Goal: Information Seeking & Learning: Learn about a topic

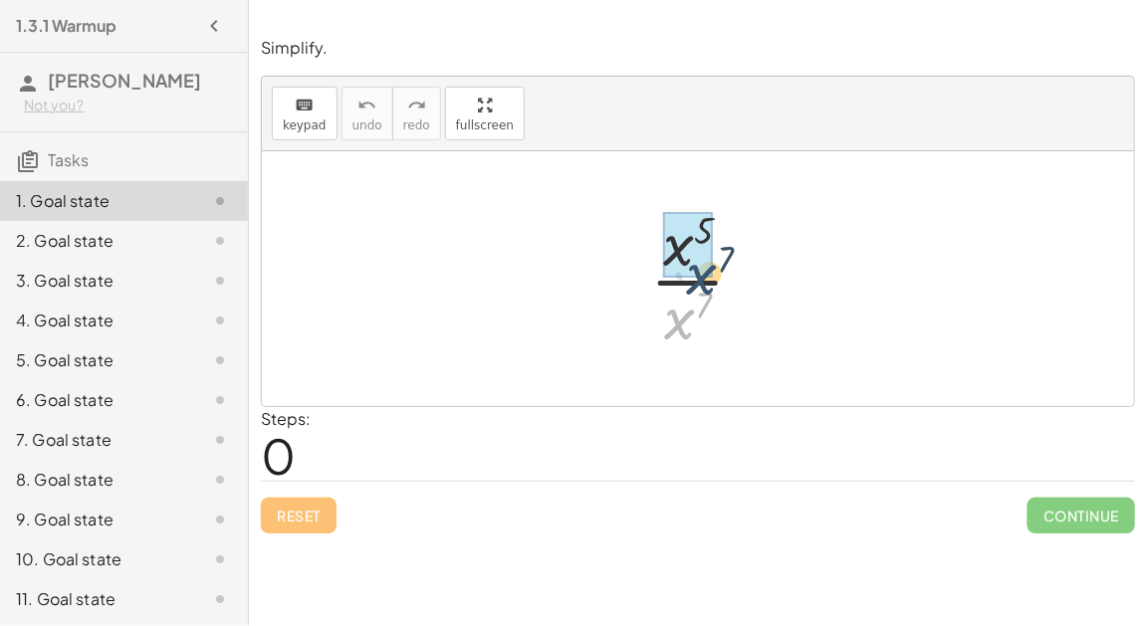
drag, startPoint x: 689, startPoint y: 319, endPoint x: 711, endPoint y: 260, distance: 63.6
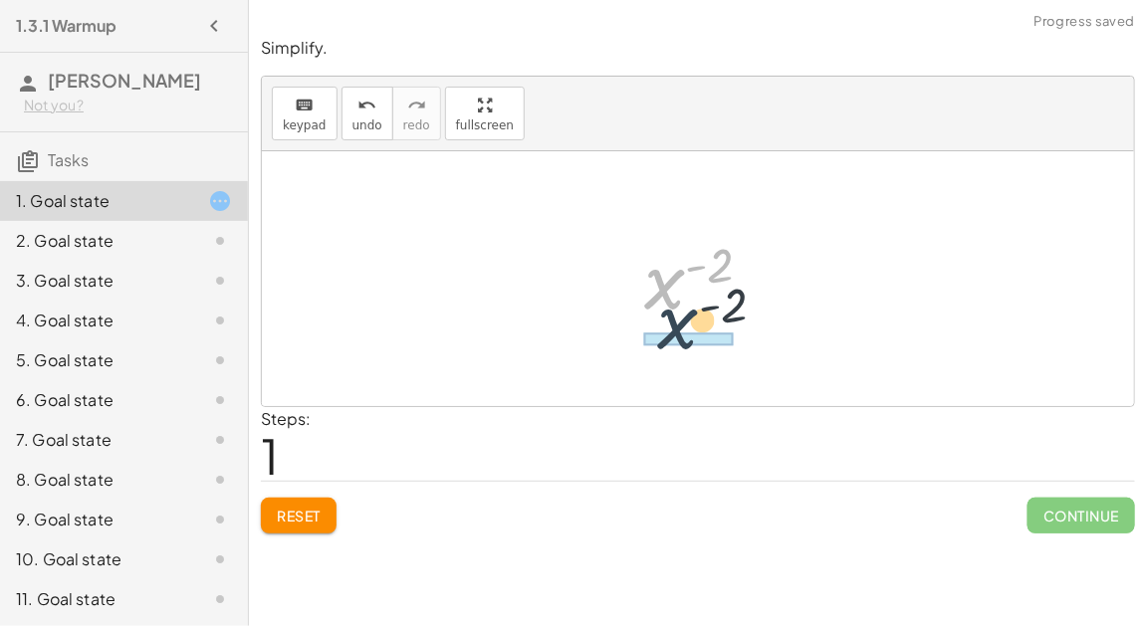
drag, startPoint x: 657, startPoint y: 276, endPoint x: 670, endPoint y: 317, distance: 43.8
click at [670, 317] on div at bounding box center [706, 279] width 144 height 99
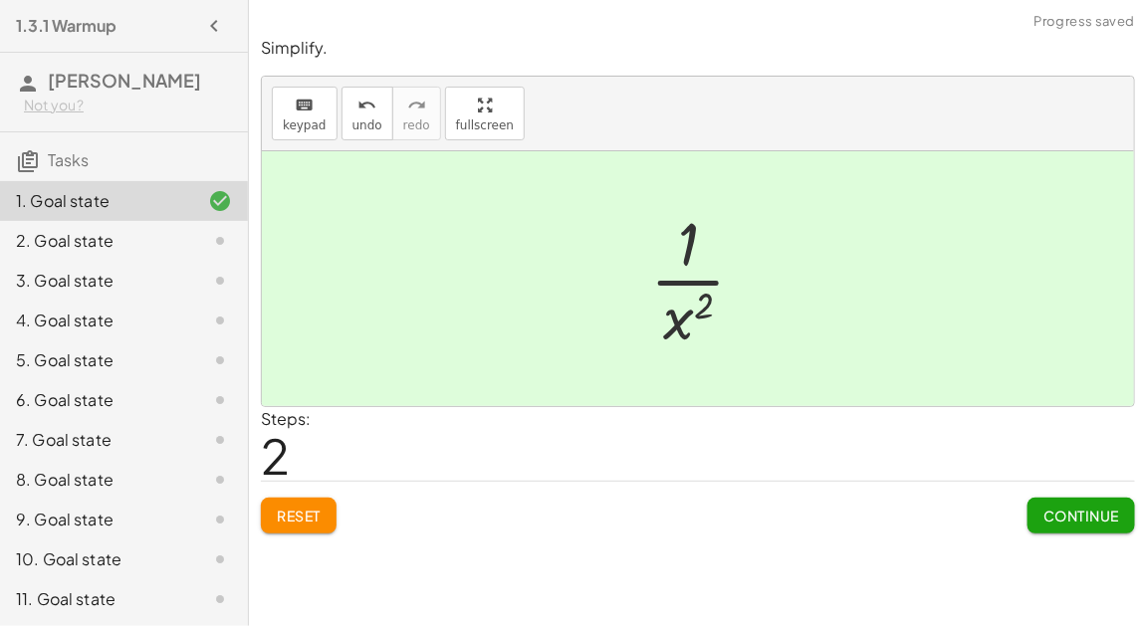
click at [1094, 507] on span "Continue" at bounding box center [1081, 516] width 76 height 18
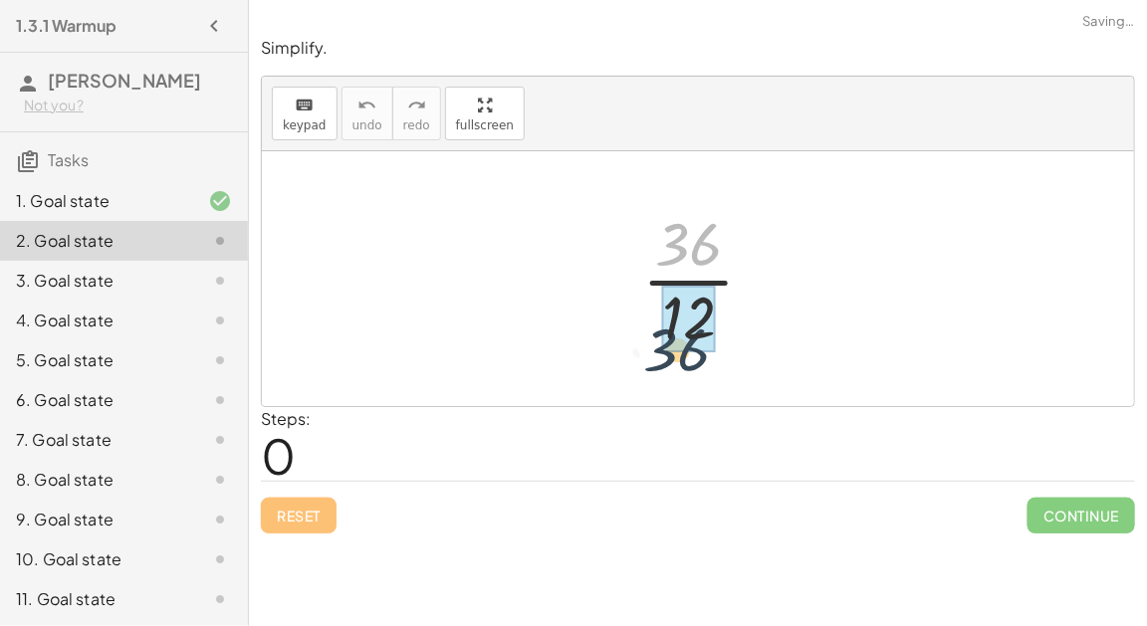
drag, startPoint x: 687, startPoint y: 249, endPoint x: 674, endPoint y: 358, distance: 110.2
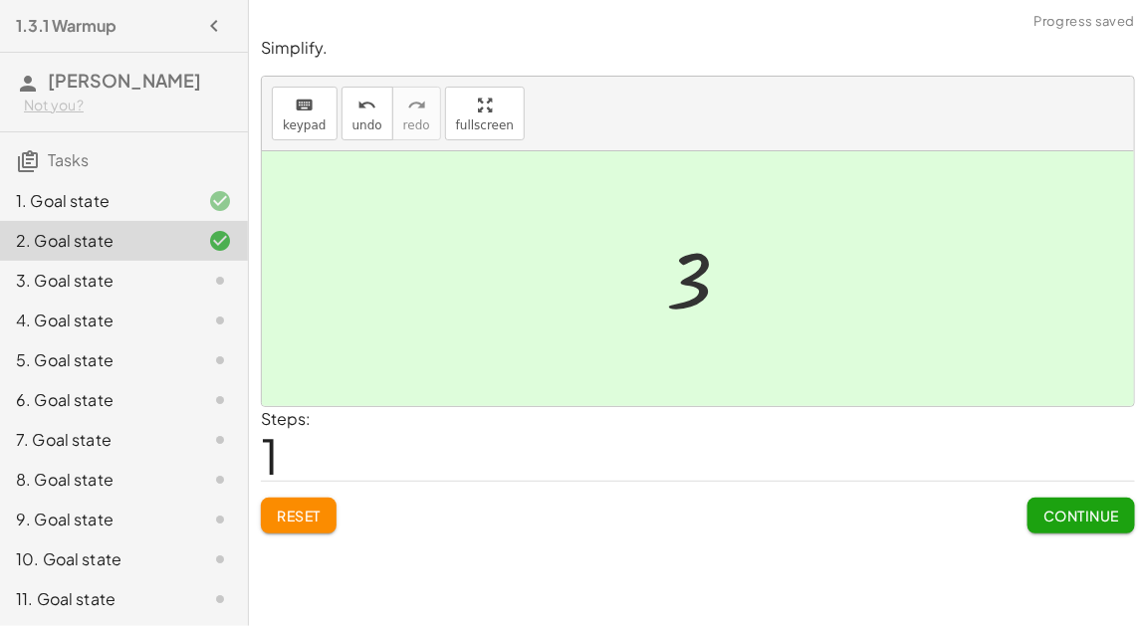
click at [1043, 512] on span "Continue" at bounding box center [1081, 516] width 76 height 18
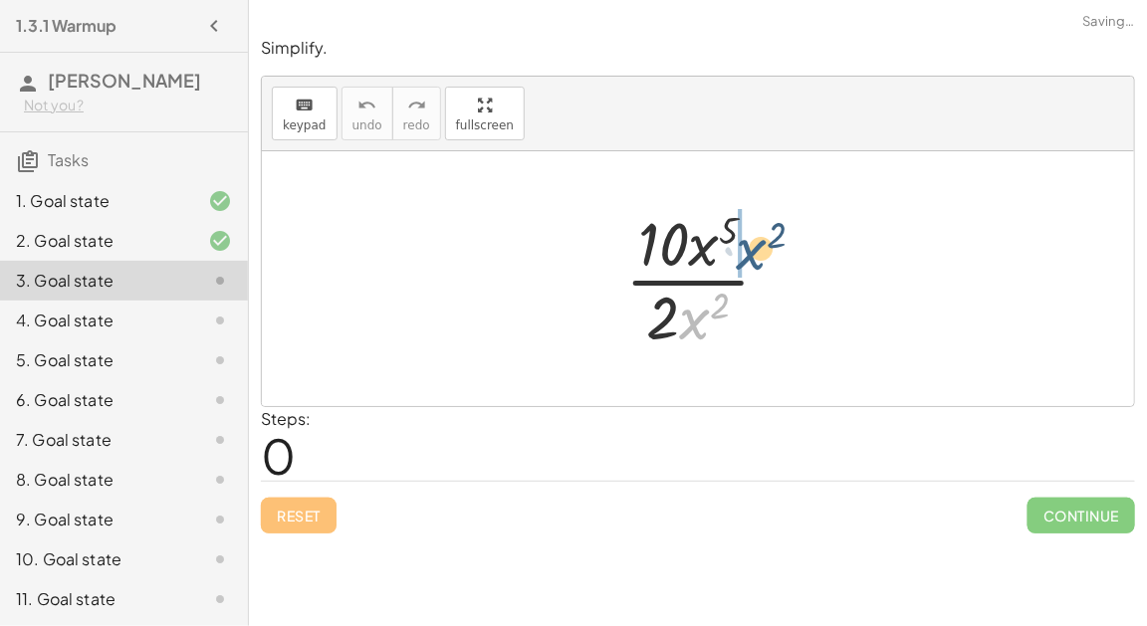
drag, startPoint x: 681, startPoint y: 306, endPoint x: 716, endPoint y: 223, distance: 89.6
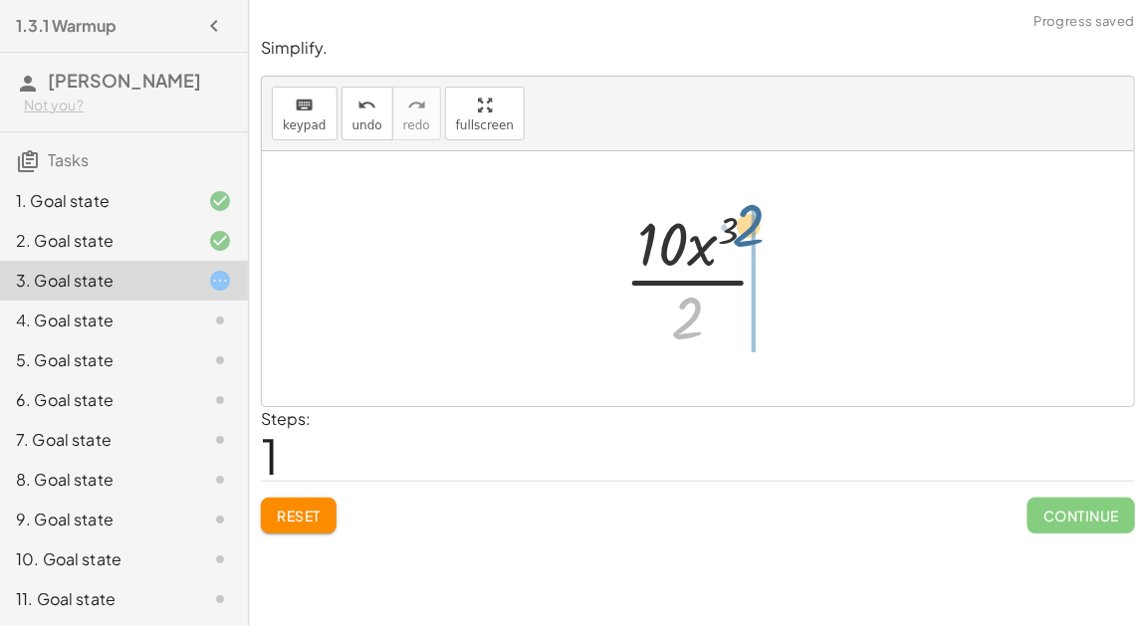
drag, startPoint x: 684, startPoint y: 315, endPoint x: 745, endPoint y: 220, distance: 113.7
click at [745, 220] on div at bounding box center [705, 278] width 182 height 153
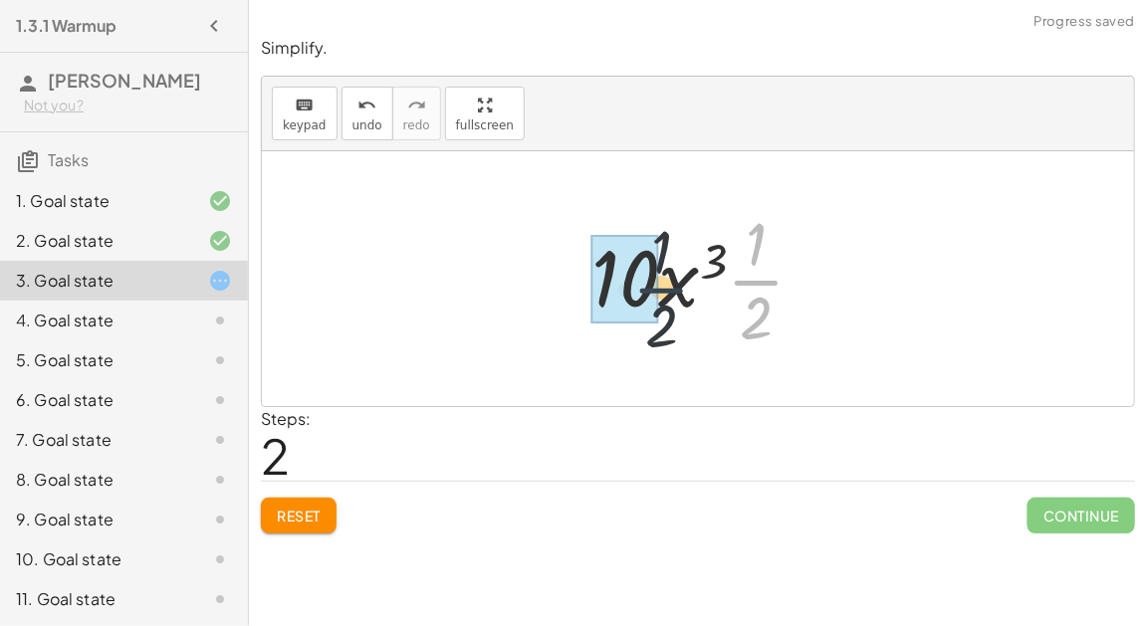
drag, startPoint x: 741, startPoint y: 273, endPoint x: 621, endPoint y: 280, distance: 120.6
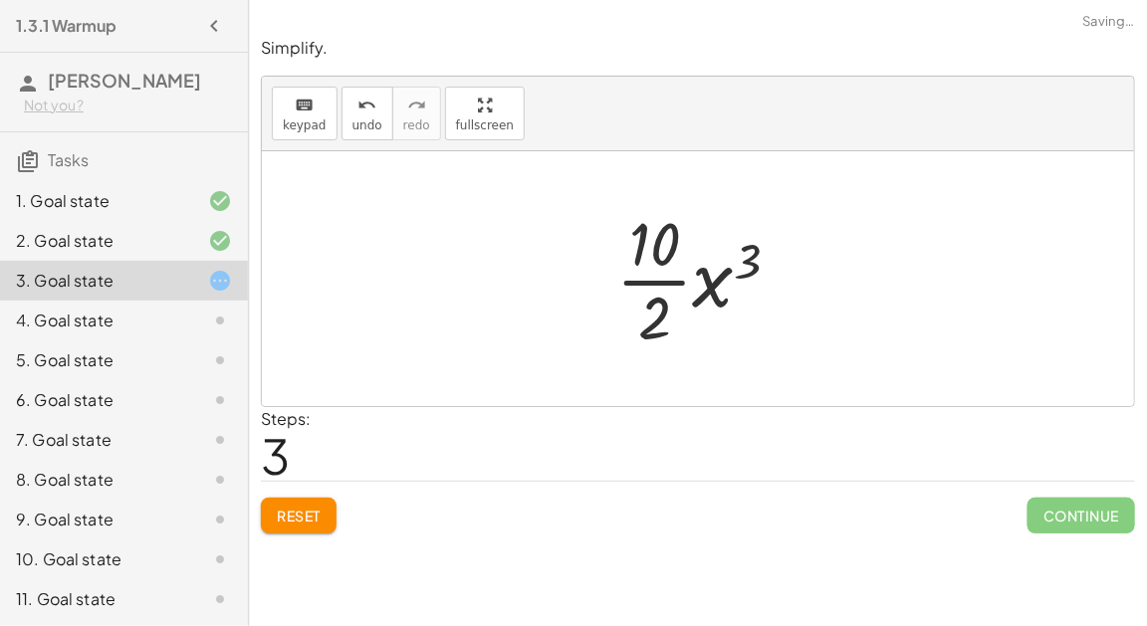
click at [656, 246] on div at bounding box center [705, 278] width 199 height 153
click at [659, 272] on div at bounding box center [705, 278] width 199 height 153
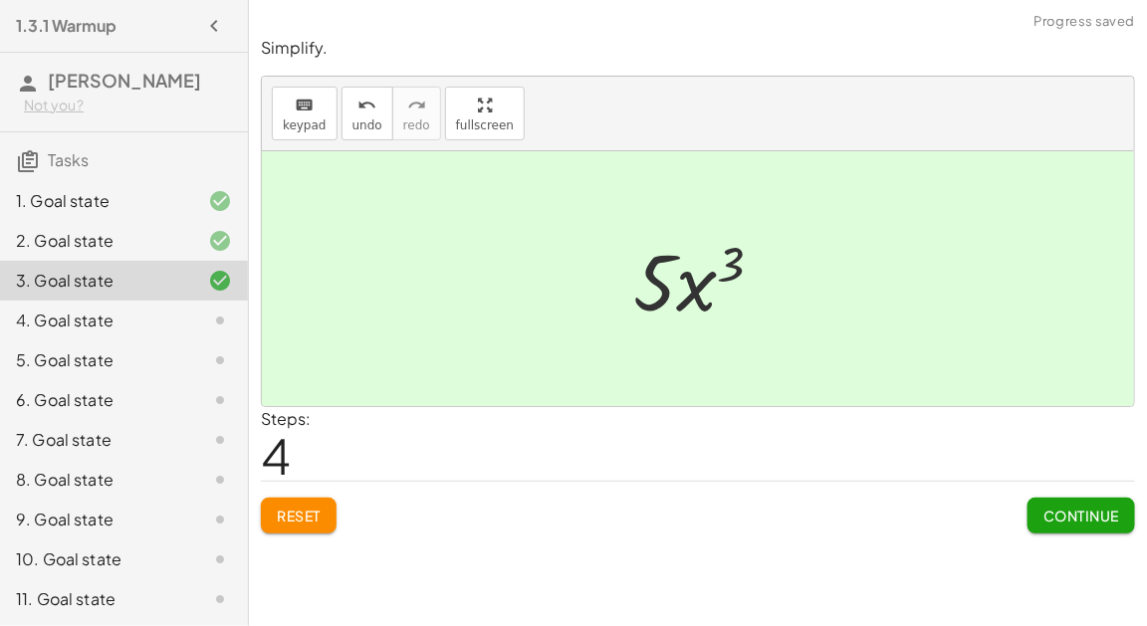
click at [1028, 502] on button "Continue" at bounding box center [1080, 516] width 107 height 36
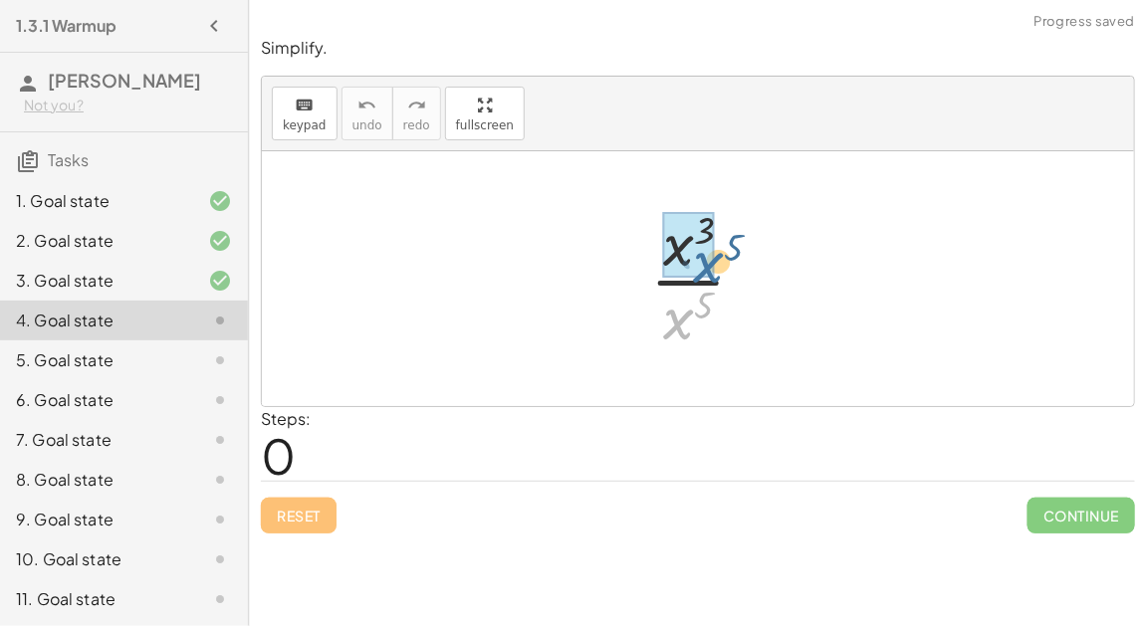
drag, startPoint x: 683, startPoint y: 313, endPoint x: 713, endPoint y: 251, distance: 68.5
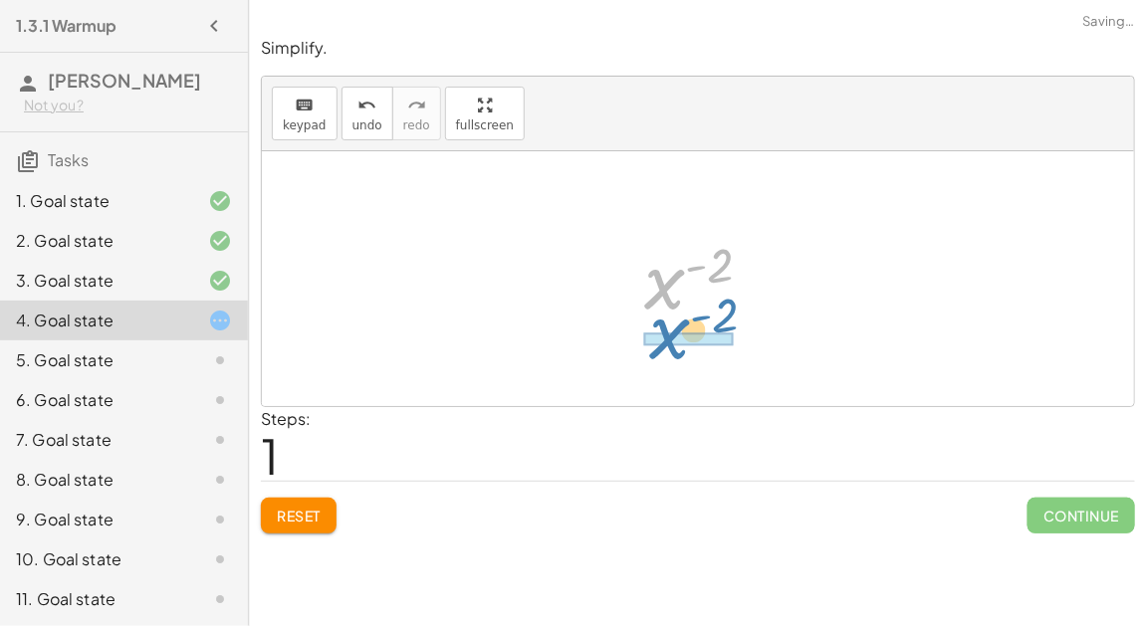
drag, startPoint x: 668, startPoint y: 277, endPoint x: 672, endPoint y: 326, distance: 49.9
click at [672, 326] on div "· x 3 · x 5 x ( + 3 − 5 ) x ( - 2 ) x ( ) - 2" at bounding box center [698, 279] width 169 height 108
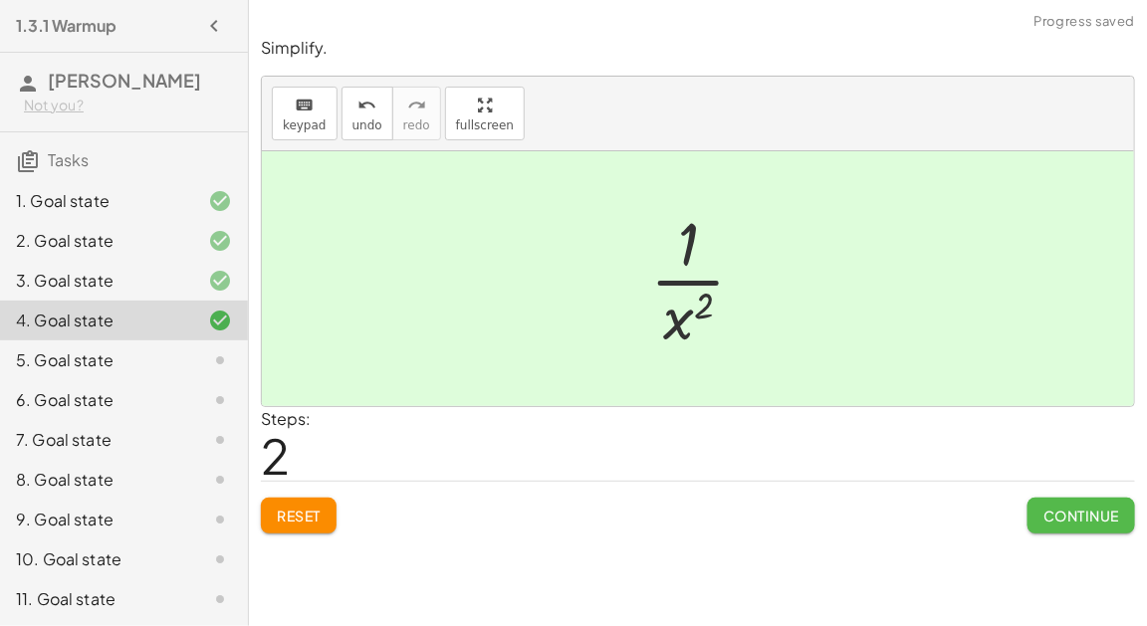
click at [1042, 503] on button "Continue" at bounding box center [1080, 516] width 107 height 36
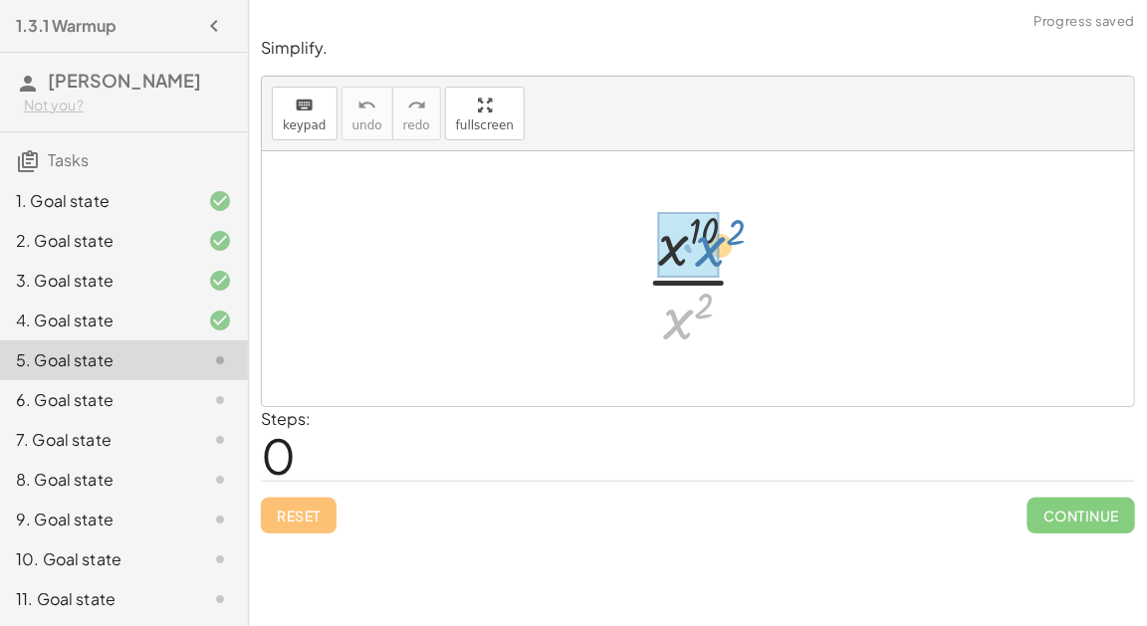
drag, startPoint x: 688, startPoint y: 307, endPoint x: 720, endPoint y: 232, distance: 81.2
click at [720, 232] on div at bounding box center [705, 278] width 141 height 153
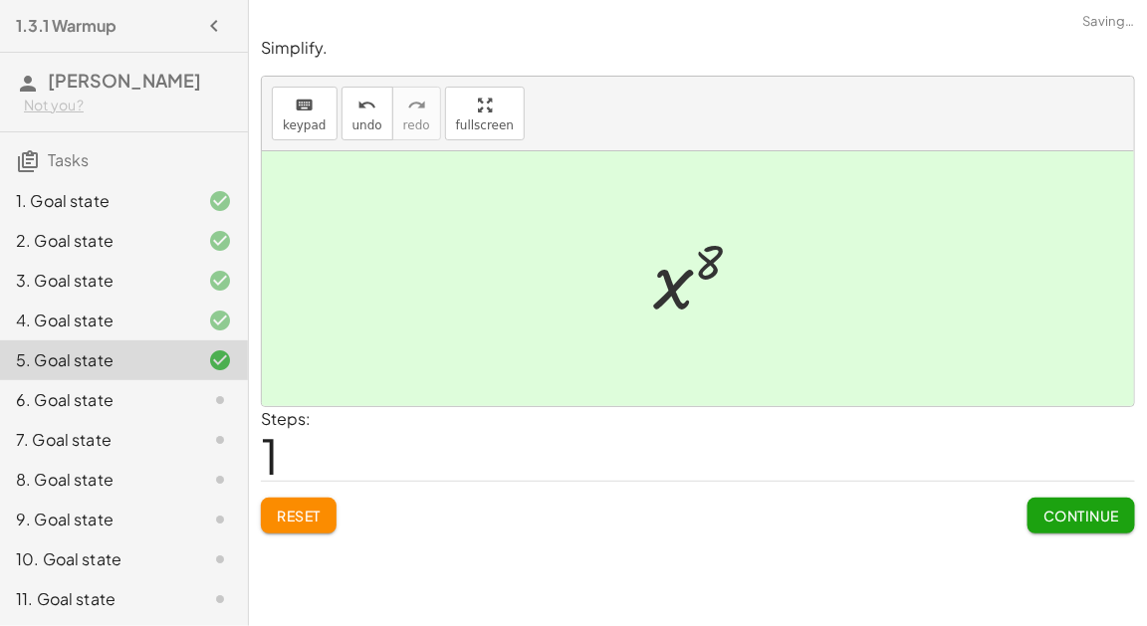
click at [1113, 511] on span "Continue" at bounding box center [1081, 516] width 76 height 18
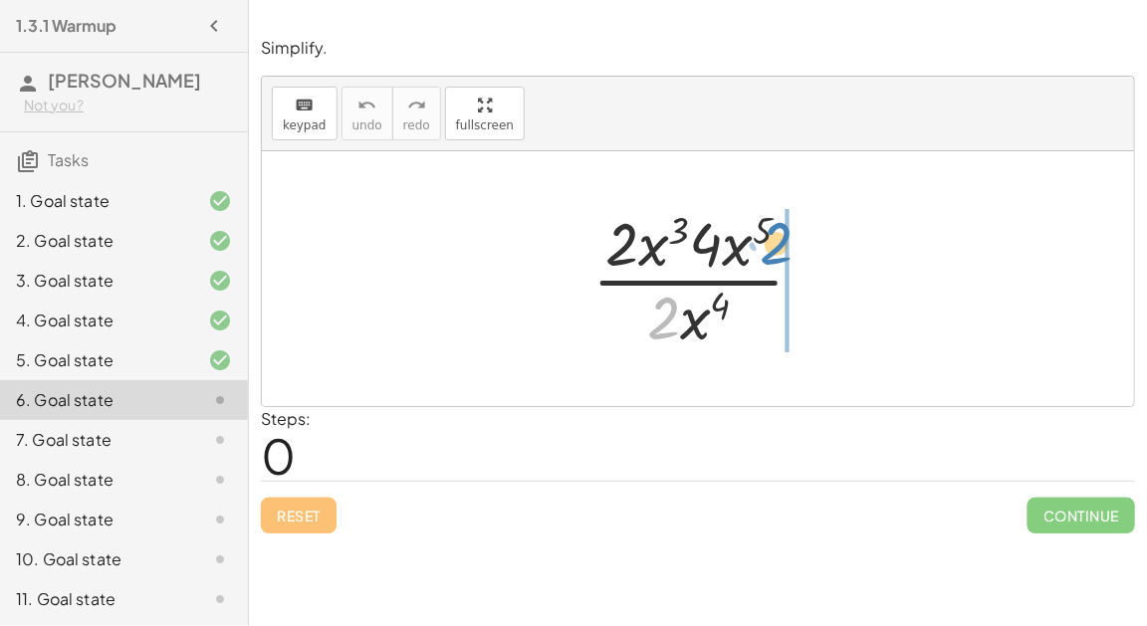
drag, startPoint x: 673, startPoint y: 322, endPoint x: 785, endPoint y: 248, distance: 135.0
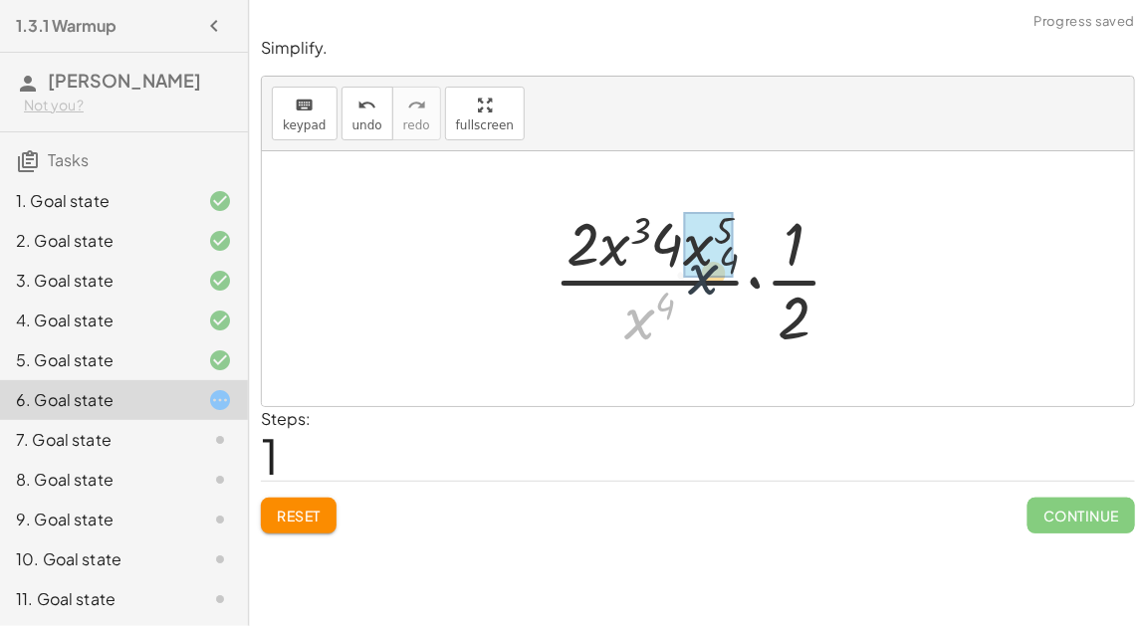
drag, startPoint x: 633, startPoint y: 325, endPoint x: 740, endPoint y: 254, distance: 129.2
click at [740, 254] on div at bounding box center [705, 278] width 324 height 153
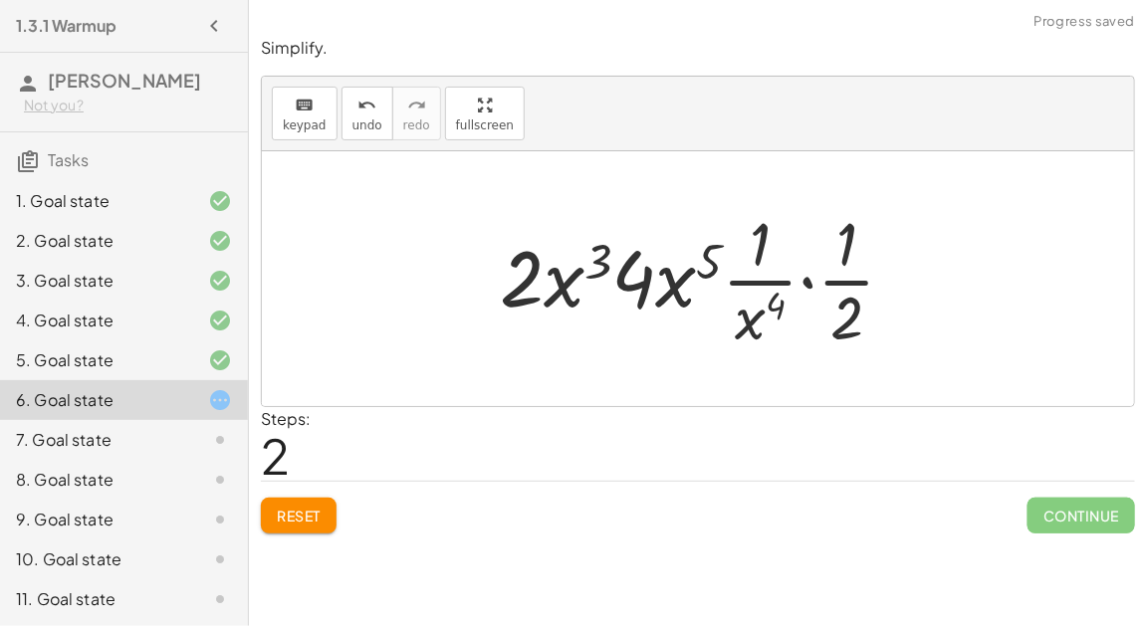
click at [833, 280] on div at bounding box center [705, 278] width 431 height 153
click at [795, 282] on div at bounding box center [705, 278] width 431 height 153
click at [807, 276] on div at bounding box center [705, 278] width 431 height 153
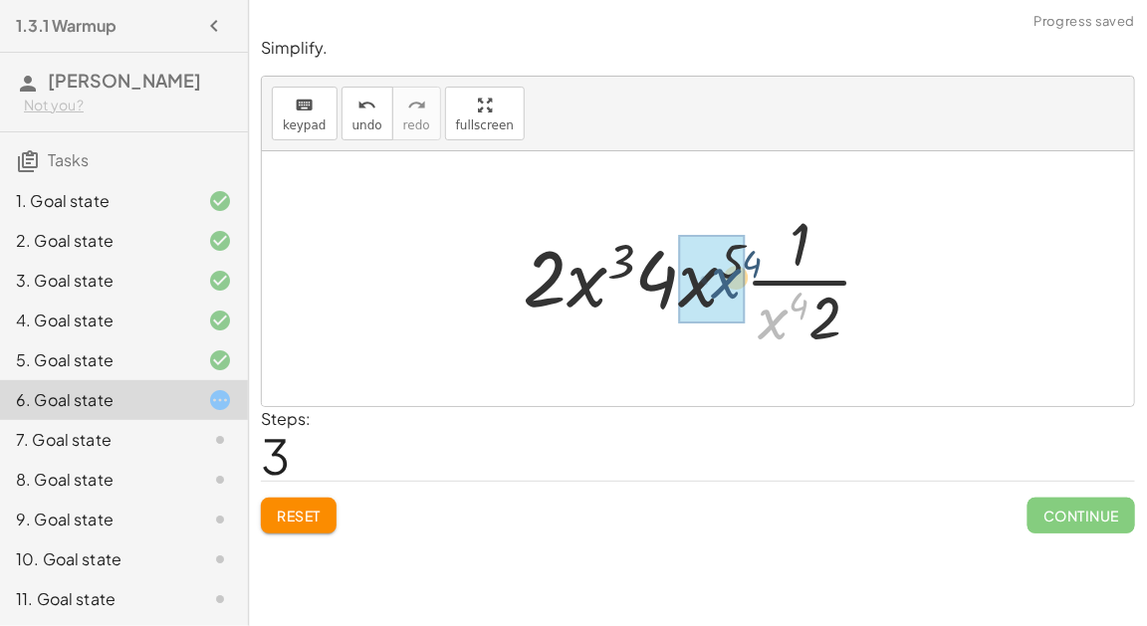
drag, startPoint x: 777, startPoint y: 325, endPoint x: 727, endPoint y: 281, distance: 67.7
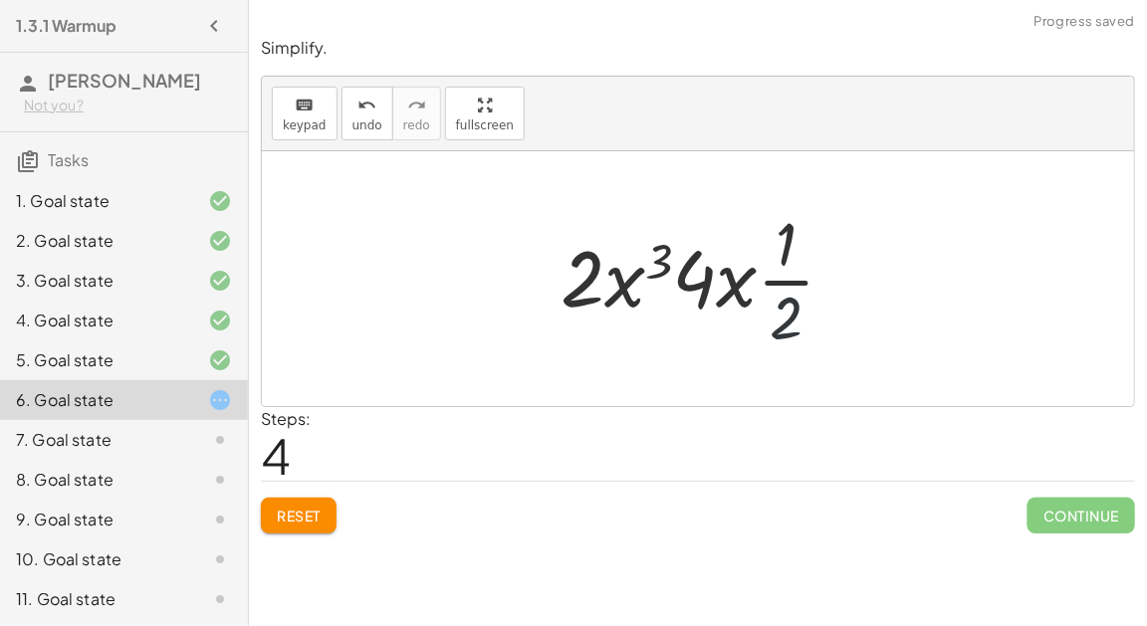
click at [785, 318] on div at bounding box center [705, 278] width 311 height 153
click at [786, 274] on div at bounding box center [705, 278] width 311 height 153
drag, startPoint x: 786, startPoint y: 274, endPoint x: 587, endPoint y: 269, distance: 199.1
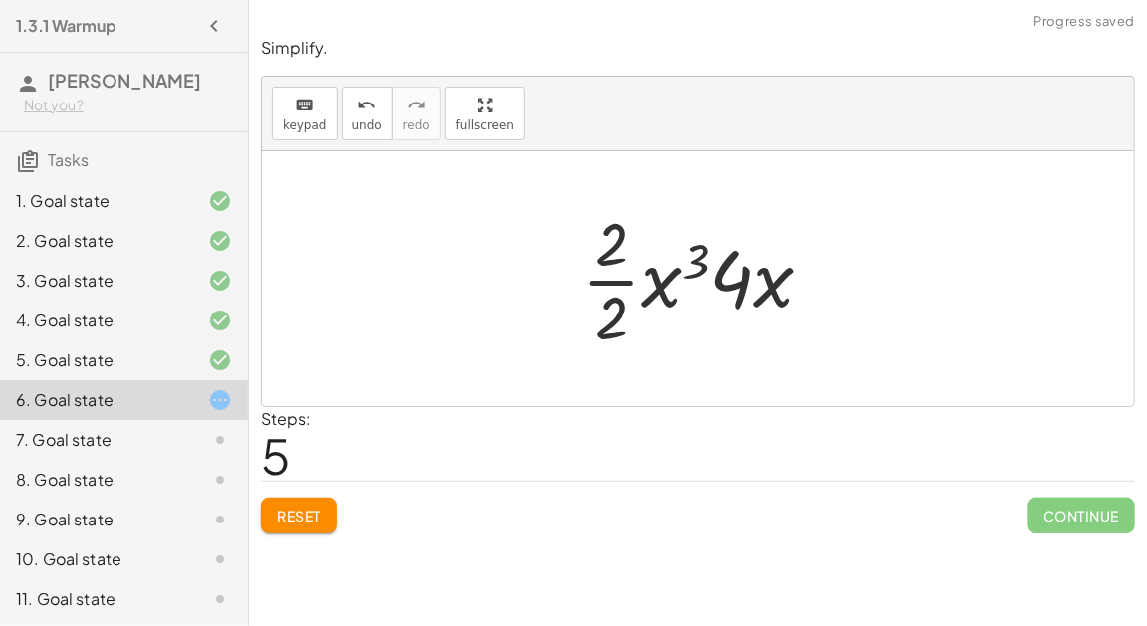
click at [617, 280] on div at bounding box center [705, 278] width 267 height 153
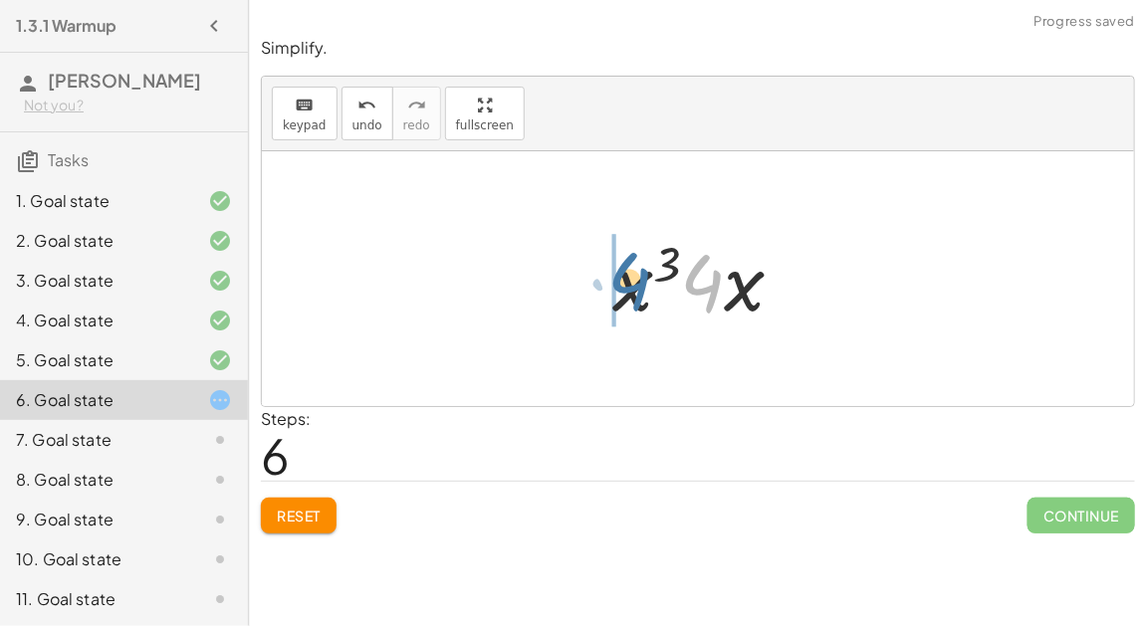
drag, startPoint x: 710, startPoint y: 285, endPoint x: 622, endPoint y: 285, distance: 87.6
click at [622, 285] on div at bounding box center [706, 279] width 208 height 103
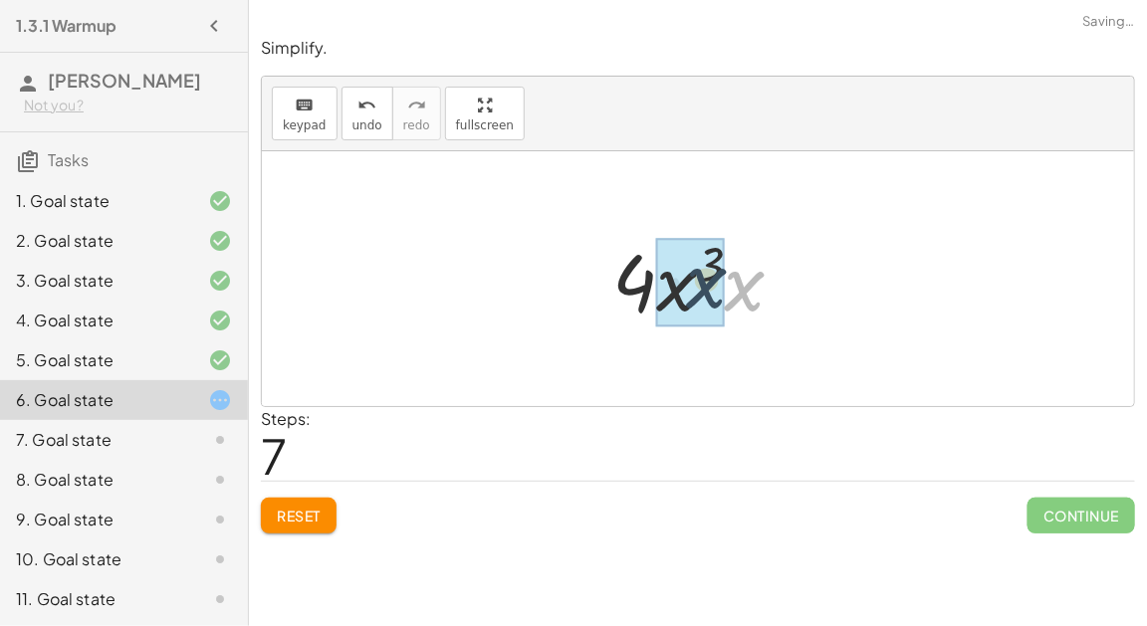
drag, startPoint x: 732, startPoint y: 295, endPoint x: 682, endPoint y: 293, distance: 50.8
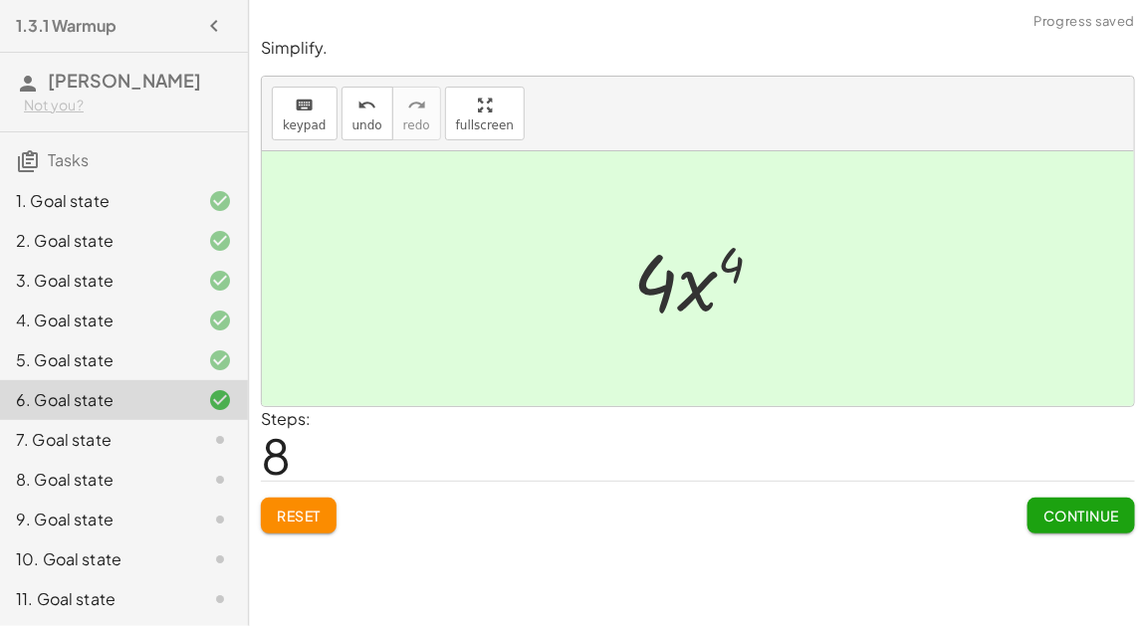
click at [1105, 521] on span "Continue" at bounding box center [1081, 516] width 76 height 18
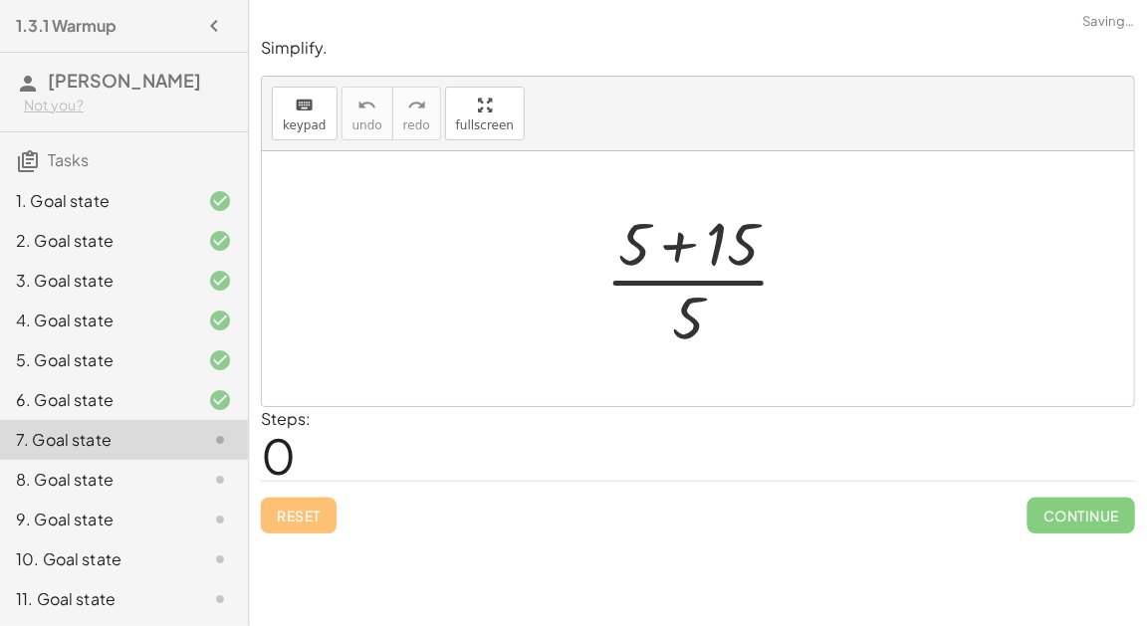
click at [677, 246] on div at bounding box center [705, 278] width 221 height 153
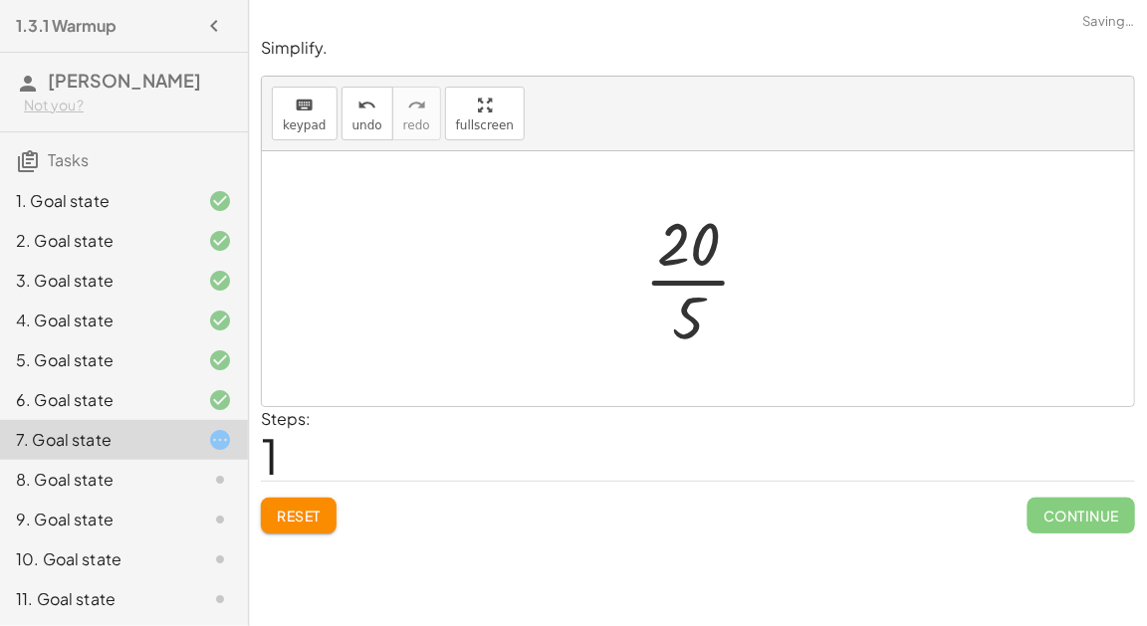
click at [684, 282] on div at bounding box center [705, 278] width 143 height 153
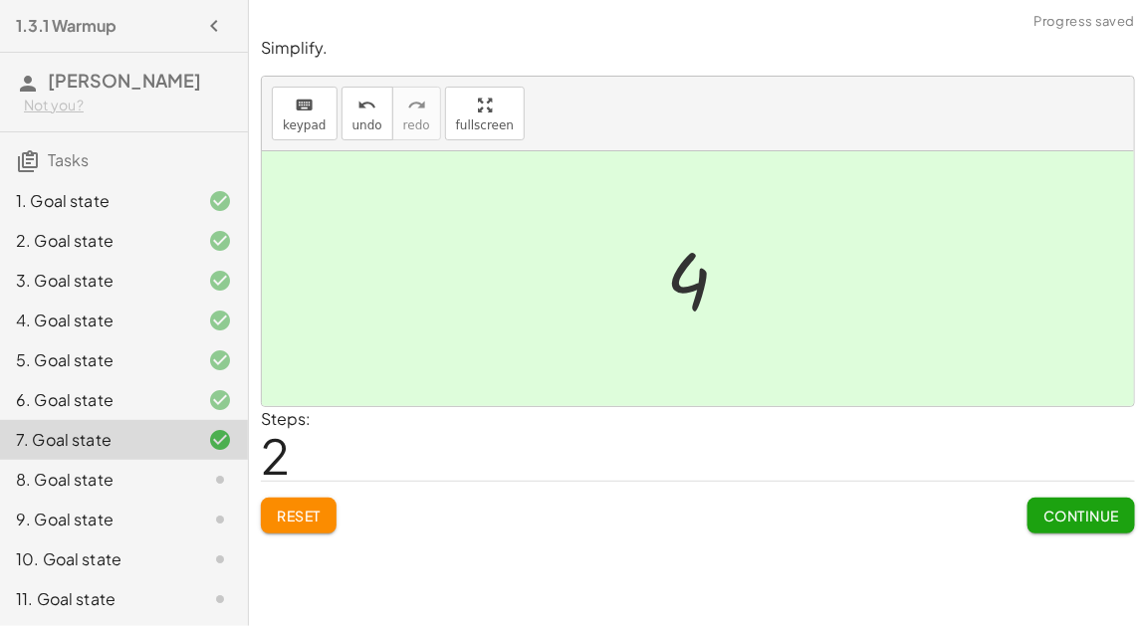
click at [1060, 511] on span "Continue" at bounding box center [1081, 516] width 76 height 18
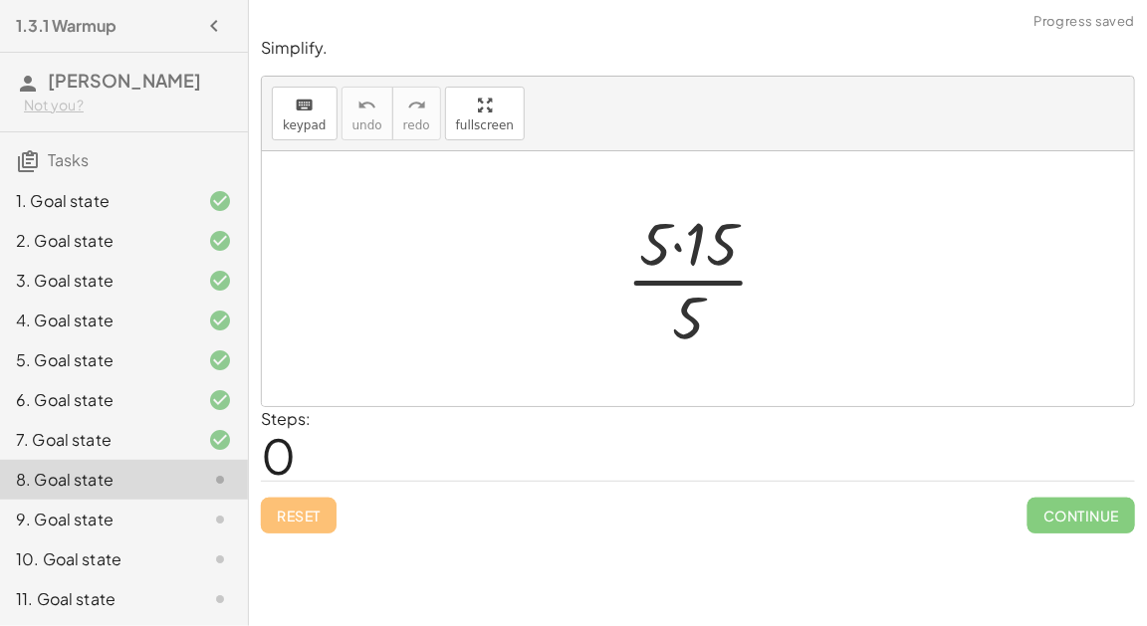
click at [674, 244] on div at bounding box center [705, 278] width 179 height 153
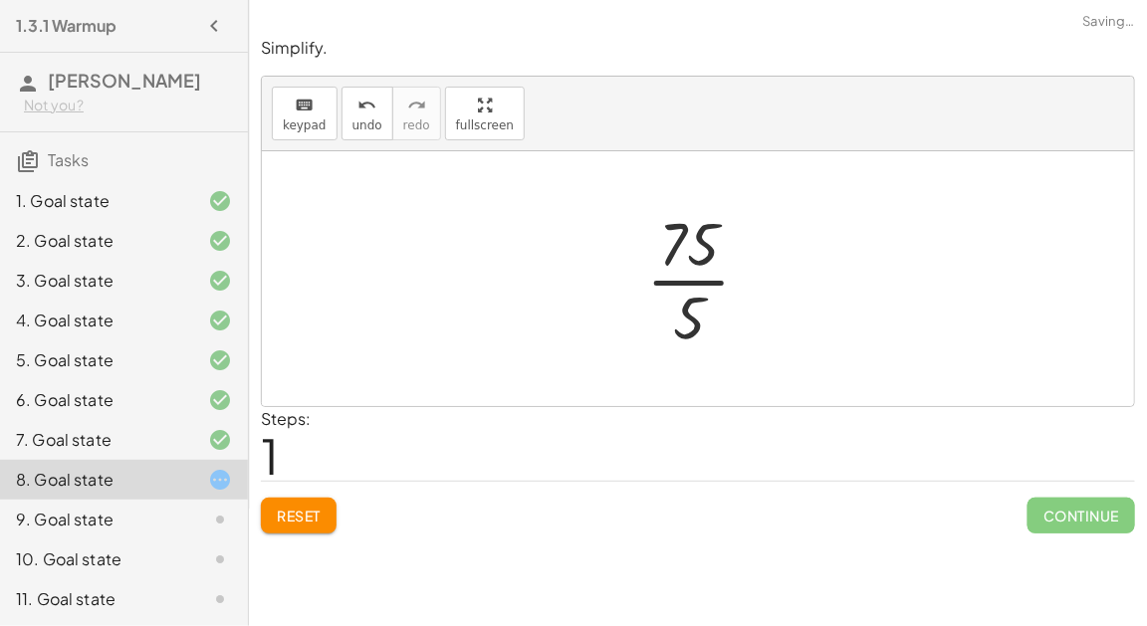
click at [681, 265] on div at bounding box center [706, 278] width 140 height 153
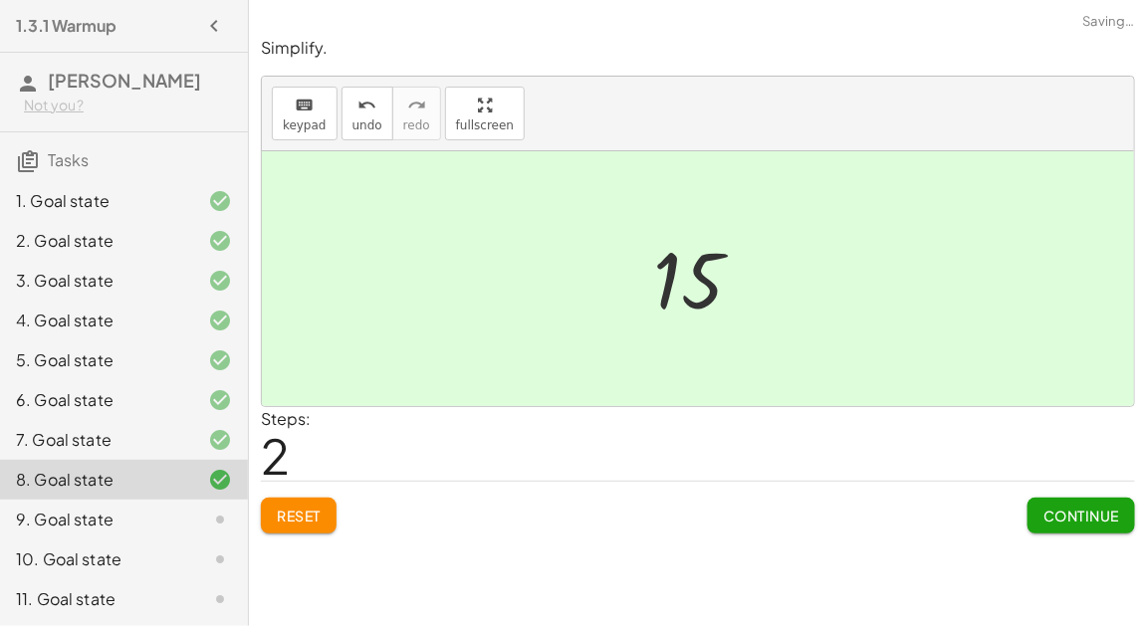
click at [1037, 524] on button "Continue" at bounding box center [1080, 516] width 107 height 36
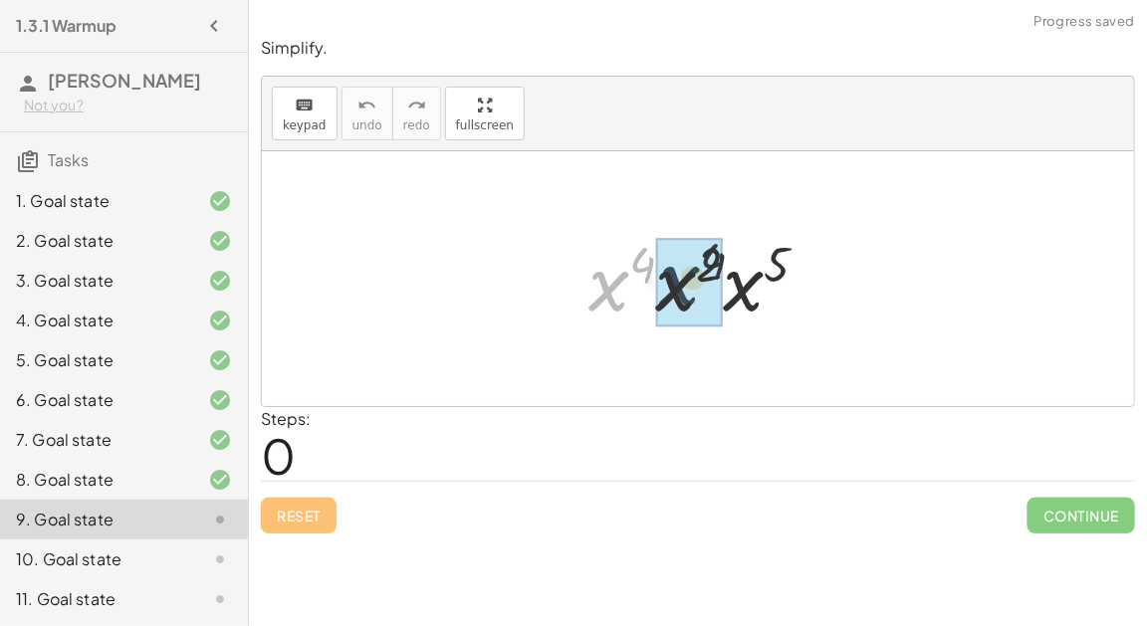
drag, startPoint x: 611, startPoint y: 294, endPoint x: 686, endPoint y: 289, distance: 74.8
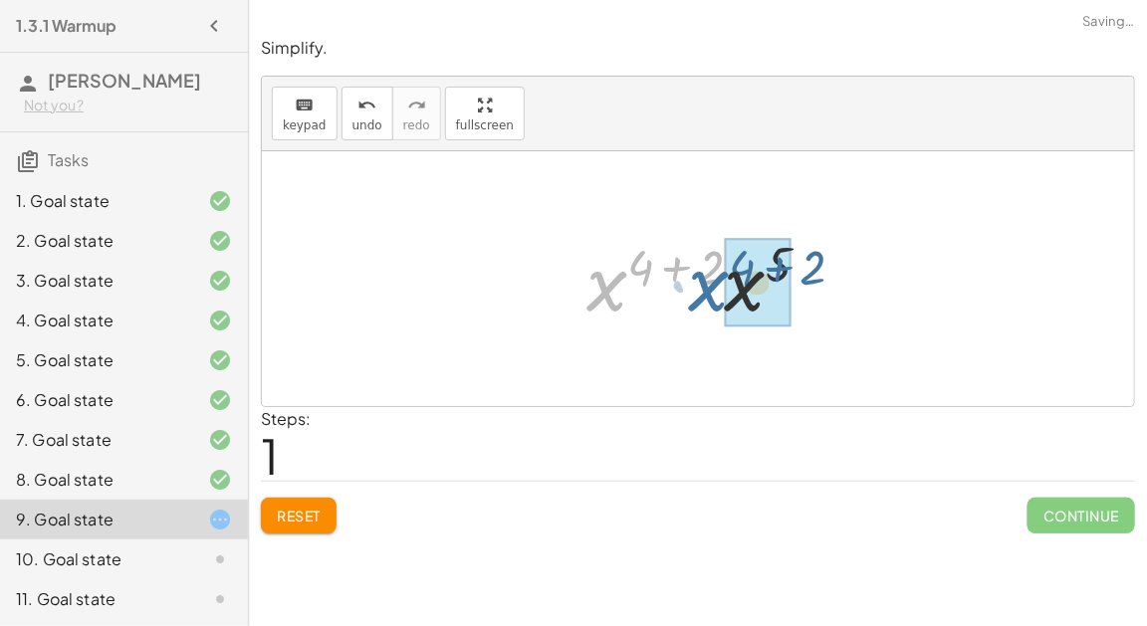
drag, startPoint x: 606, startPoint y: 288, endPoint x: 729, endPoint y: 295, distance: 122.6
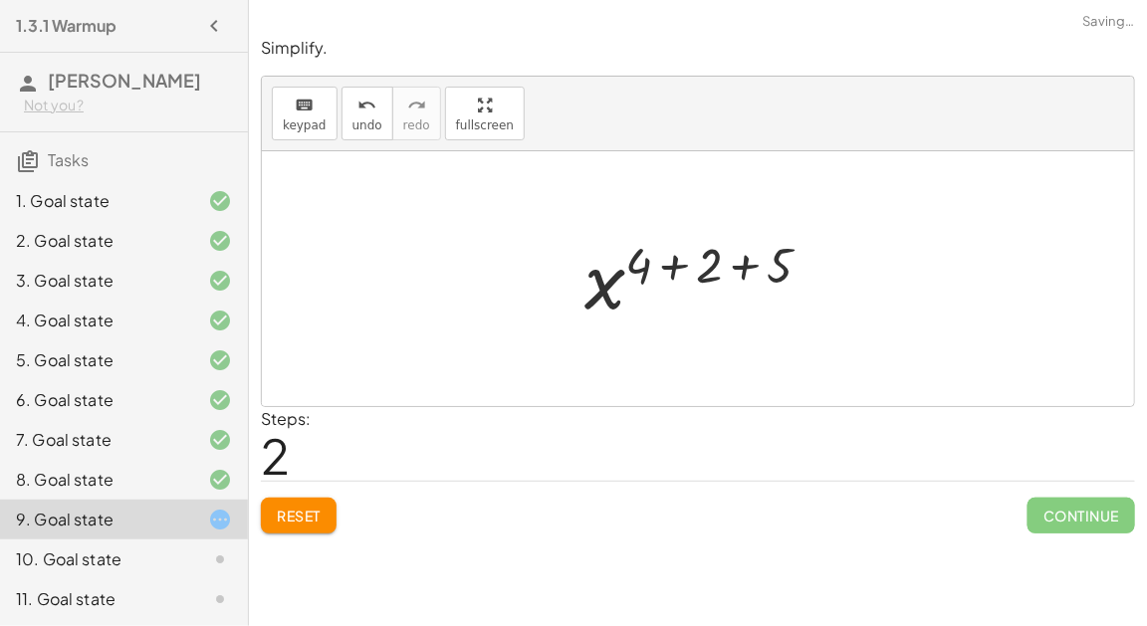
click at [672, 266] on div at bounding box center [705, 279] width 263 height 99
click at [707, 268] on div at bounding box center [705, 279] width 192 height 99
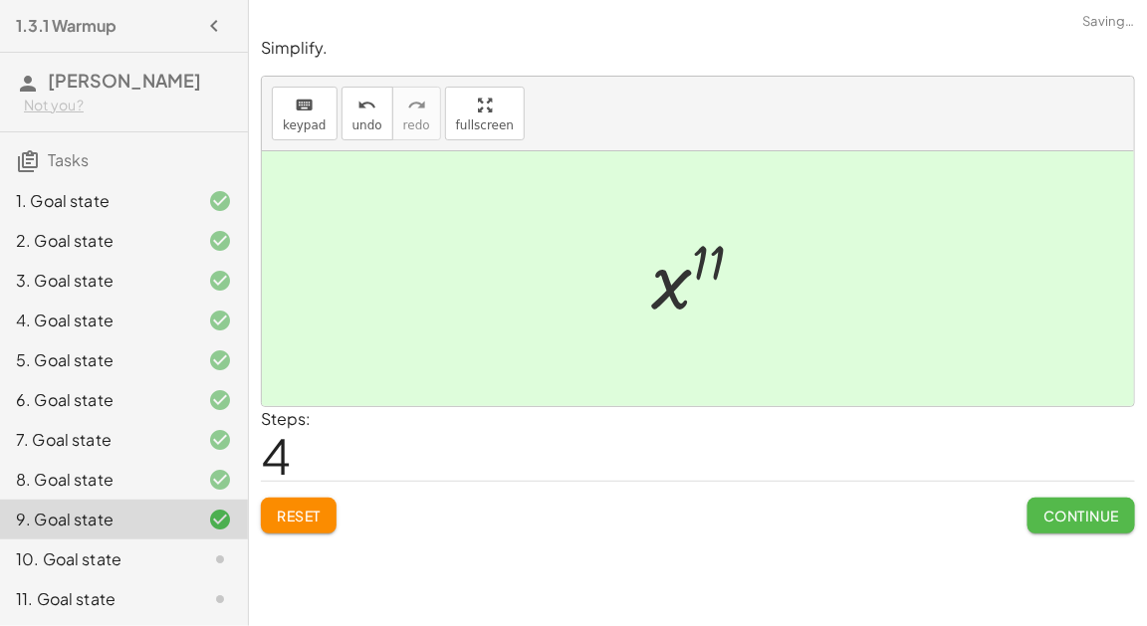
click at [1056, 523] on button "Continue" at bounding box center [1080, 516] width 107 height 36
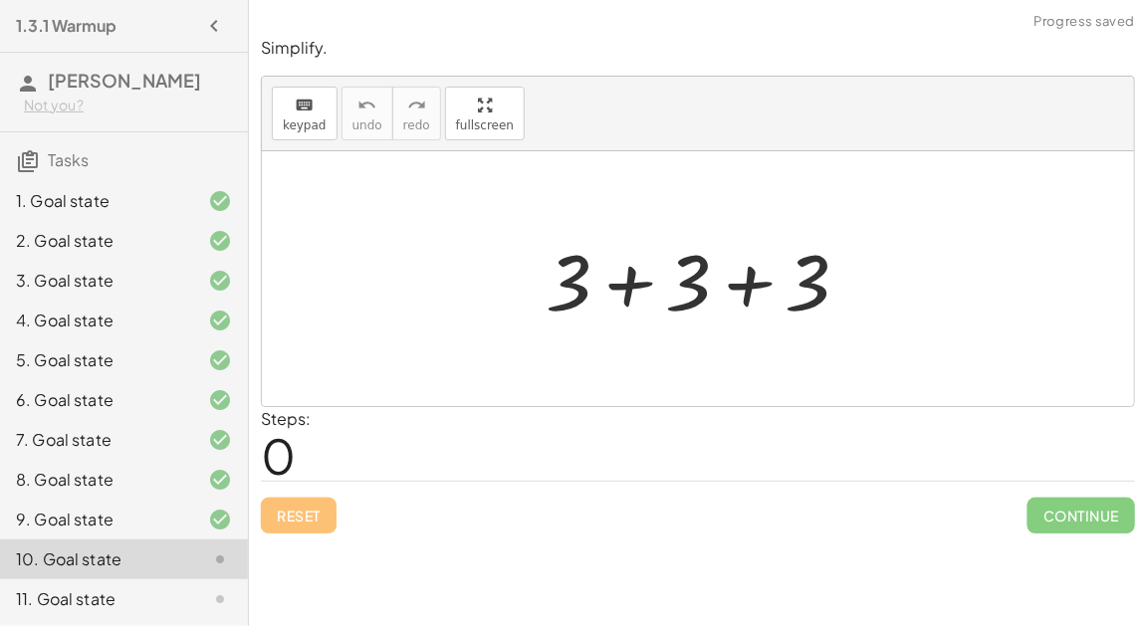
click at [626, 284] on div at bounding box center [704, 279] width 339 height 103
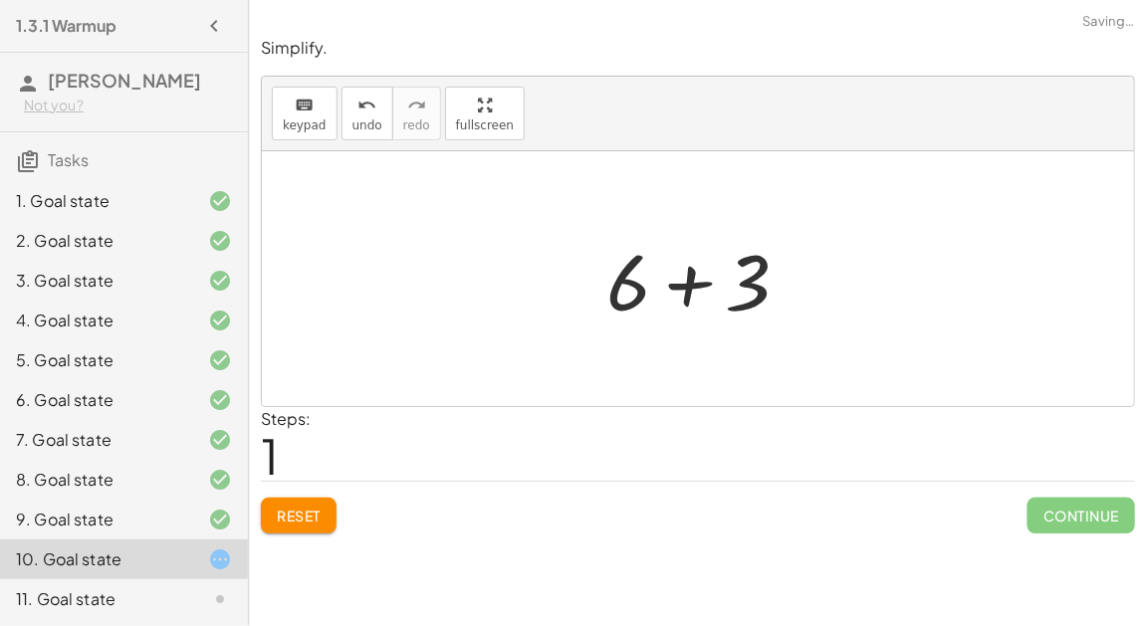
click at [682, 283] on div at bounding box center [705, 279] width 219 height 103
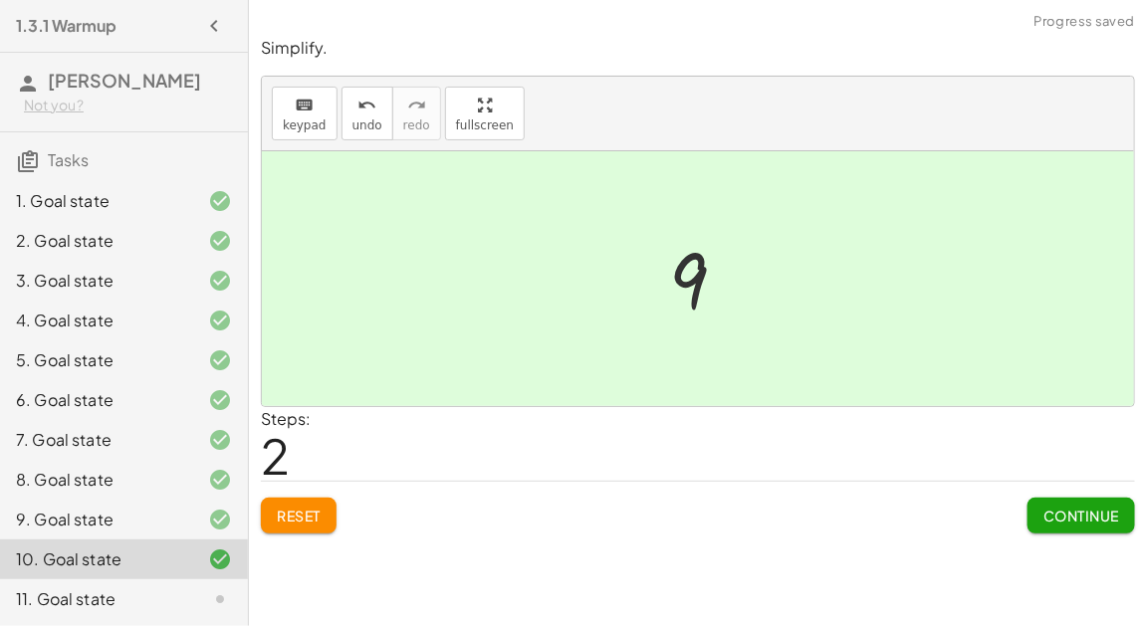
click at [1059, 519] on span "Continue" at bounding box center [1081, 516] width 76 height 18
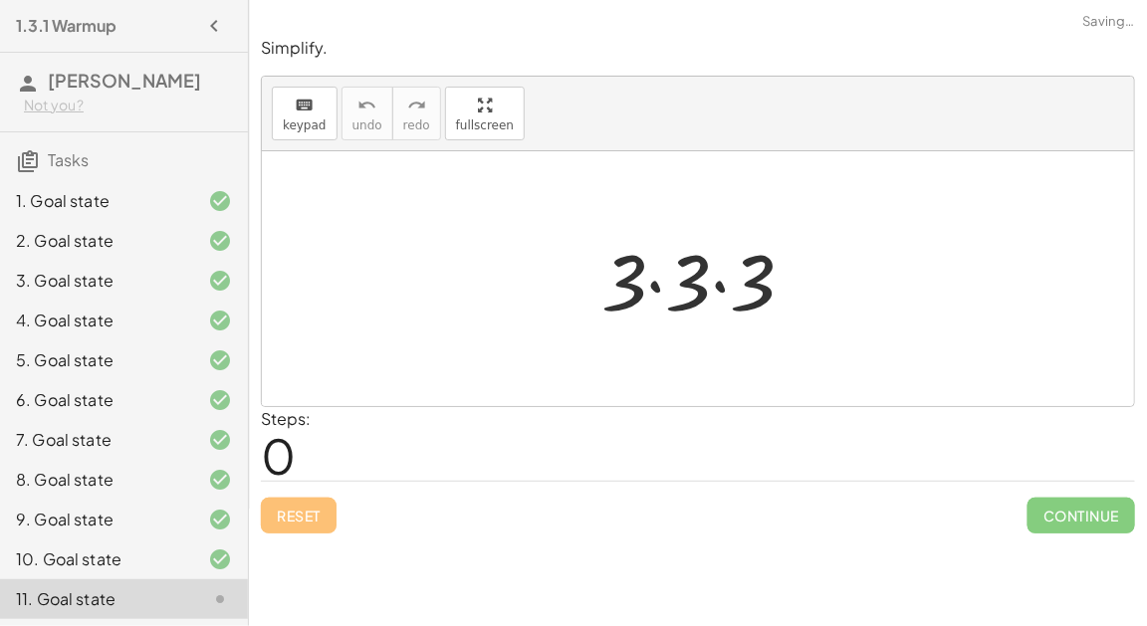
click at [655, 278] on div at bounding box center [705, 279] width 229 height 103
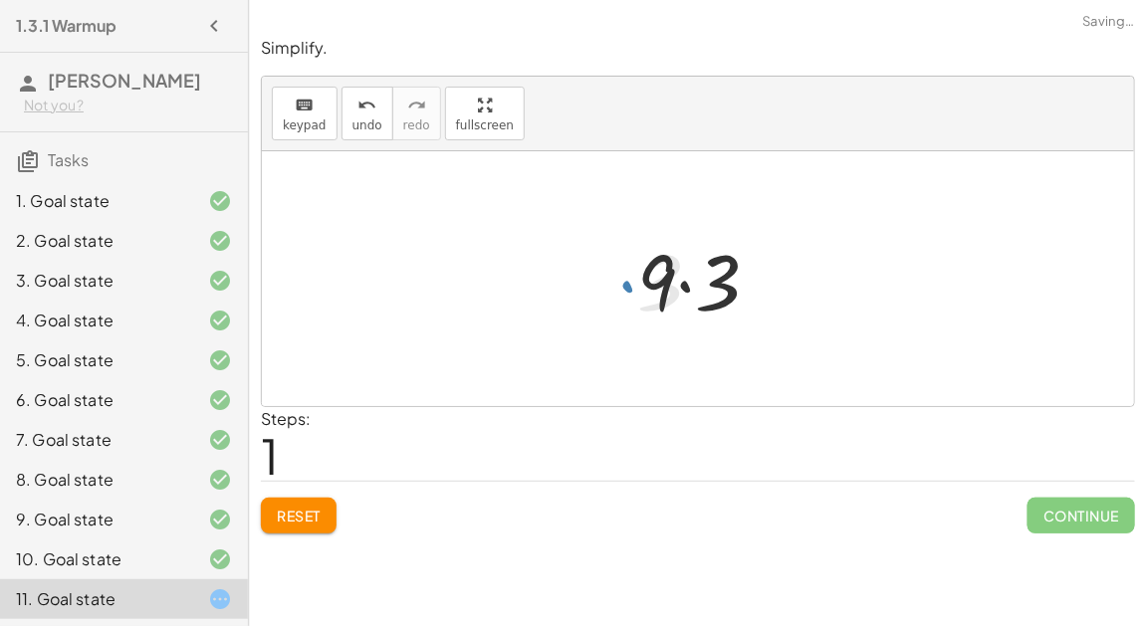
click at [685, 282] on div at bounding box center [706, 279] width 158 height 103
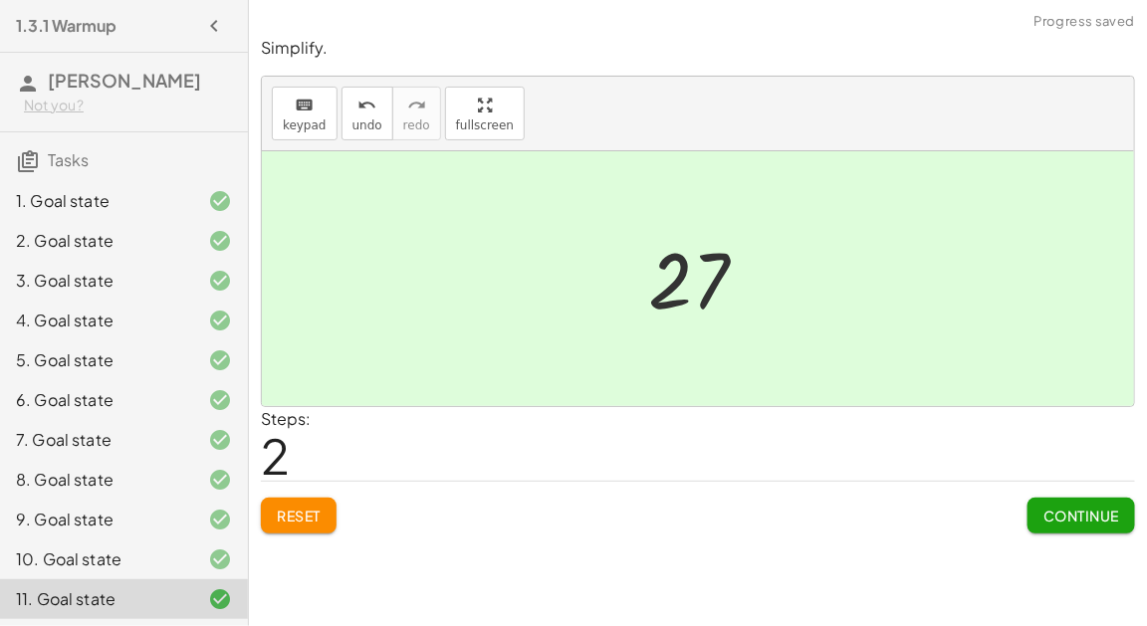
click at [1082, 520] on span "Continue" at bounding box center [1081, 516] width 76 height 18
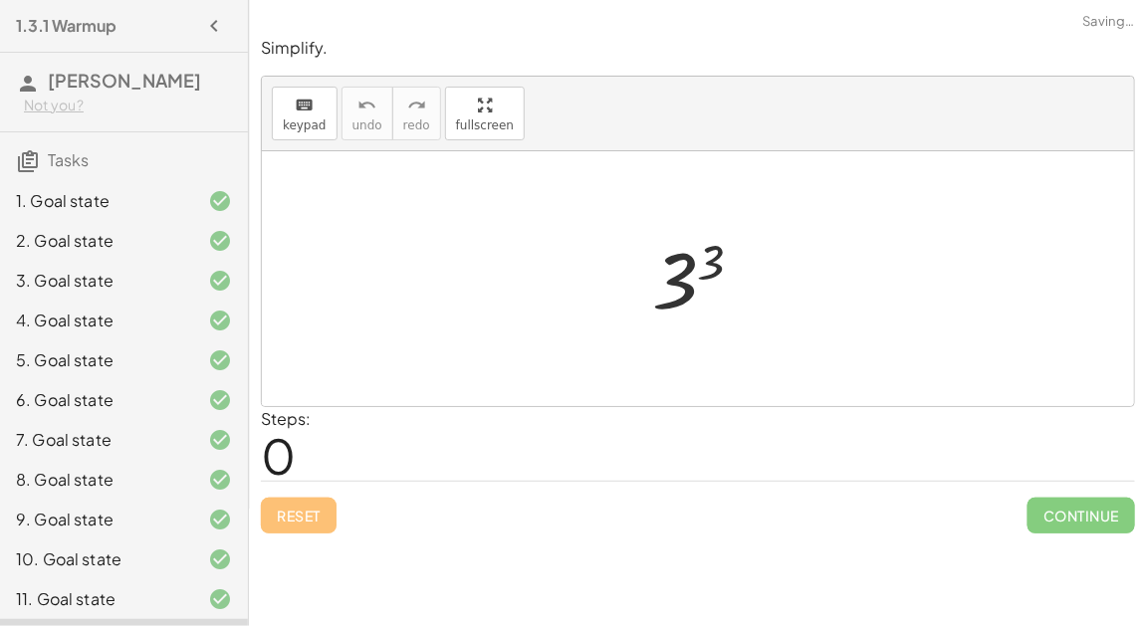
click at [709, 266] on div at bounding box center [705, 279] width 127 height 99
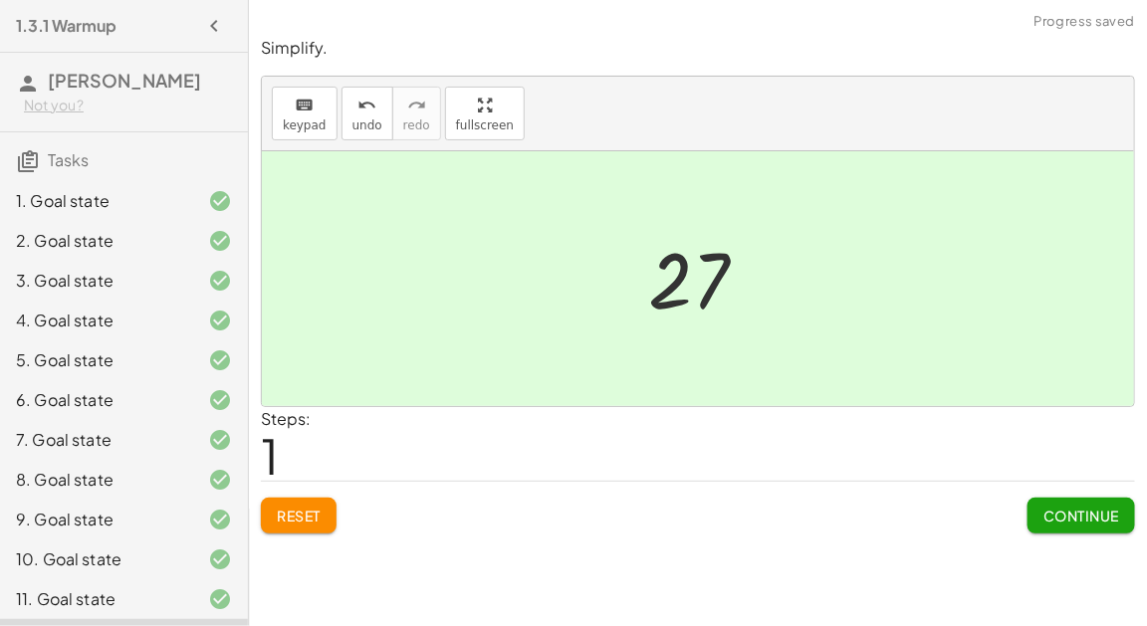
click at [1053, 517] on span "Continue" at bounding box center [1081, 516] width 76 height 18
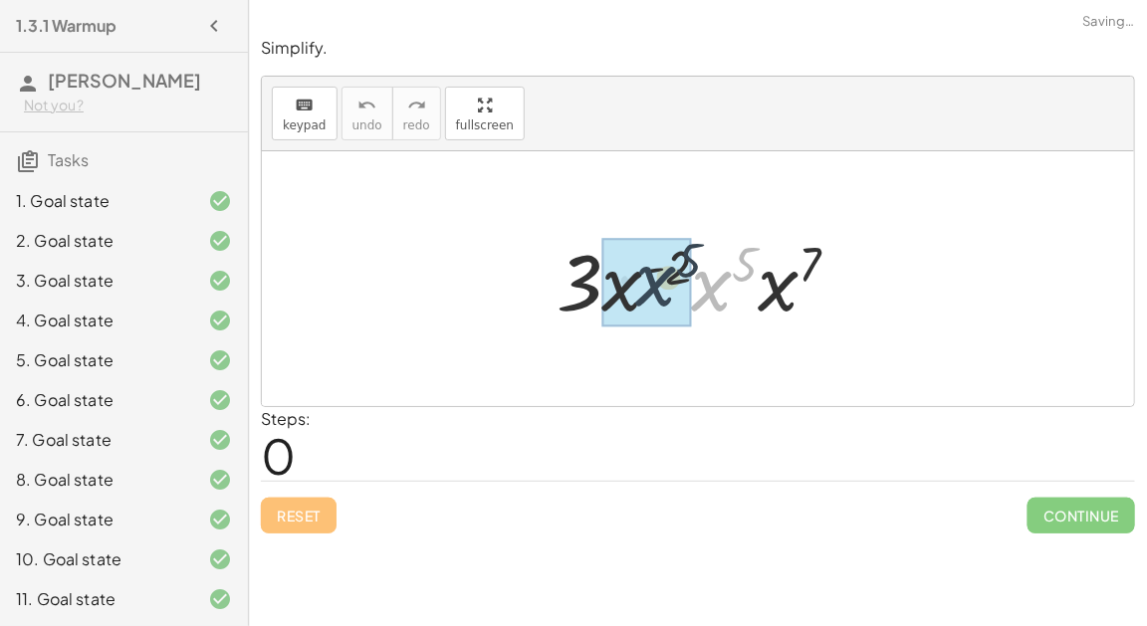
drag, startPoint x: 711, startPoint y: 297, endPoint x: 633, endPoint y: 298, distance: 77.6
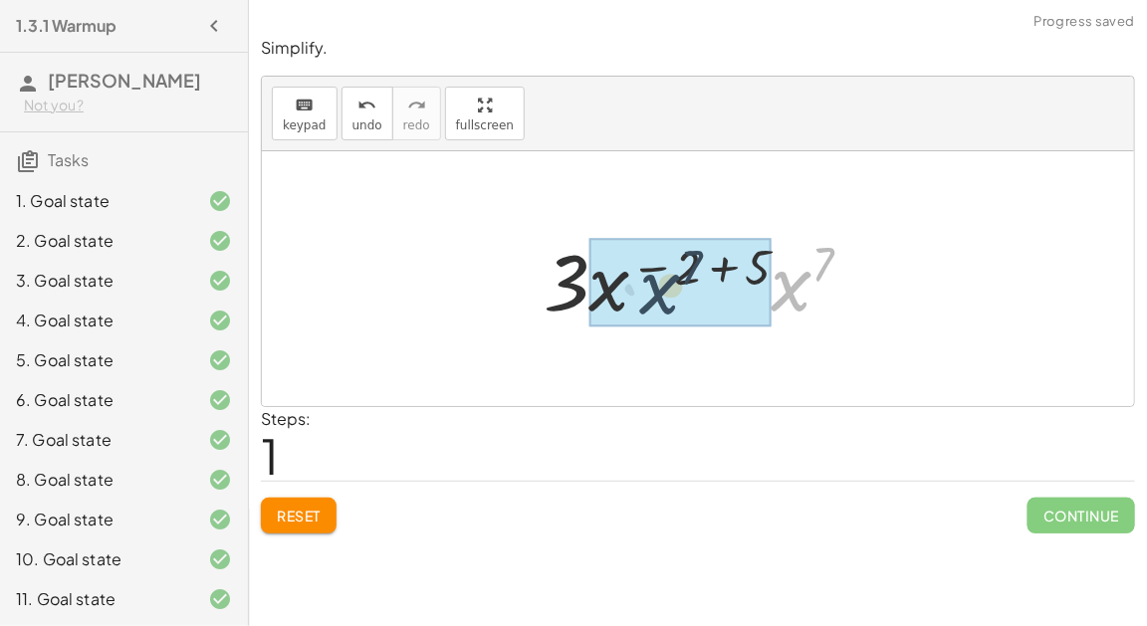
drag, startPoint x: 774, startPoint y: 296, endPoint x: 636, endPoint y: 299, distance: 138.4
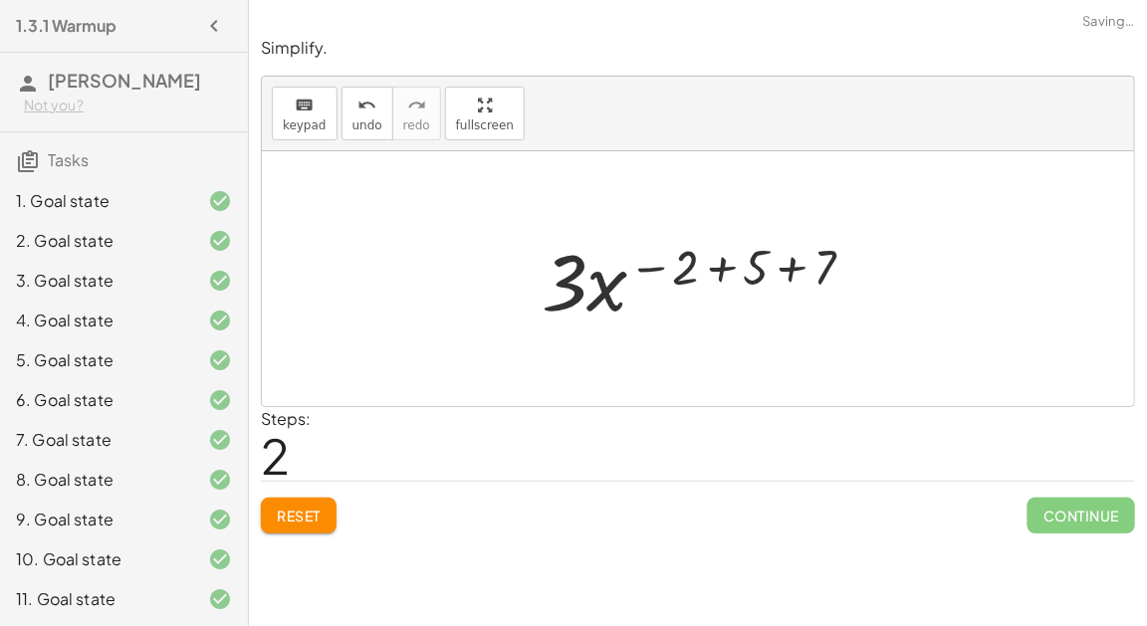
click at [718, 266] on div at bounding box center [705, 279] width 348 height 103
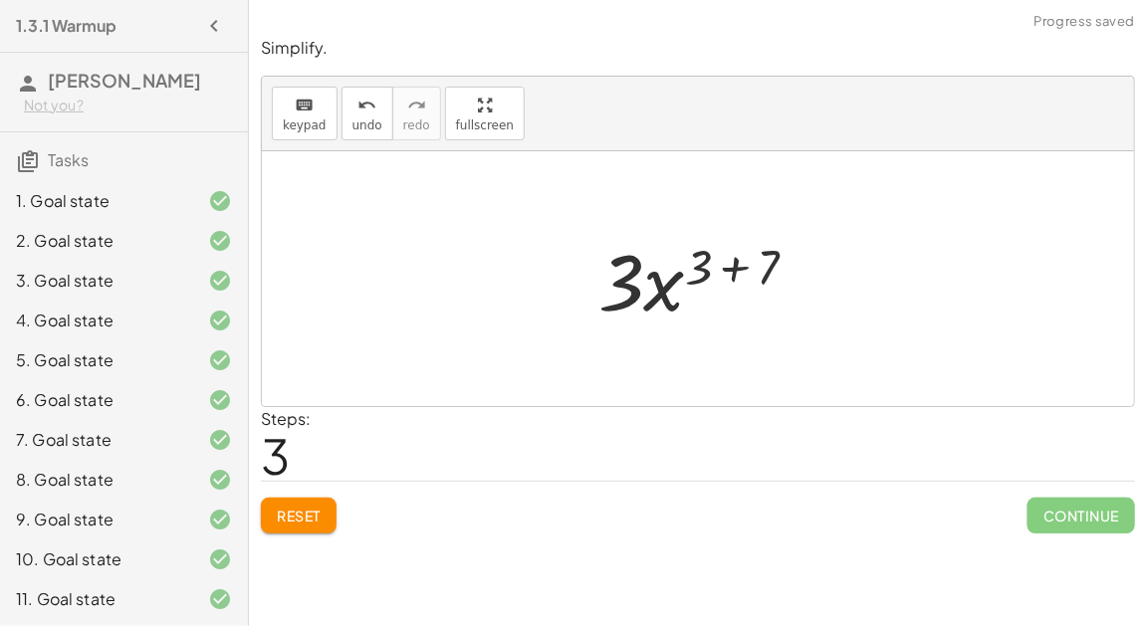
click at [734, 271] on div at bounding box center [705, 279] width 235 height 103
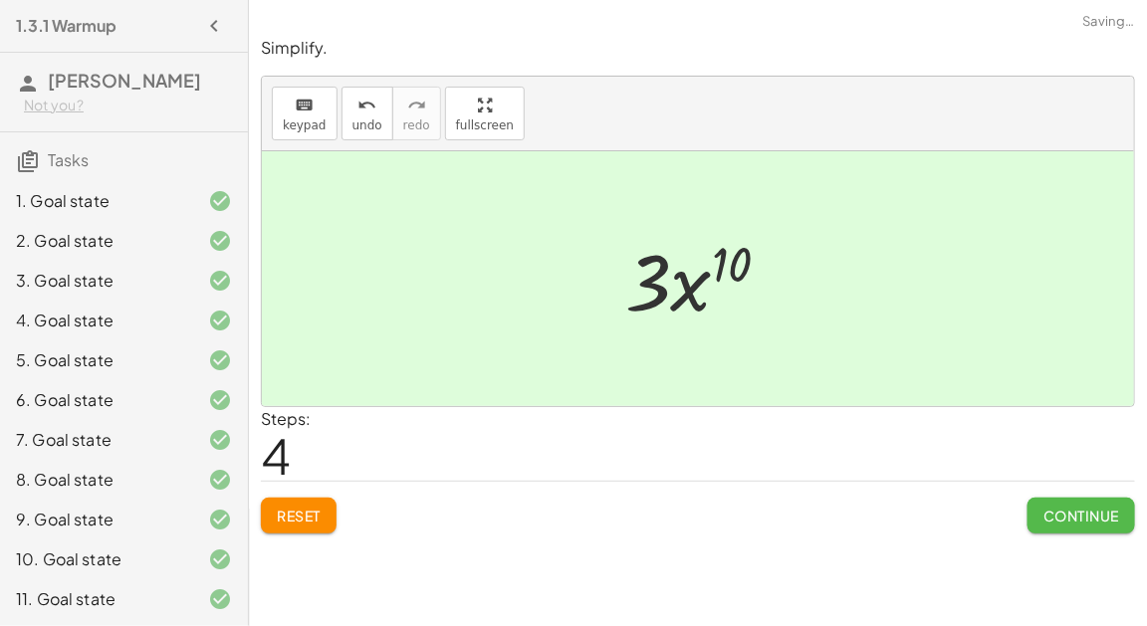
click at [1049, 499] on button "Continue" at bounding box center [1080, 516] width 107 height 36
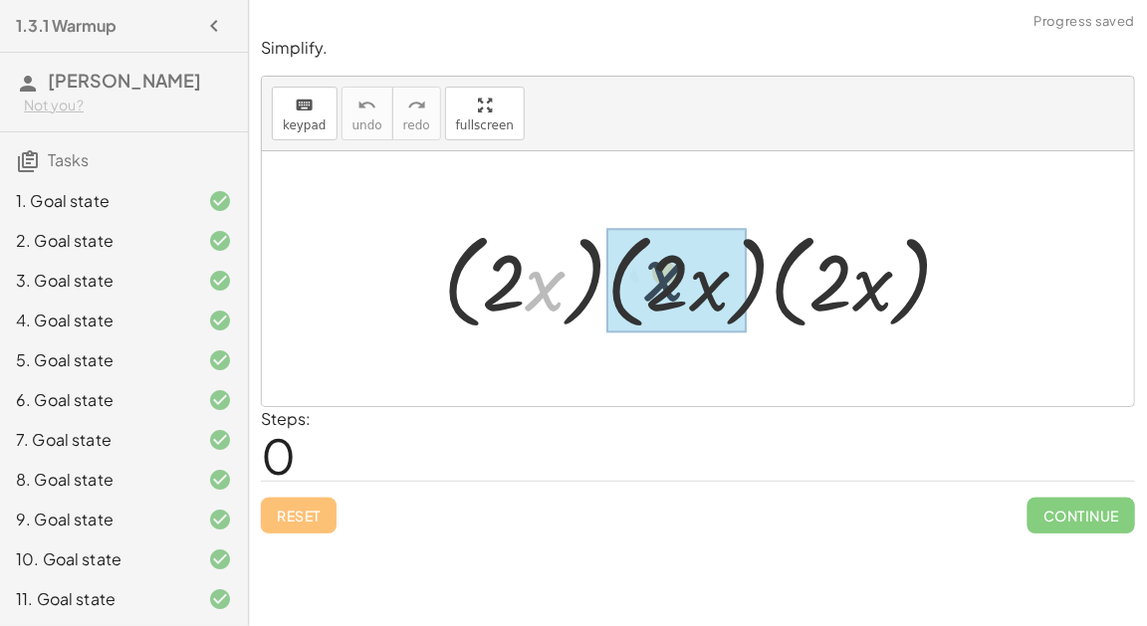
drag, startPoint x: 540, startPoint y: 281, endPoint x: 666, endPoint y: 270, distance: 125.9
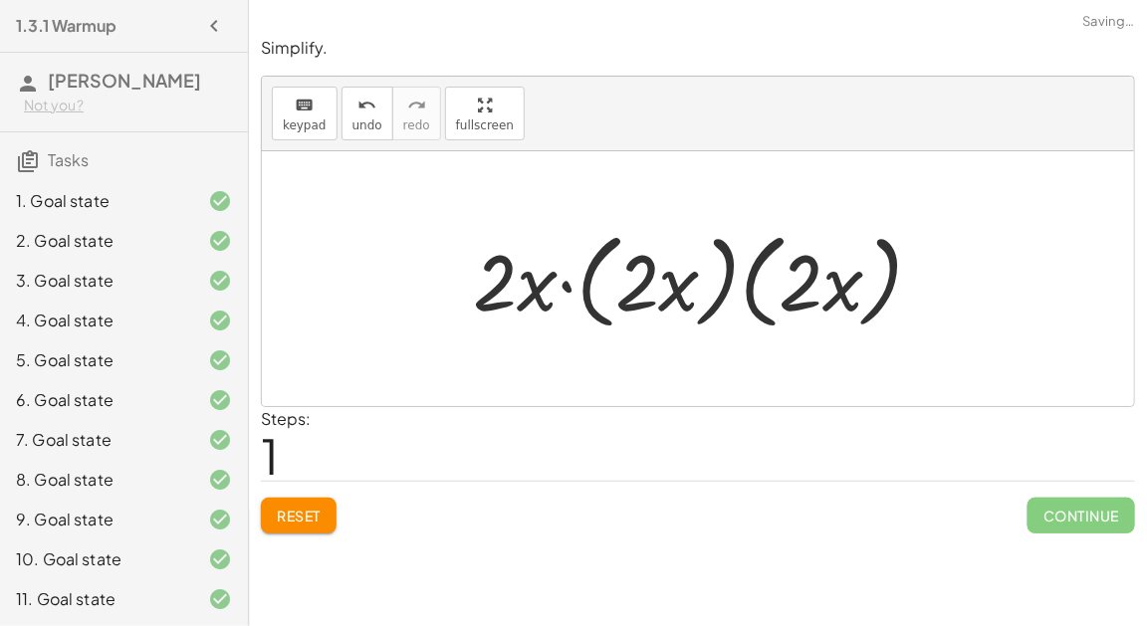
click at [565, 286] on div at bounding box center [705, 279] width 485 height 114
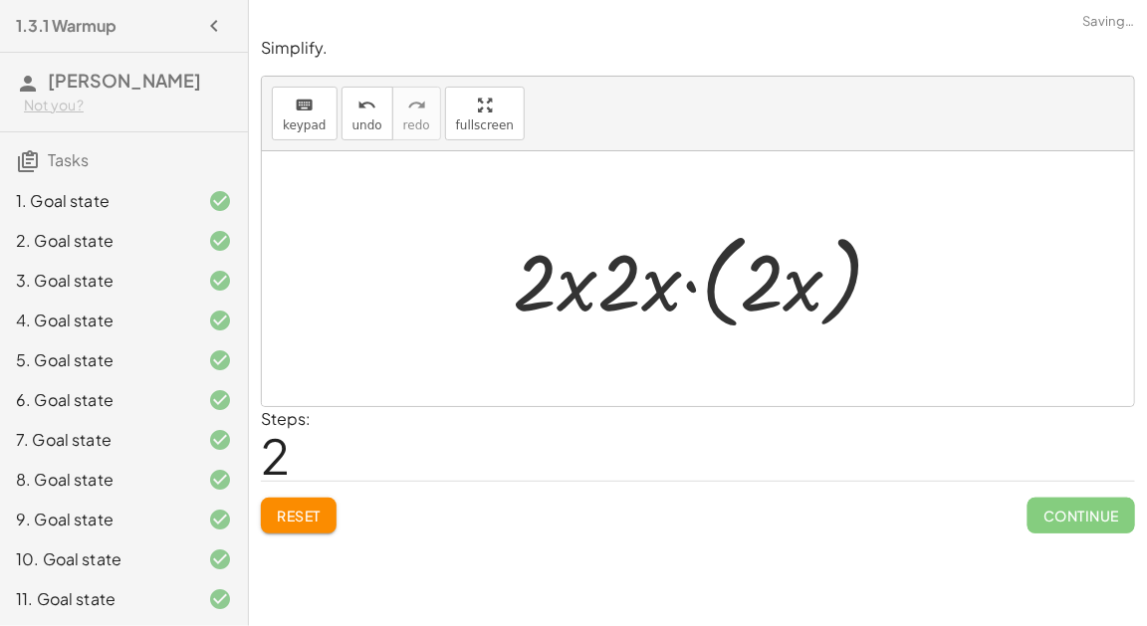
click at [688, 282] on div at bounding box center [706, 279] width 406 height 114
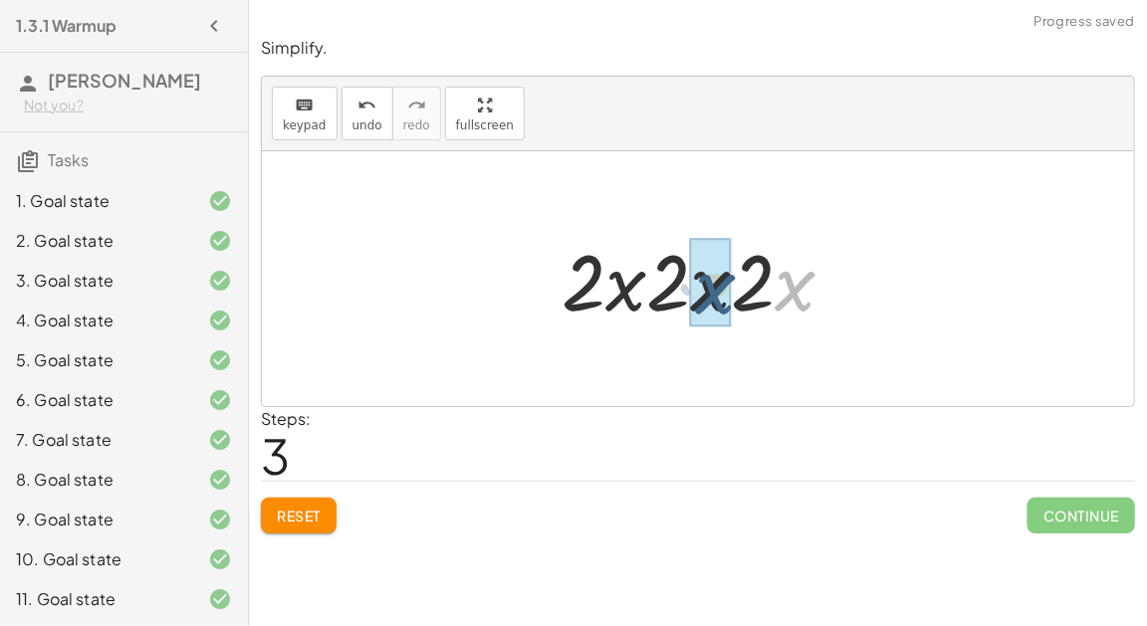
drag, startPoint x: 781, startPoint y: 293, endPoint x: 689, endPoint y: 295, distance: 92.6
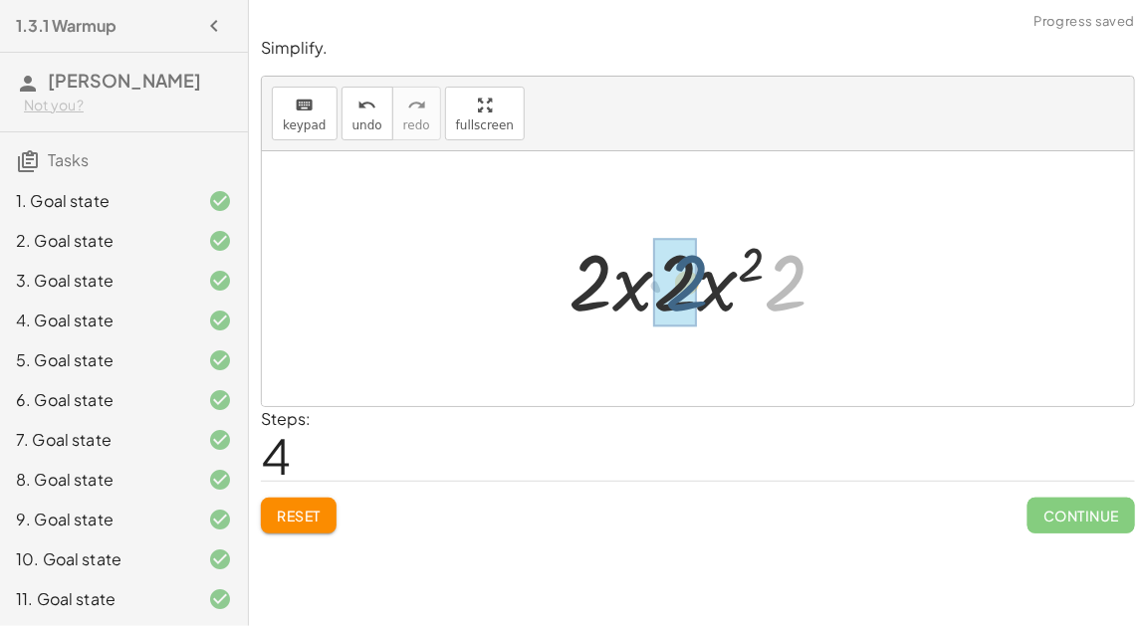
drag, startPoint x: 771, startPoint y: 290, endPoint x: 669, endPoint y: 290, distance: 102.5
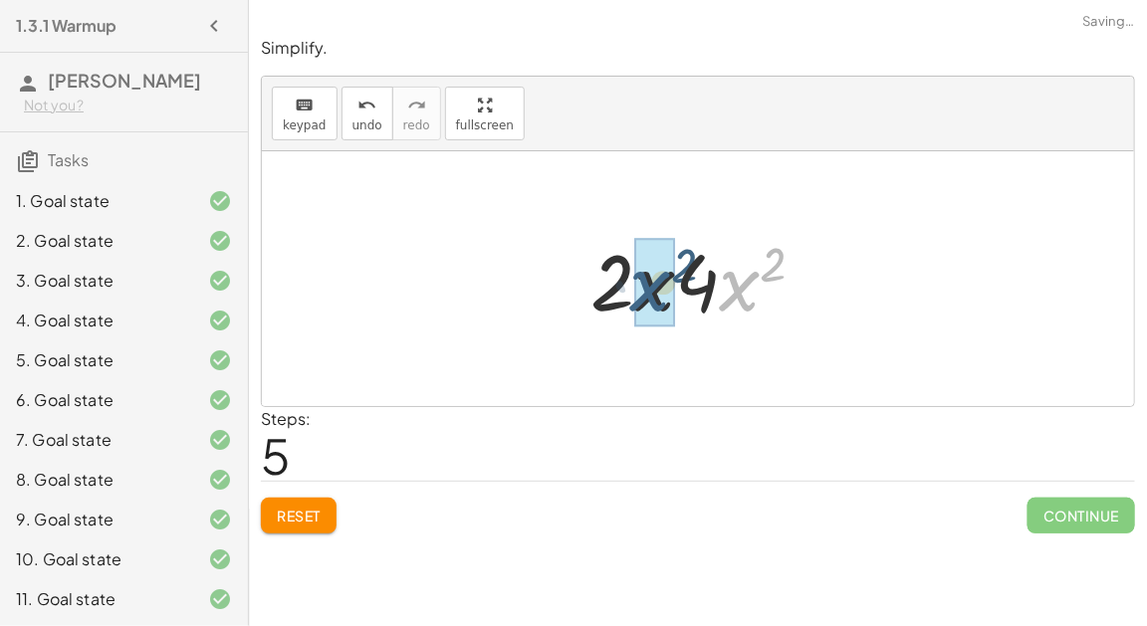
drag, startPoint x: 728, startPoint y: 293, endPoint x: 622, endPoint y: 294, distance: 105.5
click at [622, 294] on div at bounding box center [705, 279] width 251 height 103
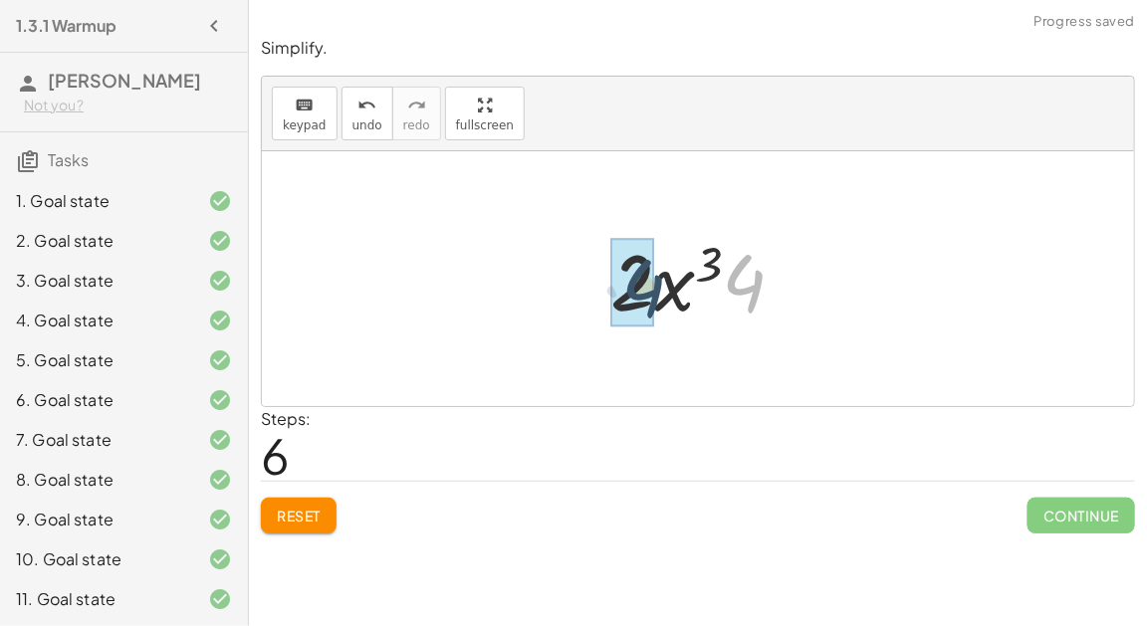
drag, startPoint x: 739, startPoint y: 280, endPoint x: 636, endPoint y: 285, distance: 103.6
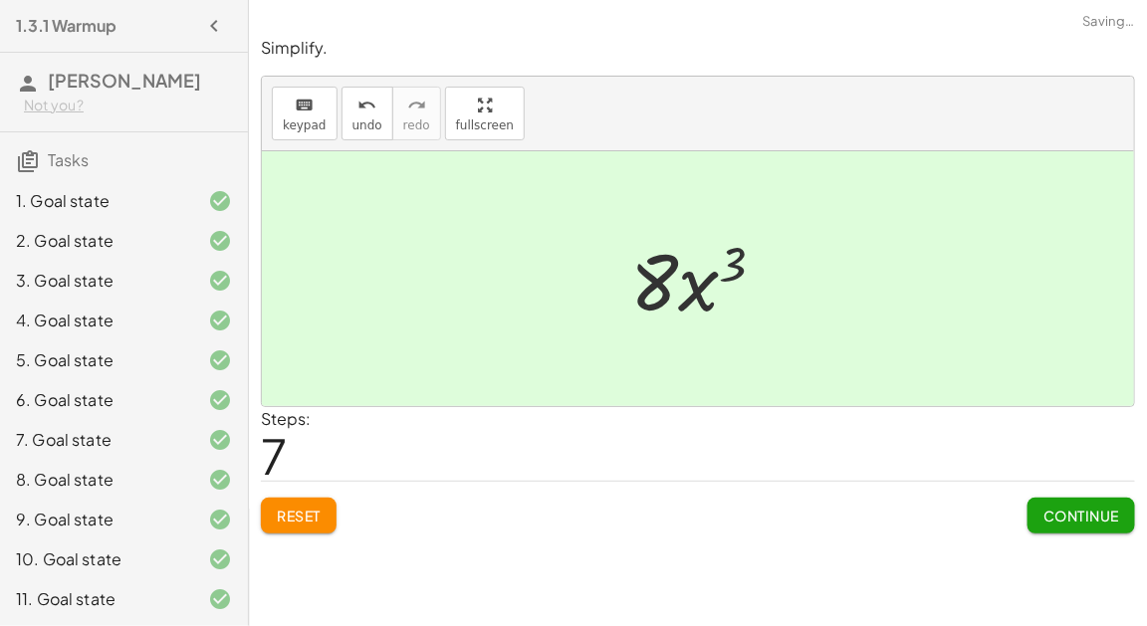
click at [1053, 492] on div "Continue" at bounding box center [1080, 508] width 107 height 52
click at [1054, 501] on button "Continue" at bounding box center [1080, 516] width 107 height 36
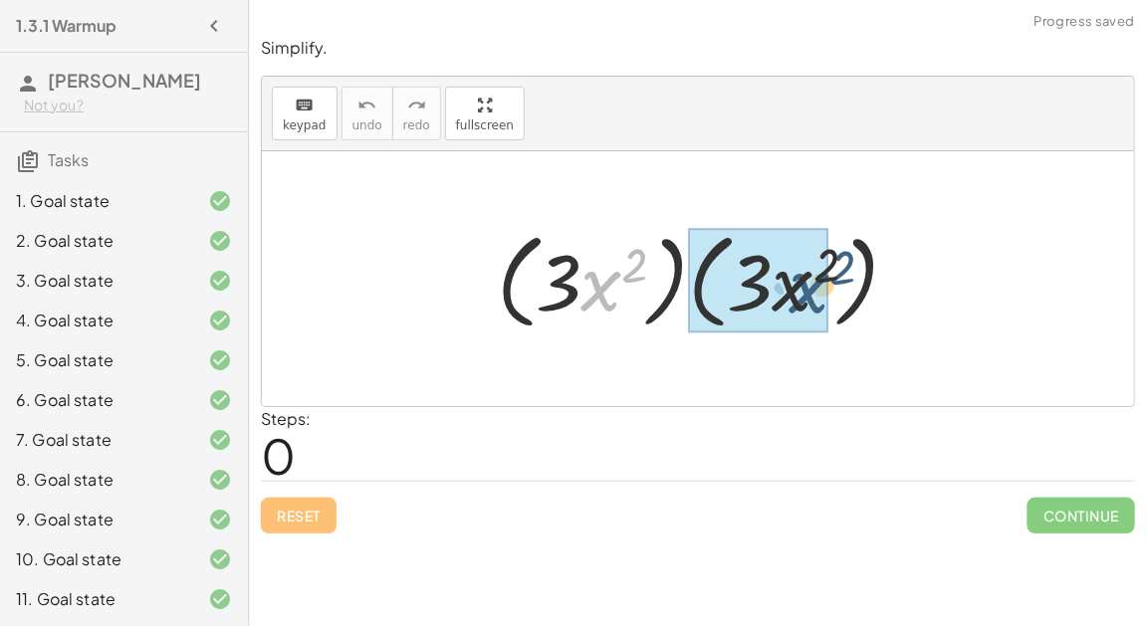
drag, startPoint x: 599, startPoint y: 278, endPoint x: 805, endPoint y: 280, distance: 206.0
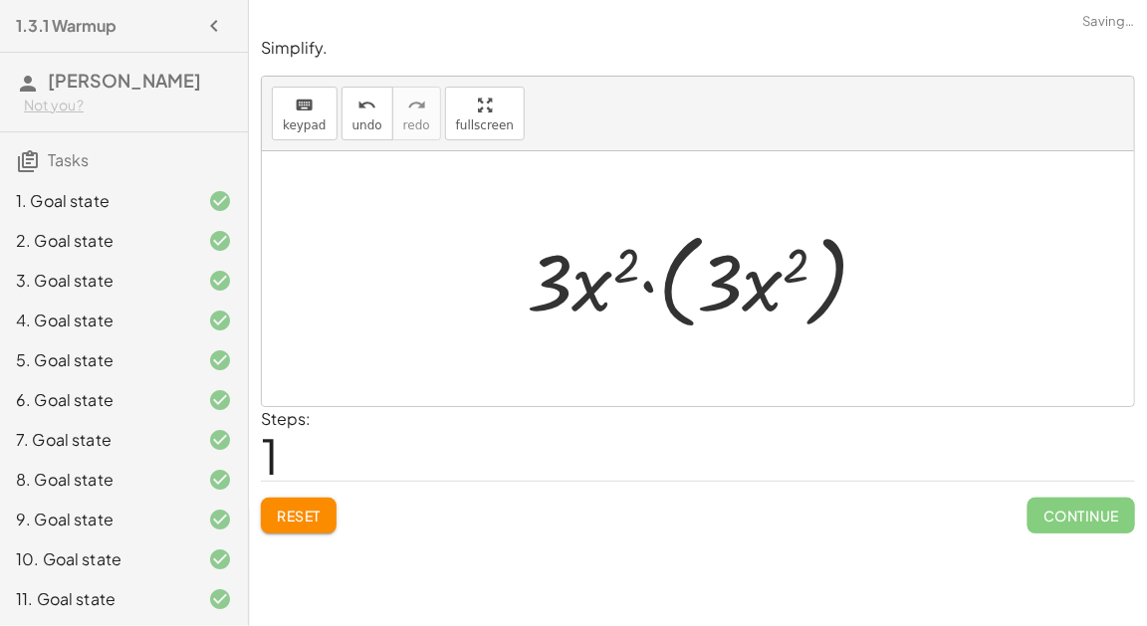
click at [646, 287] on div at bounding box center [705, 279] width 377 height 114
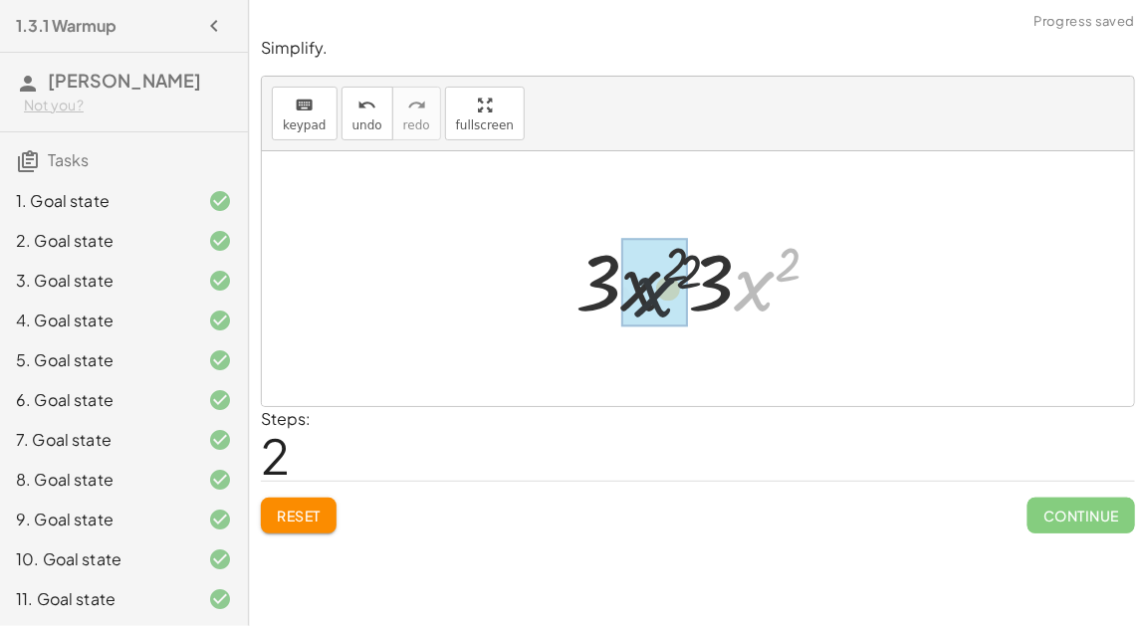
drag, startPoint x: 757, startPoint y: 289, endPoint x: 623, endPoint y: 295, distance: 134.5
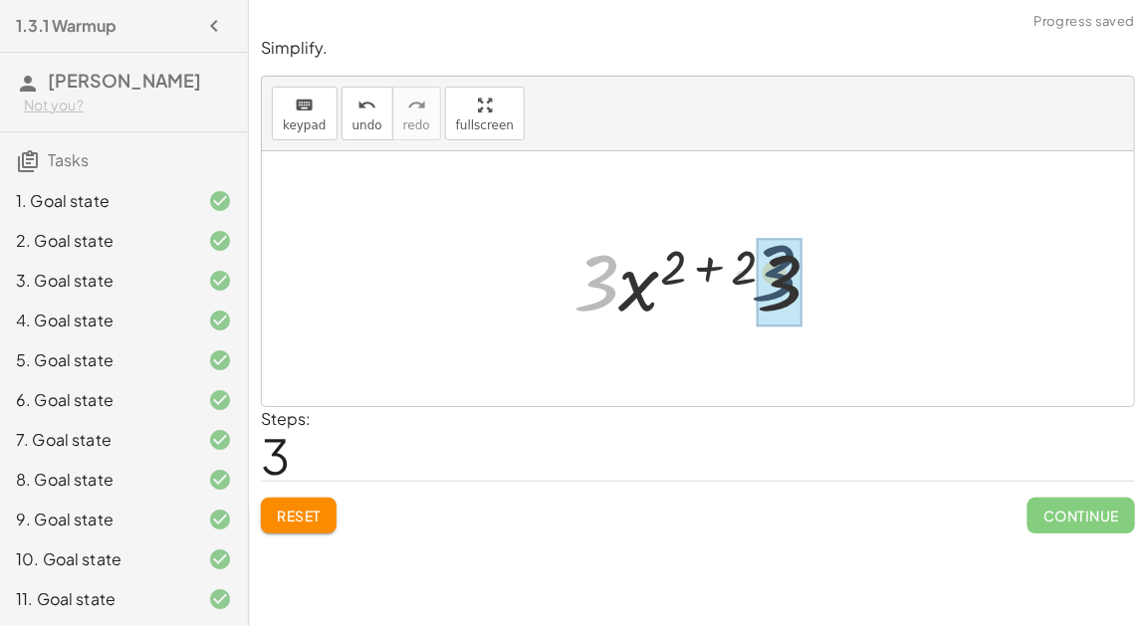
drag, startPoint x: 594, startPoint y: 285, endPoint x: 777, endPoint y: 276, distance: 183.3
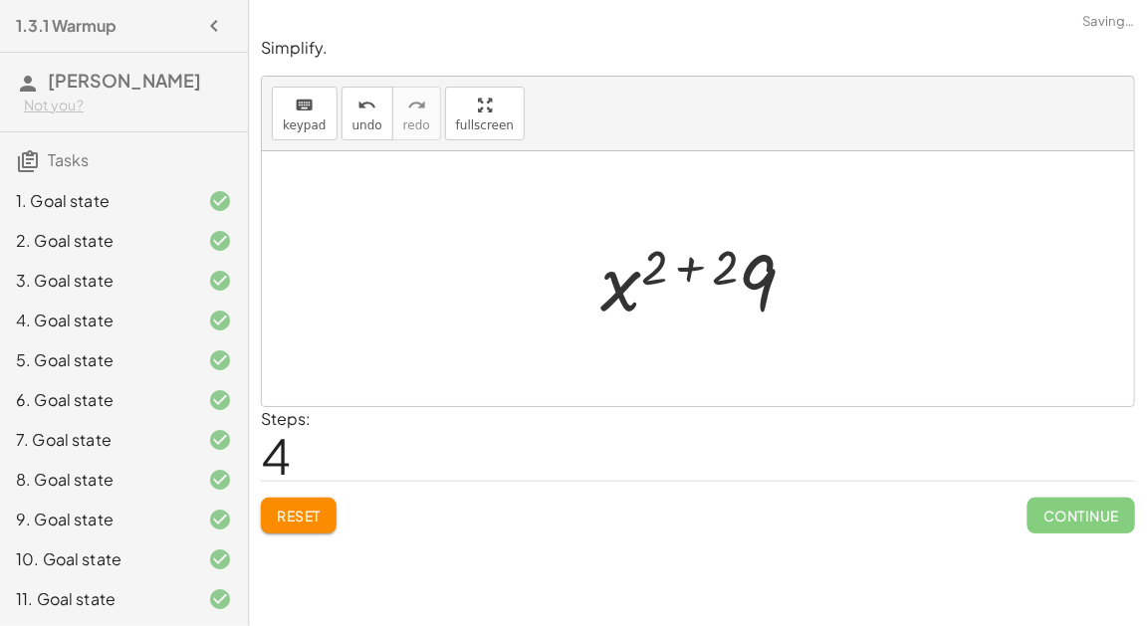
click at [690, 266] on div at bounding box center [706, 279] width 232 height 103
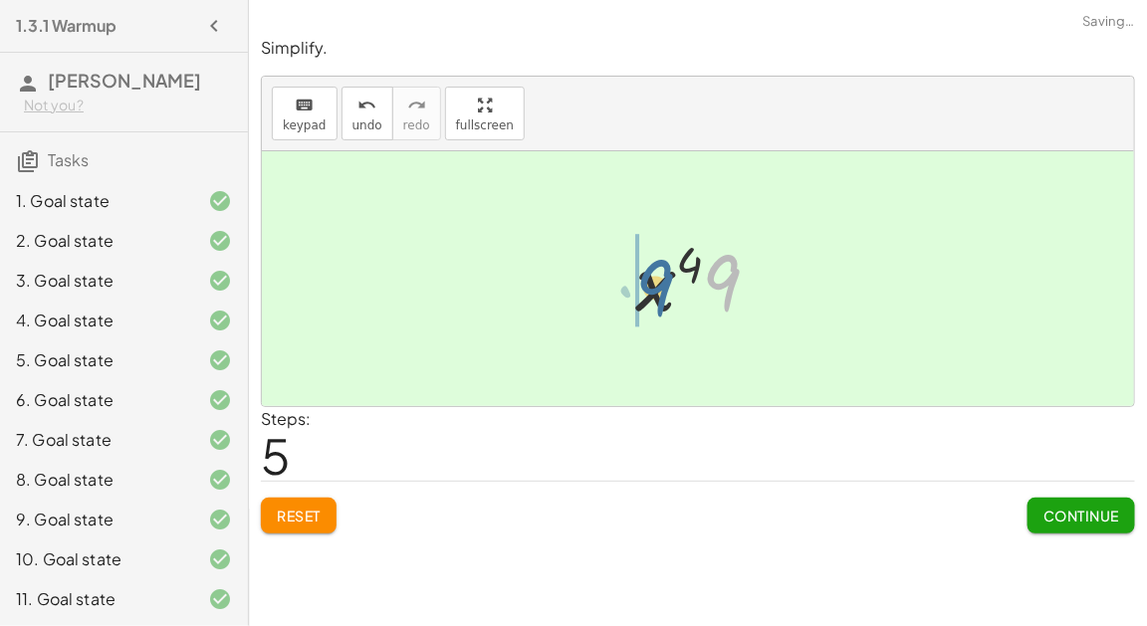
drag, startPoint x: 722, startPoint y: 274, endPoint x: 647, endPoint y: 278, distance: 74.7
click at [647, 278] on div at bounding box center [705, 279] width 161 height 103
click at [1043, 514] on span "Continue" at bounding box center [1081, 516] width 76 height 18
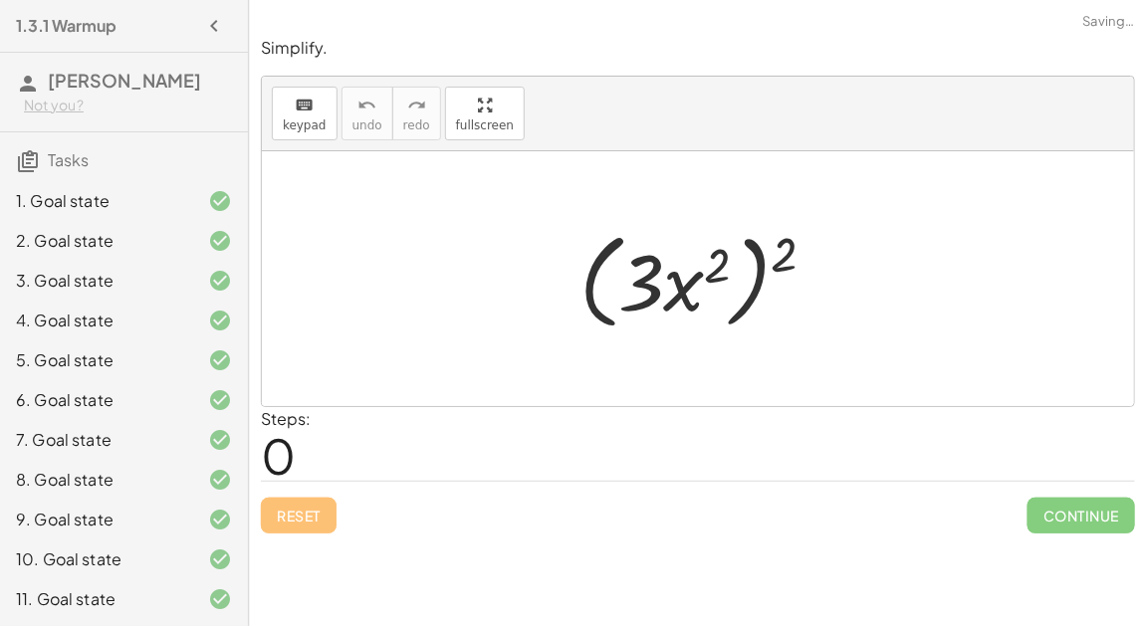
click at [717, 254] on div at bounding box center [705, 279] width 273 height 114
click at [784, 254] on div at bounding box center [705, 279] width 273 height 114
drag, startPoint x: 784, startPoint y: 254, endPoint x: 721, endPoint y: 264, distance: 64.5
click at [721, 264] on div at bounding box center [705, 279] width 273 height 114
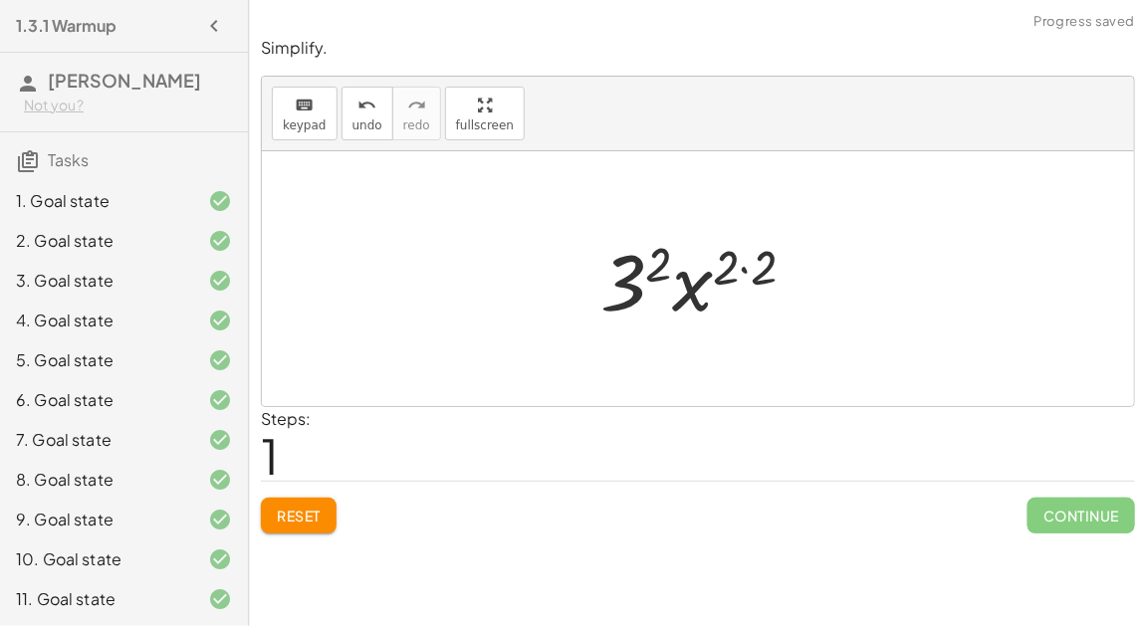
click at [746, 265] on div at bounding box center [705, 279] width 231 height 103
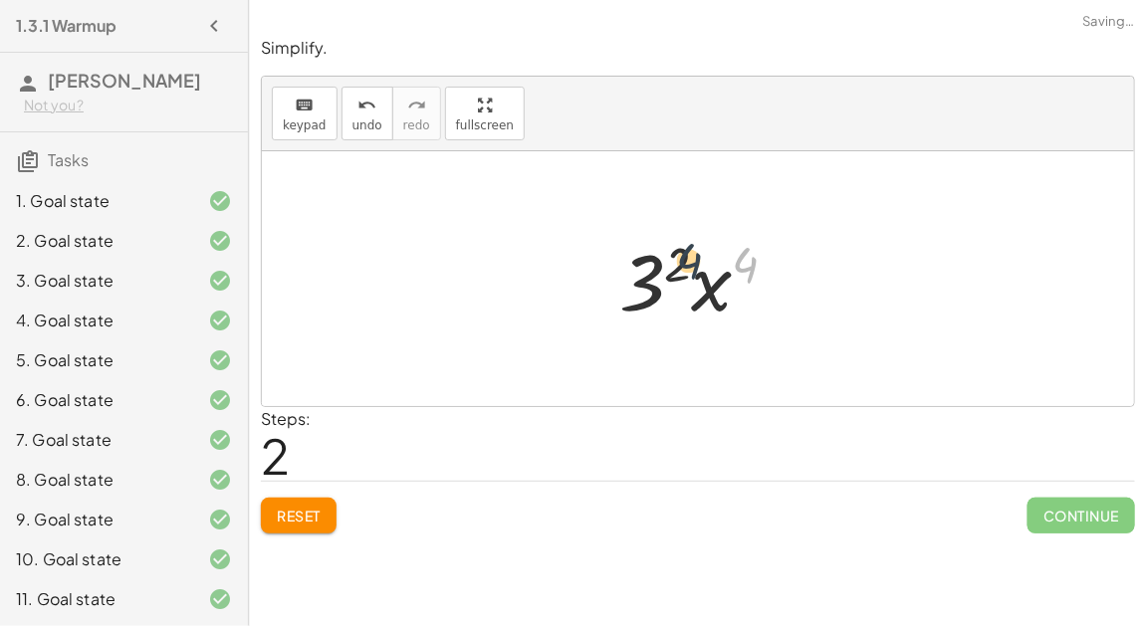
drag, startPoint x: 739, startPoint y: 260, endPoint x: 670, endPoint y: 260, distance: 69.7
click at [670, 260] on div at bounding box center [706, 279] width 194 height 103
drag, startPoint x: 705, startPoint y: 281, endPoint x: 633, endPoint y: 281, distance: 71.7
click at [633, 281] on div at bounding box center [706, 279] width 194 height 103
drag, startPoint x: 746, startPoint y: 264, endPoint x: 651, endPoint y: 265, distance: 95.5
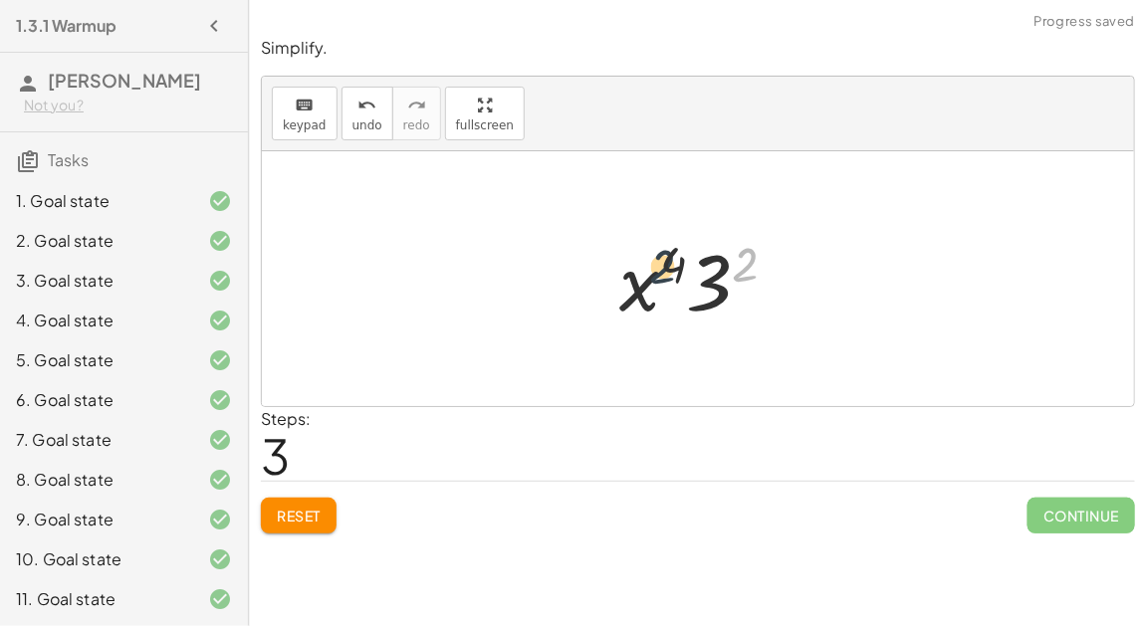
click at [651, 265] on div at bounding box center [706, 279] width 194 height 103
drag, startPoint x: 630, startPoint y: 288, endPoint x: 714, endPoint y: 285, distance: 83.7
click at [714, 285] on div at bounding box center [706, 279] width 194 height 103
drag, startPoint x: 704, startPoint y: 289, endPoint x: 655, endPoint y: 284, distance: 49.0
click at [655, 284] on div at bounding box center [706, 279] width 194 height 103
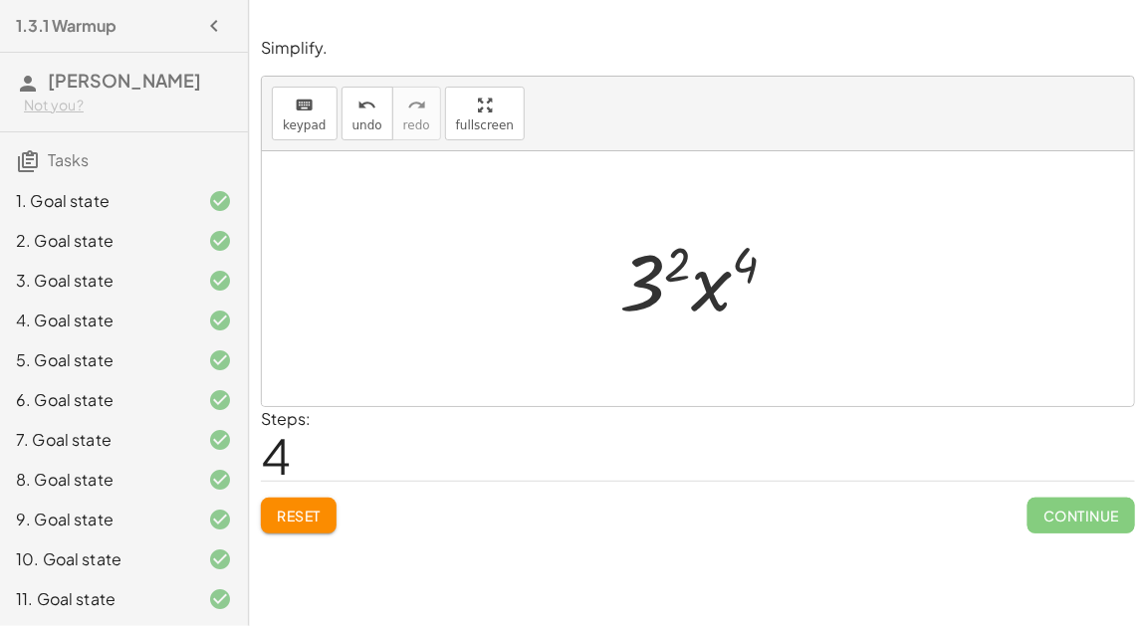
click at [689, 286] on div at bounding box center [706, 279] width 194 height 103
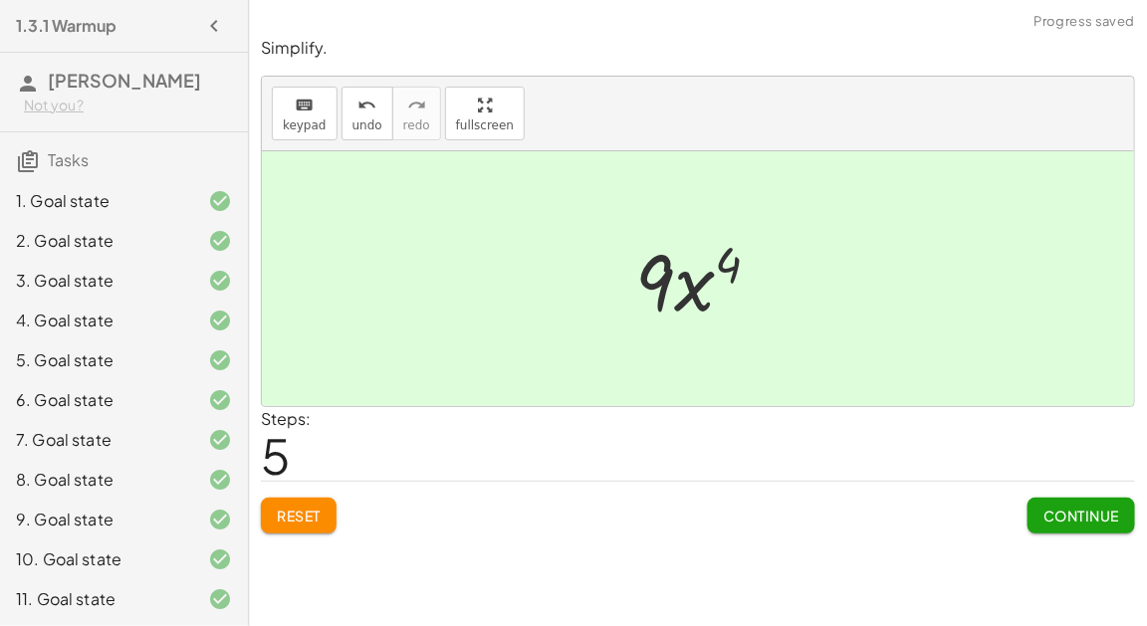
click at [694, 293] on div at bounding box center [705, 279] width 161 height 103
click at [1044, 518] on span "Continue" at bounding box center [1081, 516] width 76 height 18
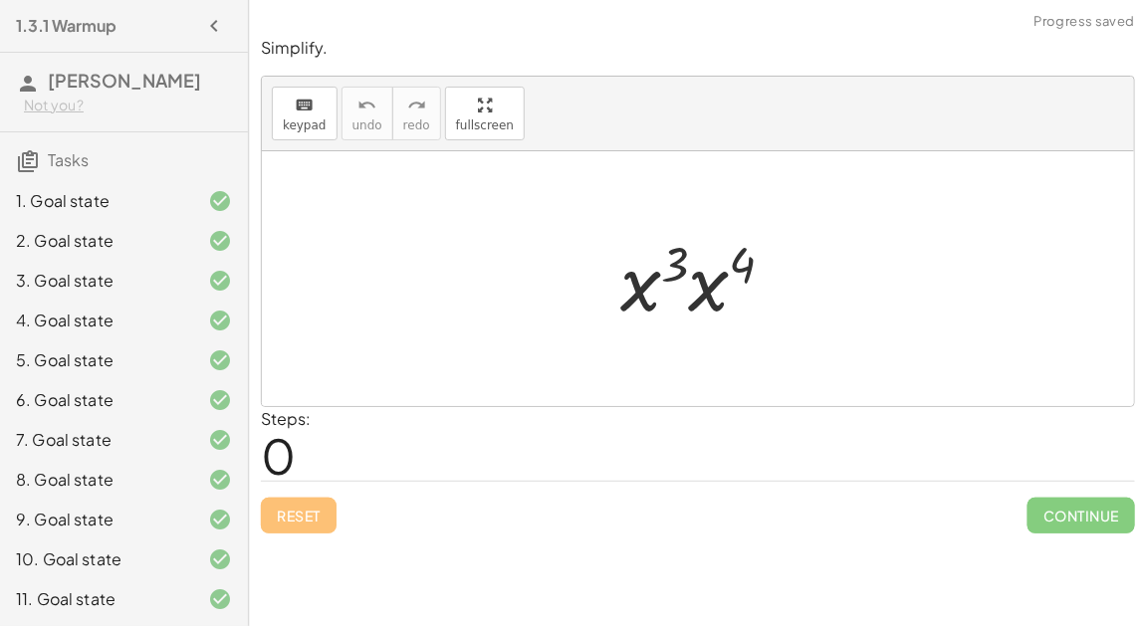
click at [636, 282] on div at bounding box center [705, 279] width 190 height 103
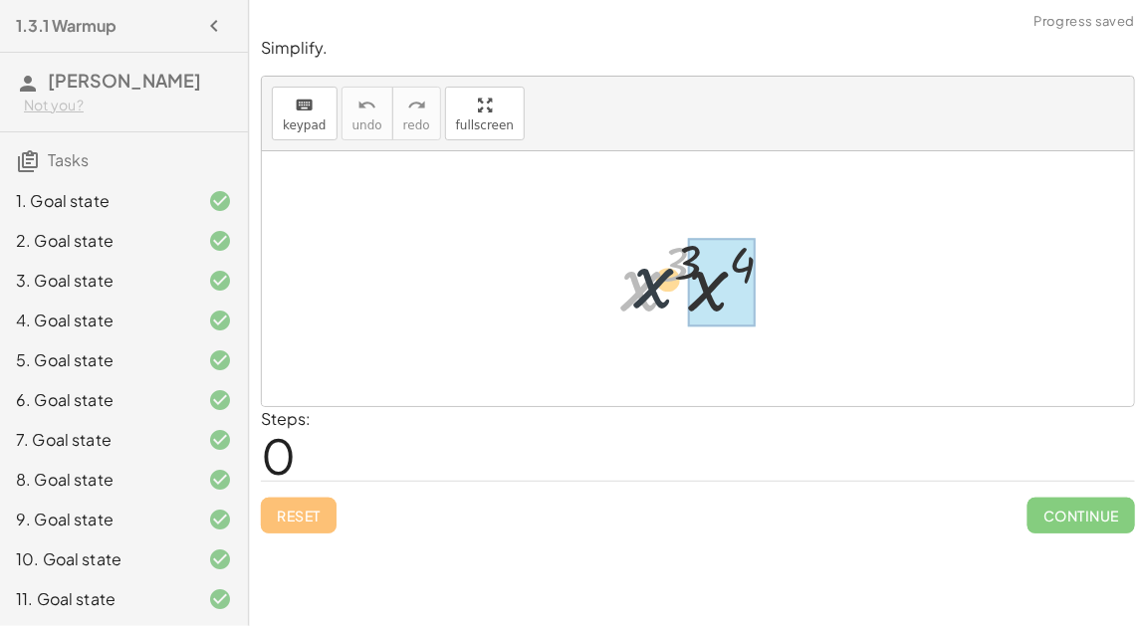
drag, startPoint x: 638, startPoint y: 283, endPoint x: 686, endPoint y: 276, distance: 48.3
click at [686, 276] on div at bounding box center [705, 279] width 190 height 103
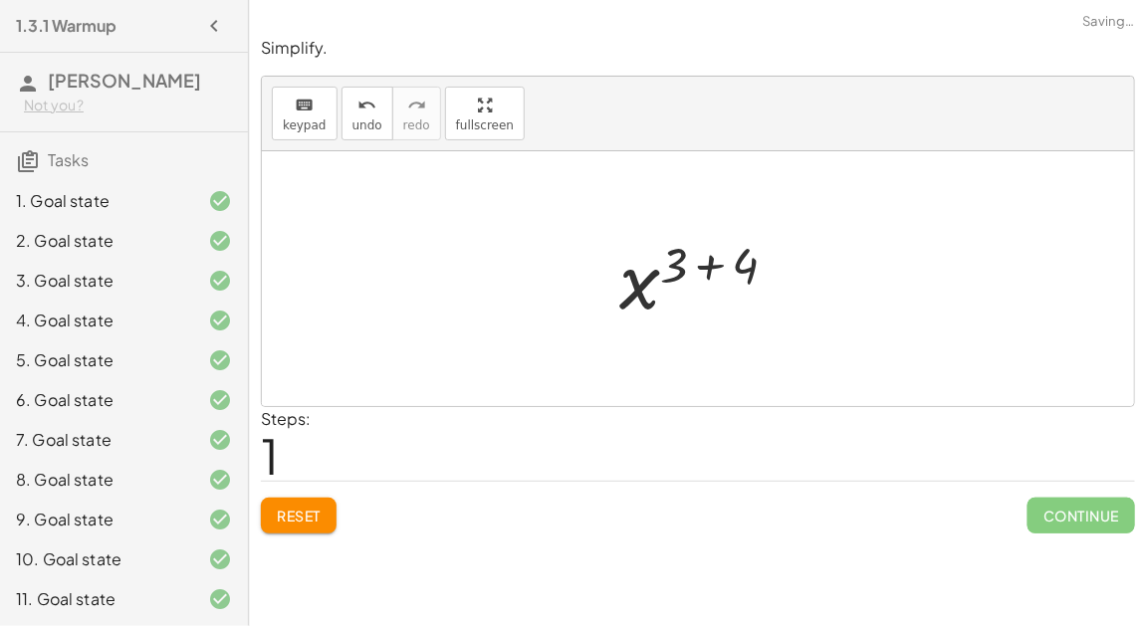
click at [708, 260] on div at bounding box center [706, 279] width 194 height 99
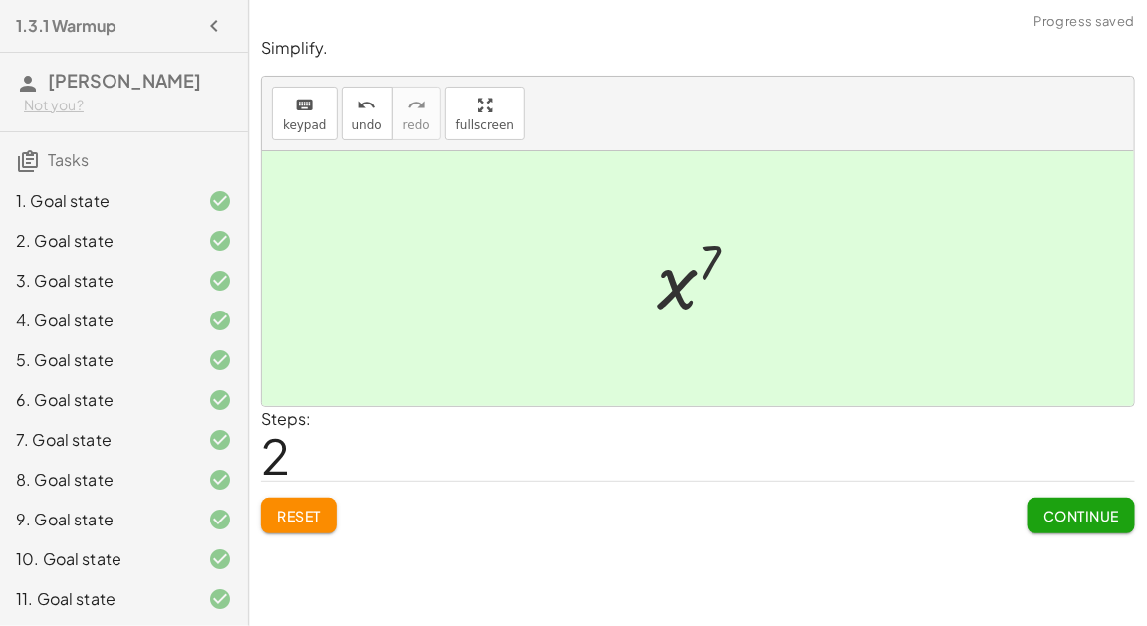
click at [1037, 512] on button "Continue" at bounding box center [1080, 516] width 107 height 36
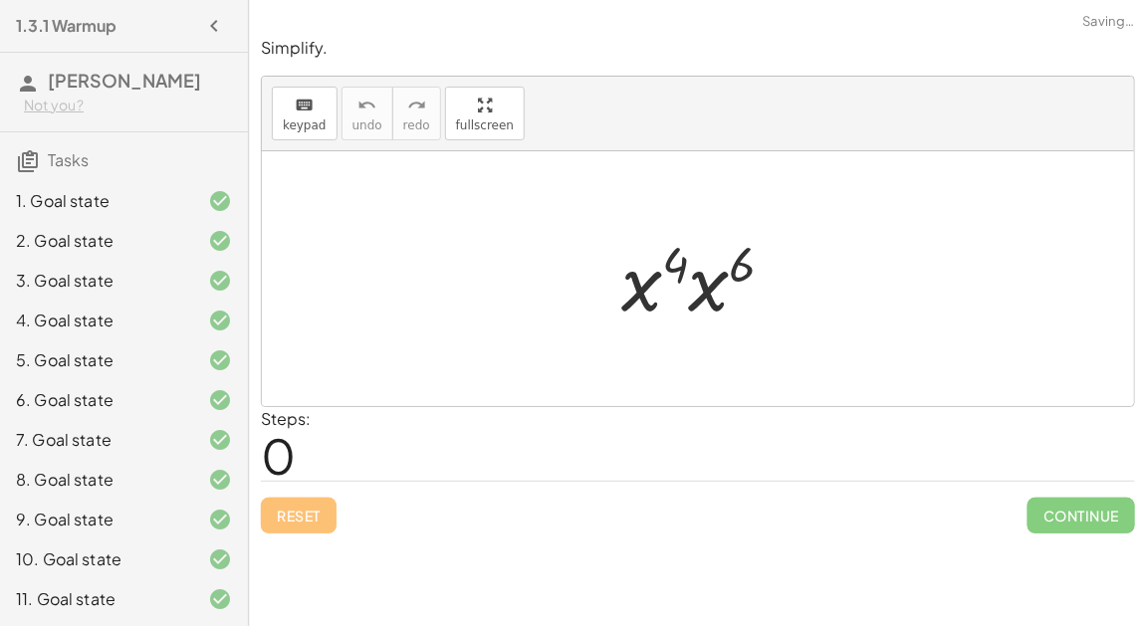
scroll to position [397, 0]
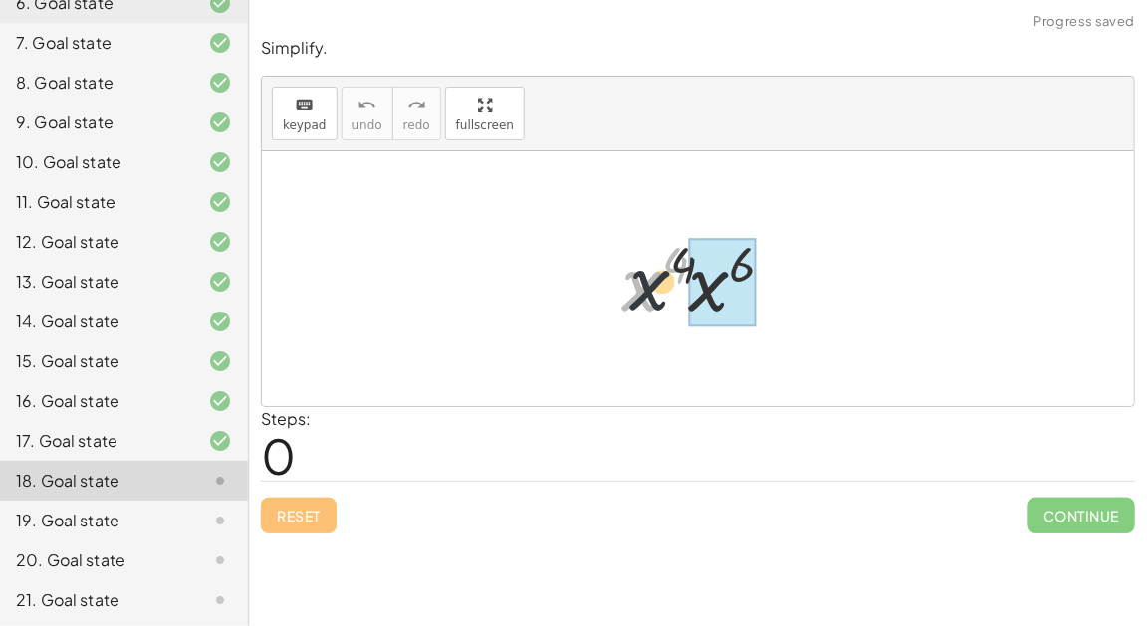
drag, startPoint x: 642, startPoint y: 276, endPoint x: 690, endPoint y: 269, distance: 48.3
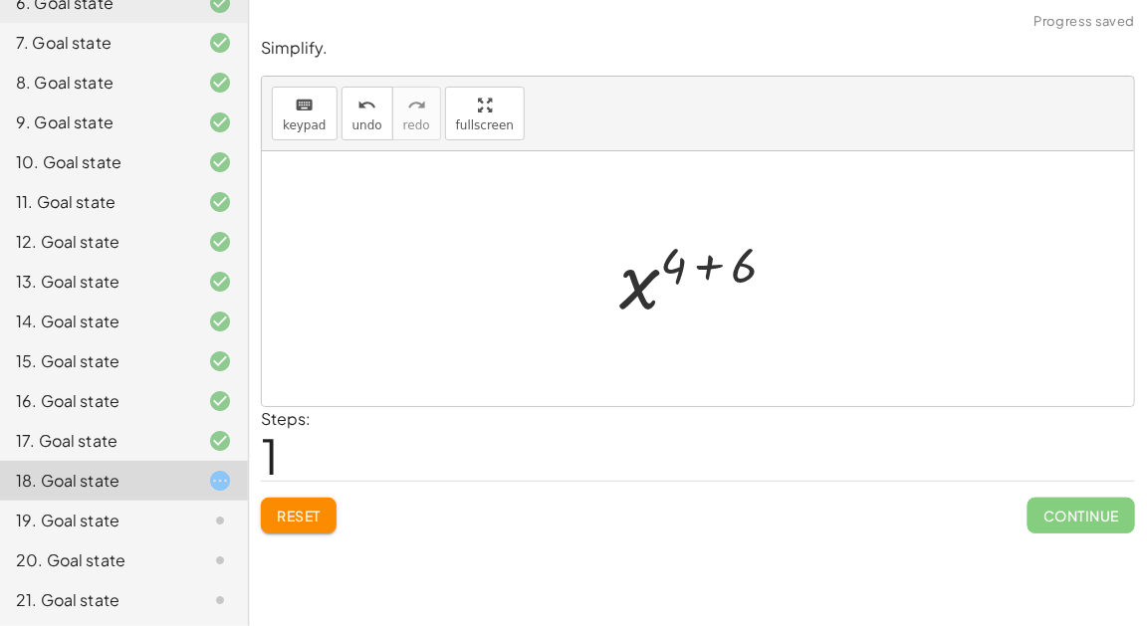
click at [705, 259] on div at bounding box center [705, 279] width 193 height 99
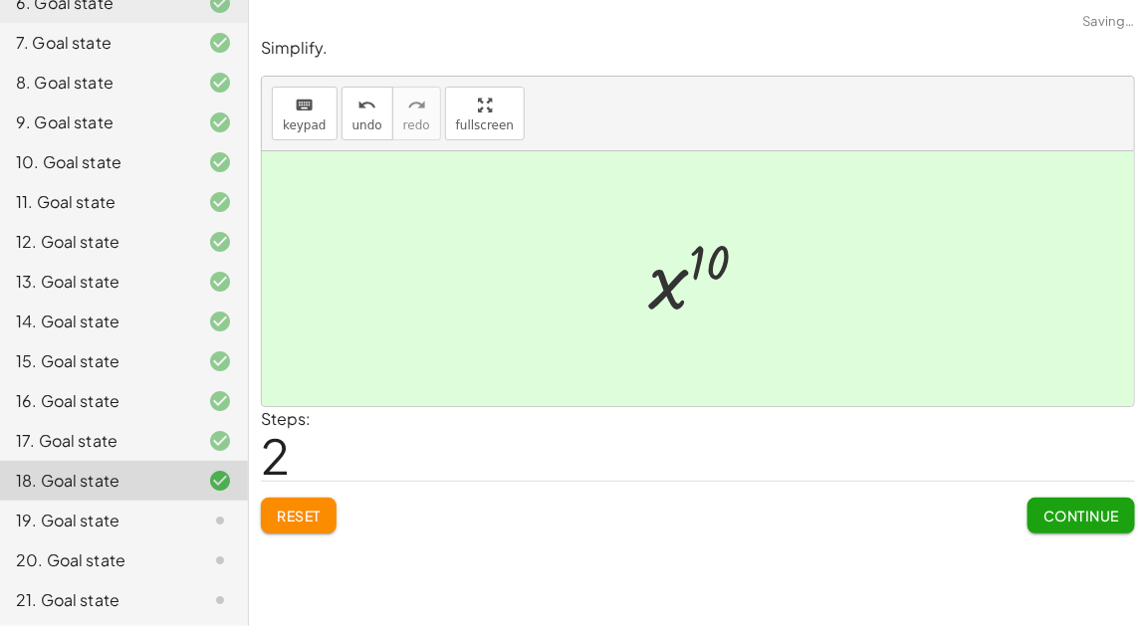
click at [1057, 508] on span "Continue" at bounding box center [1081, 516] width 76 height 18
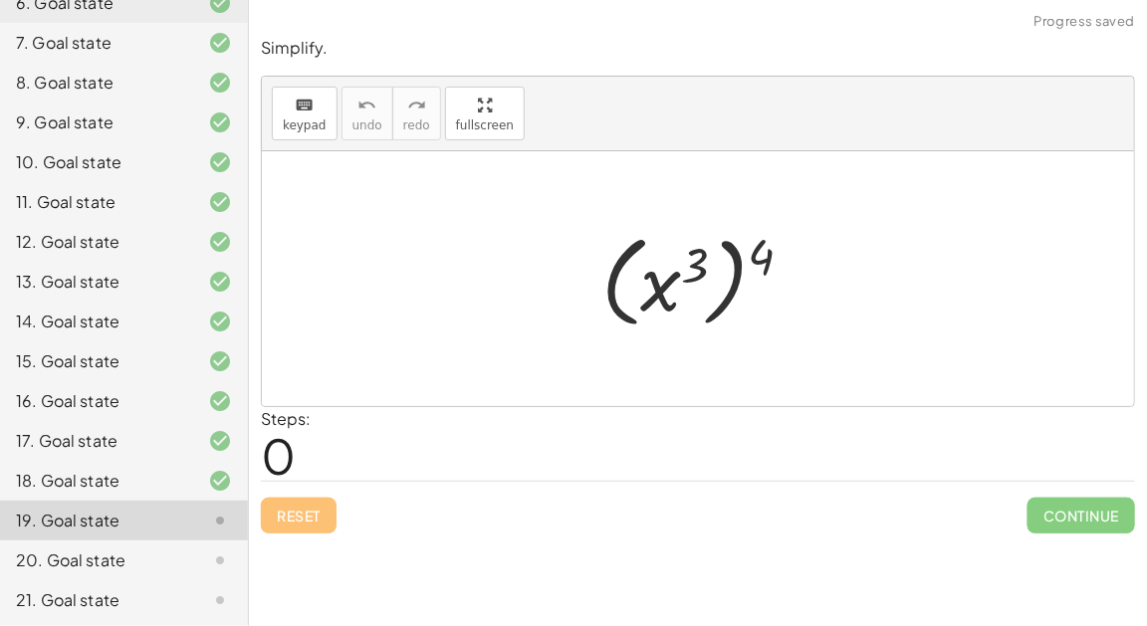
click at [688, 259] on div at bounding box center [705, 279] width 228 height 110
drag, startPoint x: 764, startPoint y: 253, endPoint x: 705, endPoint y: 257, distance: 59.8
click at [705, 257] on div at bounding box center [705, 279] width 228 height 110
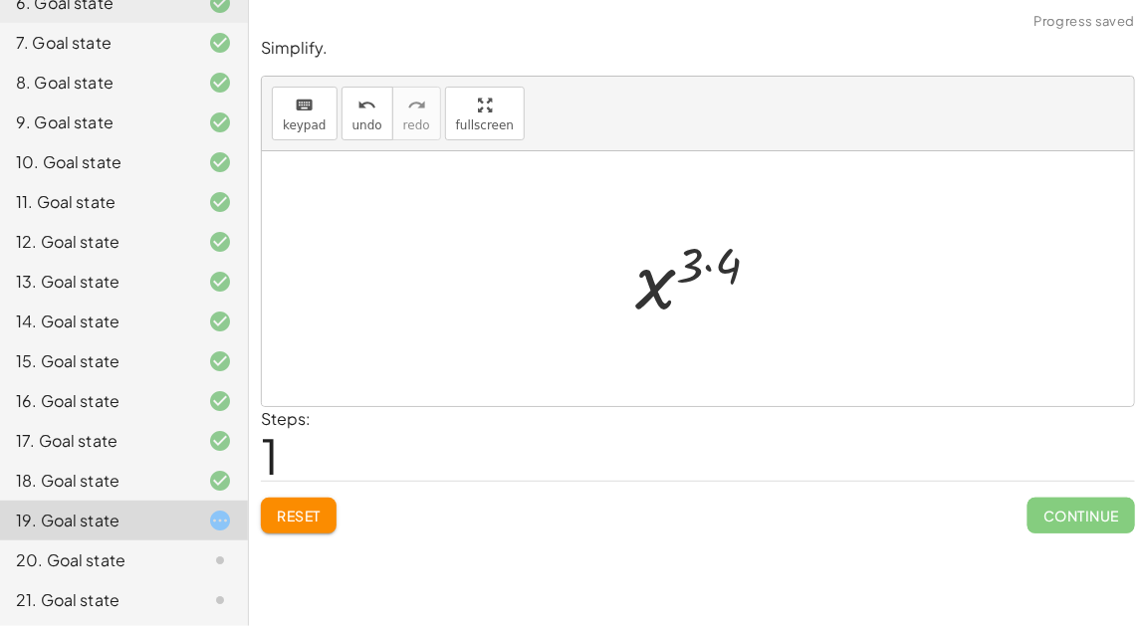
click at [700, 258] on div at bounding box center [705, 279] width 160 height 99
click at [707, 265] on div at bounding box center [705, 279] width 160 height 99
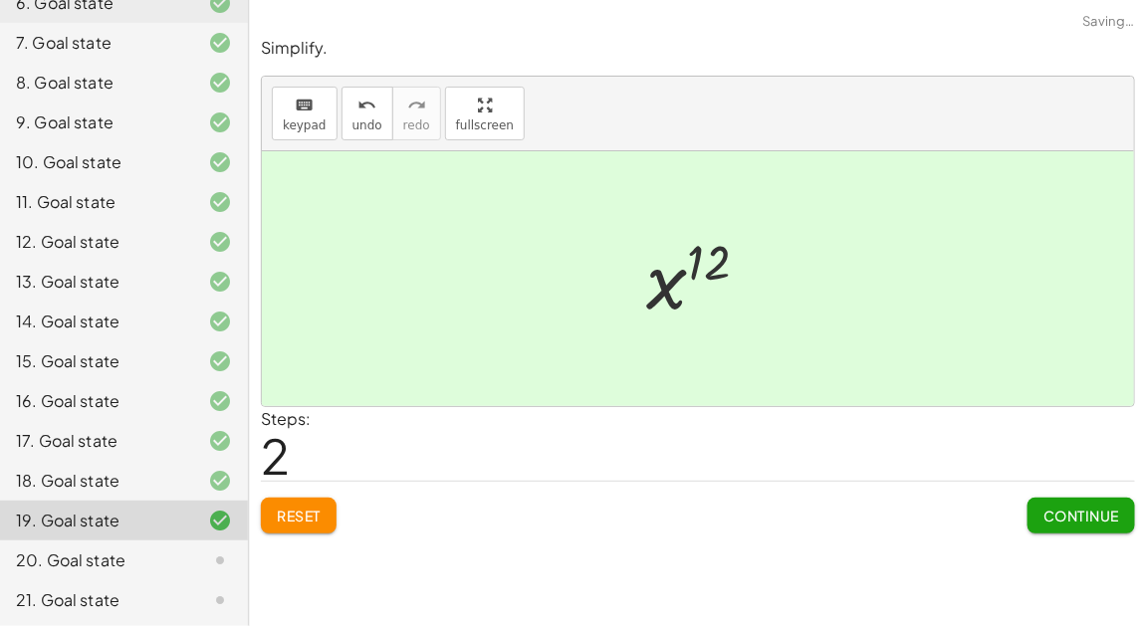
click at [1039, 522] on button "Continue" at bounding box center [1080, 516] width 107 height 36
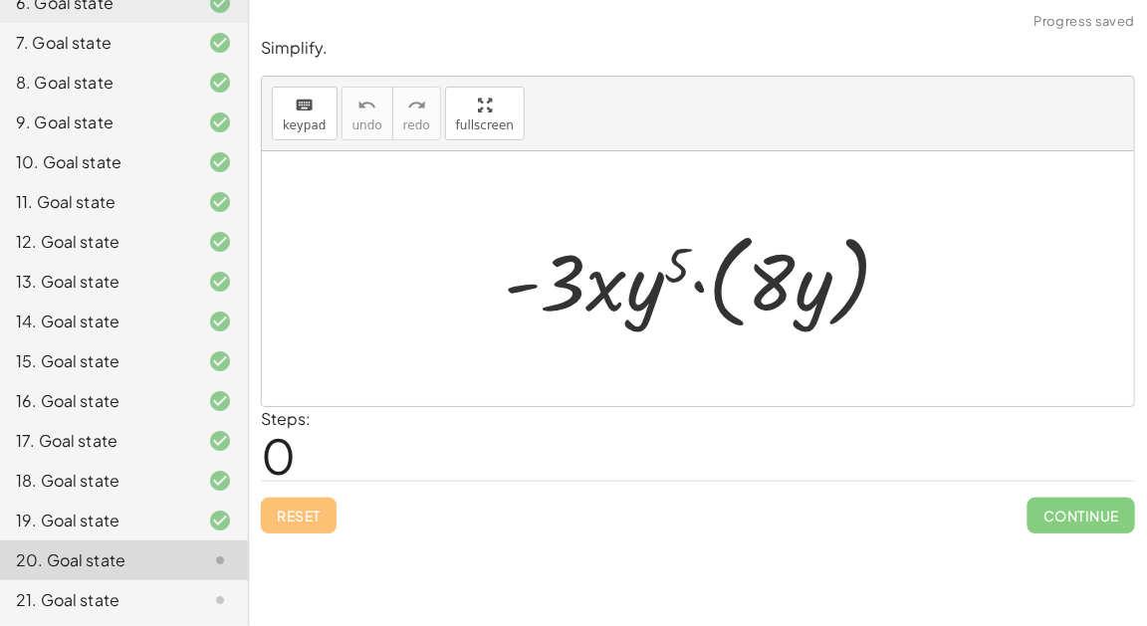
click at [698, 284] on div at bounding box center [706, 279] width 424 height 114
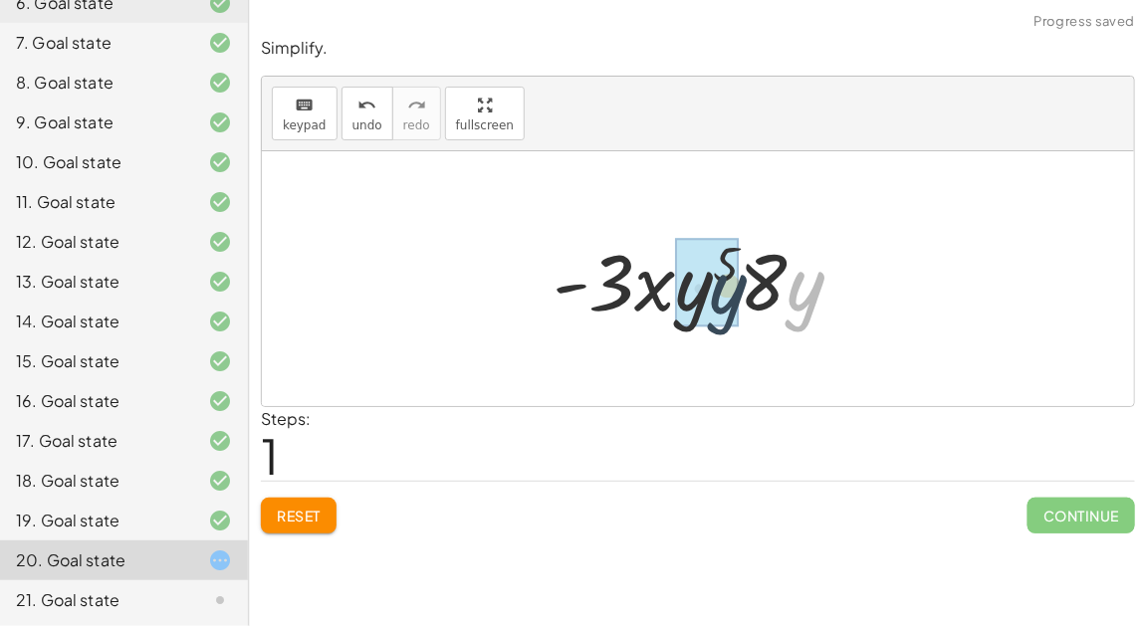
drag, startPoint x: 797, startPoint y: 292, endPoint x: 684, endPoint y: 294, distance: 113.5
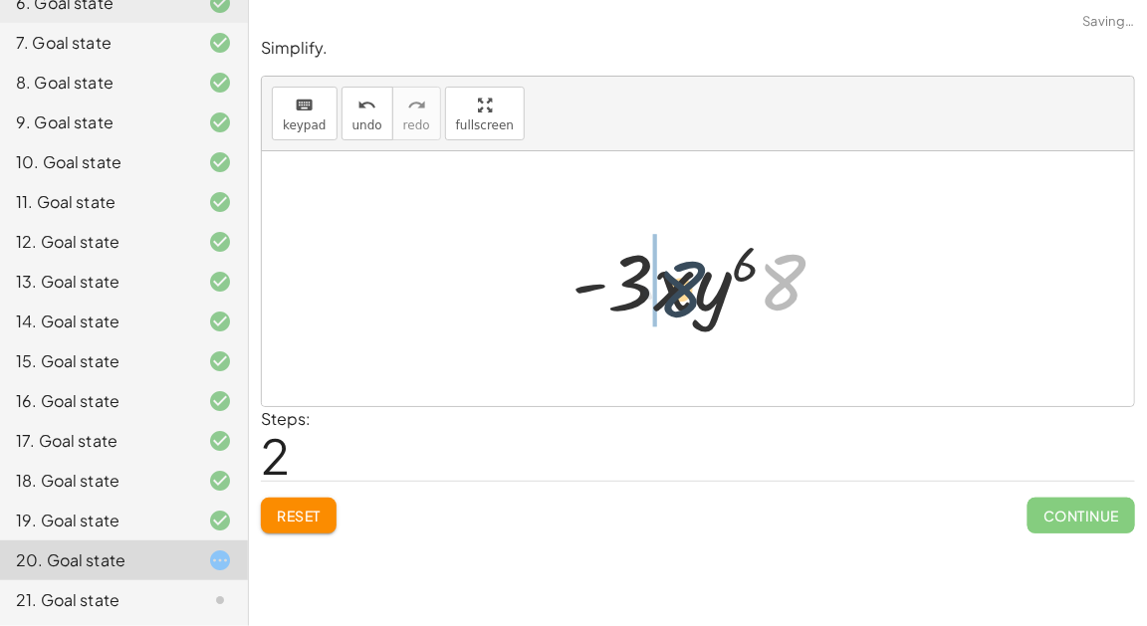
drag, startPoint x: 785, startPoint y: 274, endPoint x: 624, endPoint y: 283, distance: 161.5
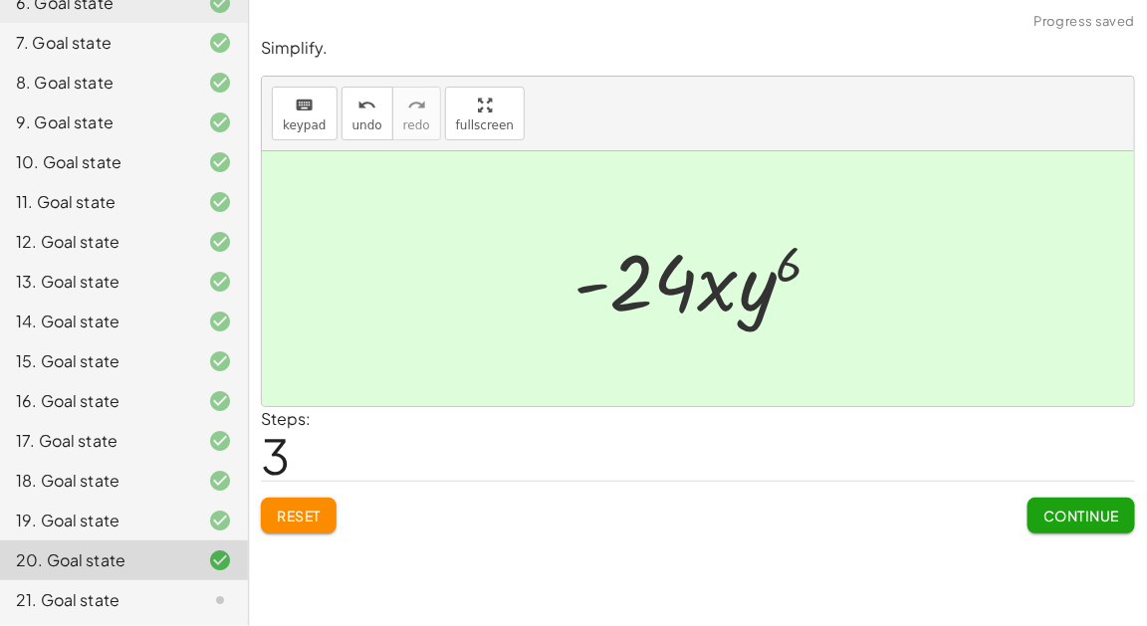
click at [1075, 518] on span "Continue" at bounding box center [1081, 516] width 76 height 18
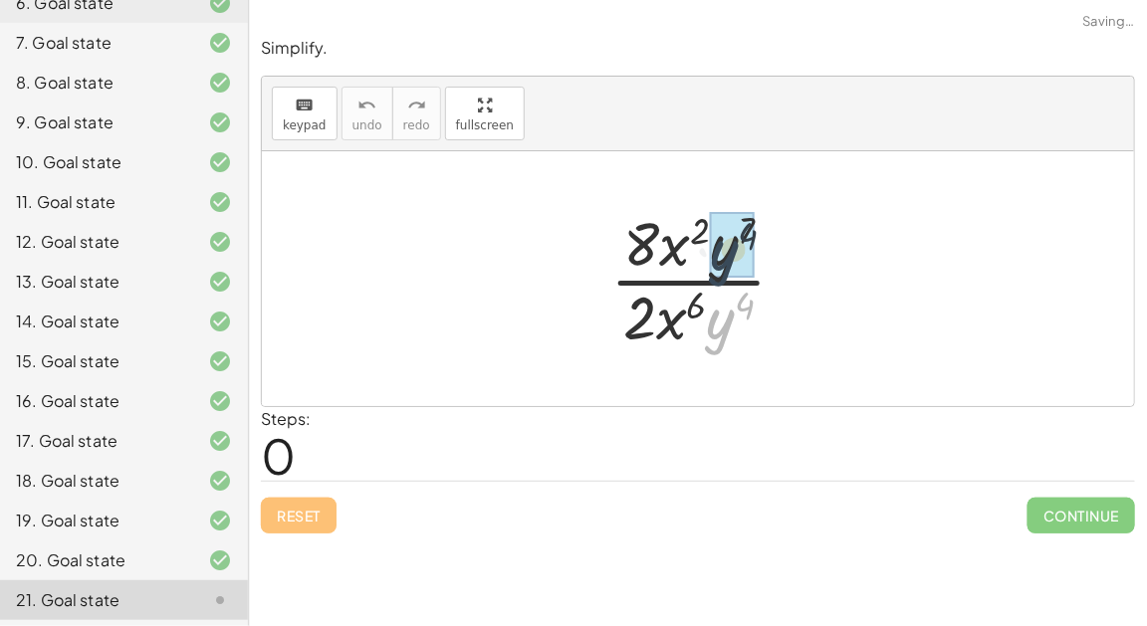
drag, startPoint x: 722, startPoint y: 311, endPoint x: 725, endPoint y: 215, distance: 95.6
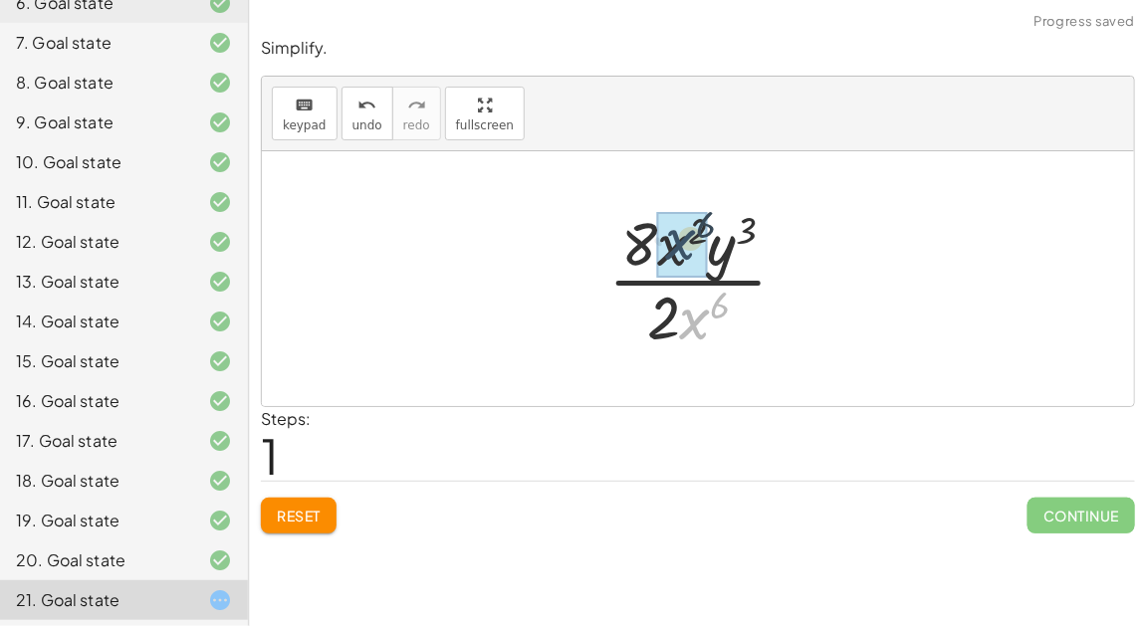
drag, startPoint x: 697, startPoint y: 336, endPoint x: 680, endPoint y: 254, distance: 84.3
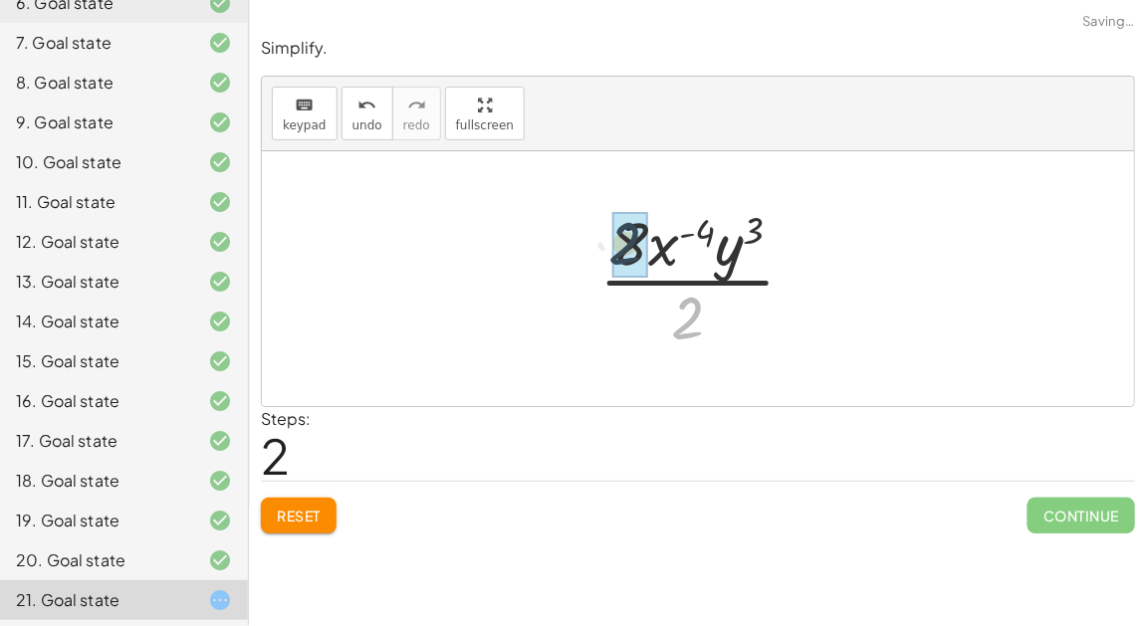
drag, startPoint x: 683, startPoint y: 319, endPoint x: 618, endPoint y: 243, distance: 100.3
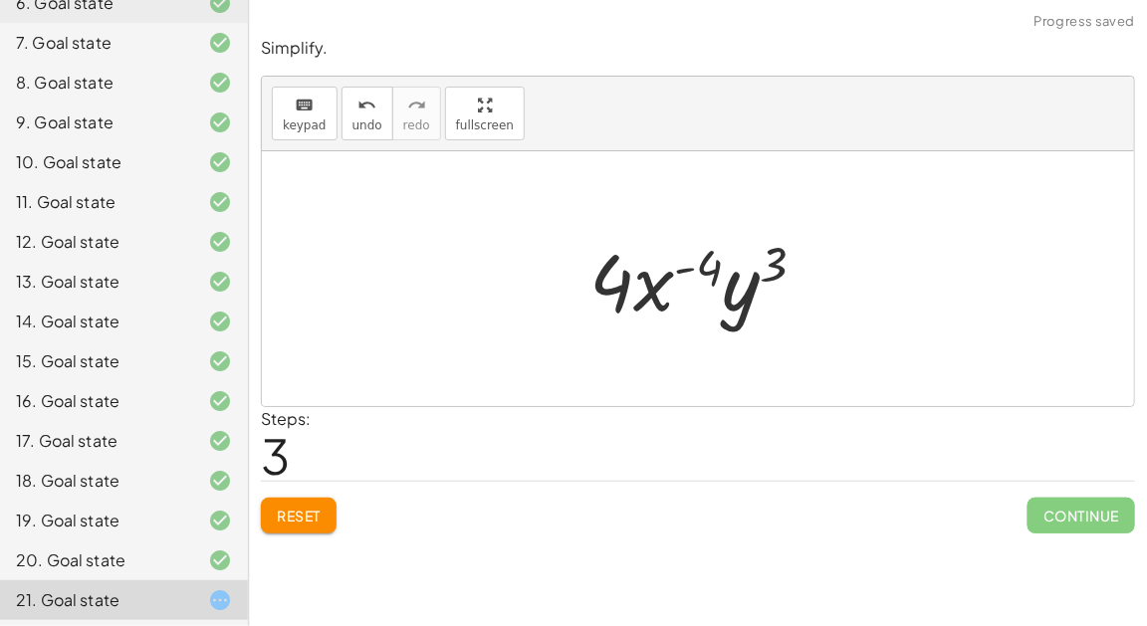
click at [682, 267] on div at bounding box center [705, 279] width 253 height 103
drag, startPoint x: 735, startPoint y: 295, endPoint x: 667, endPoint y: 283, distance: 69.7
click at [667, 283] on div at bounding box center [705, 279] width 253 height 103
click at [698, 264] on div at bounding box center [705, 279] width 253 height 103
drag, startPoint x: 637, startPoint y: 274, endPoint x: 724, endPoint y: 254, distance: 88.8
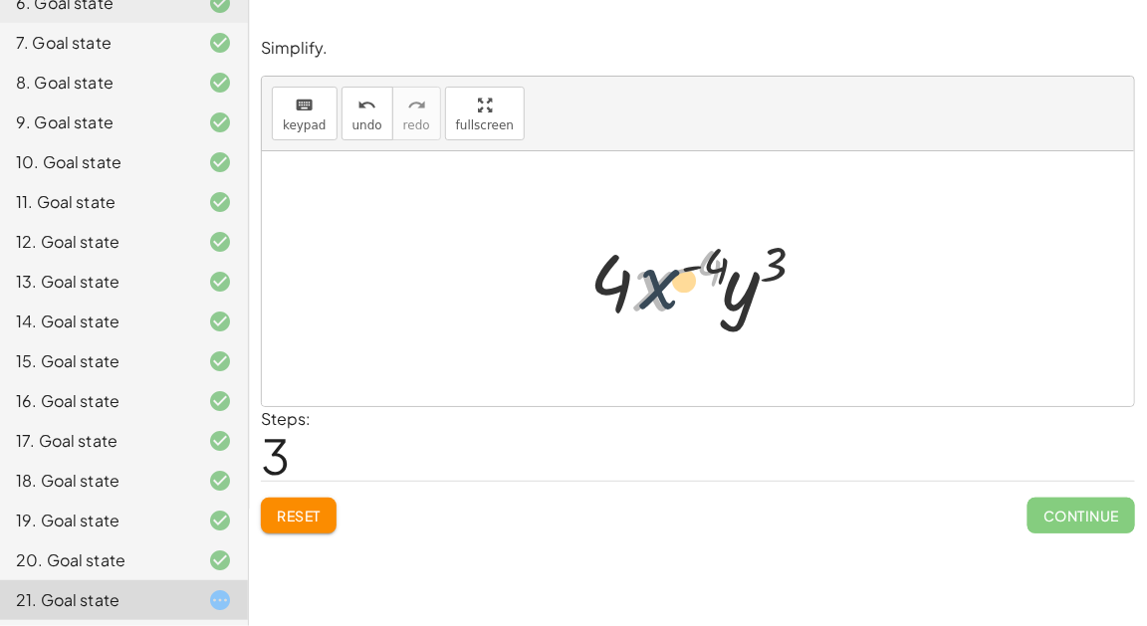
click at [724, 254] on div at bounding box center [705, 279] width 253 height 103
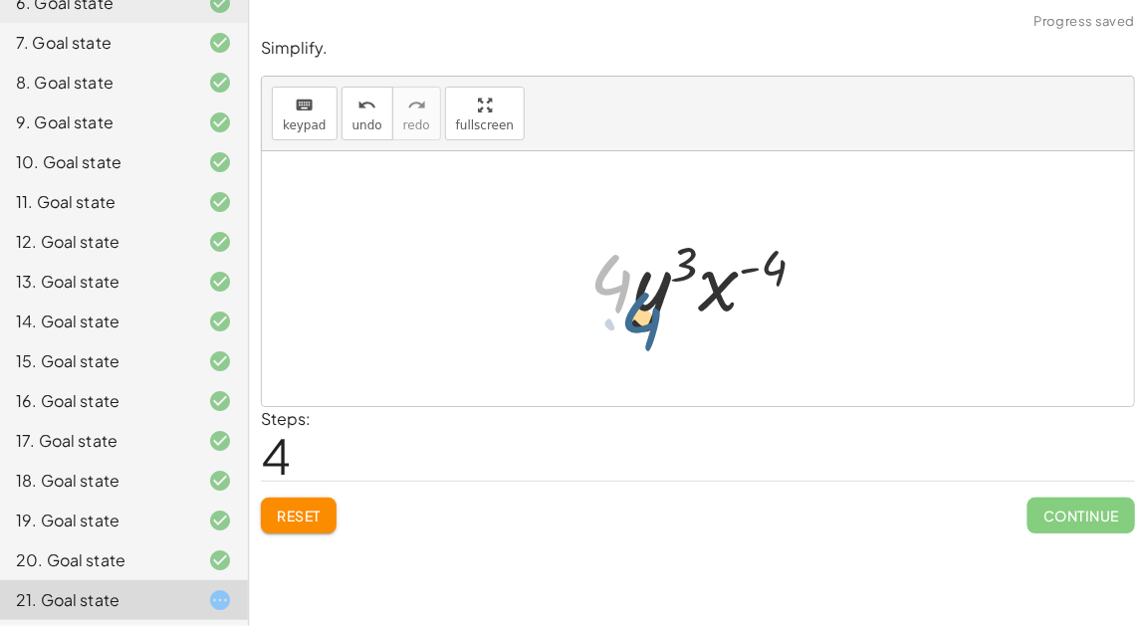
drag, startPoint x: 610, startPoint y: 275, endPoint x: 617, endPoint y: 287, distance: 13.8
click at [617, 287] on div at bounding box center [705, 279] width 253 height 103
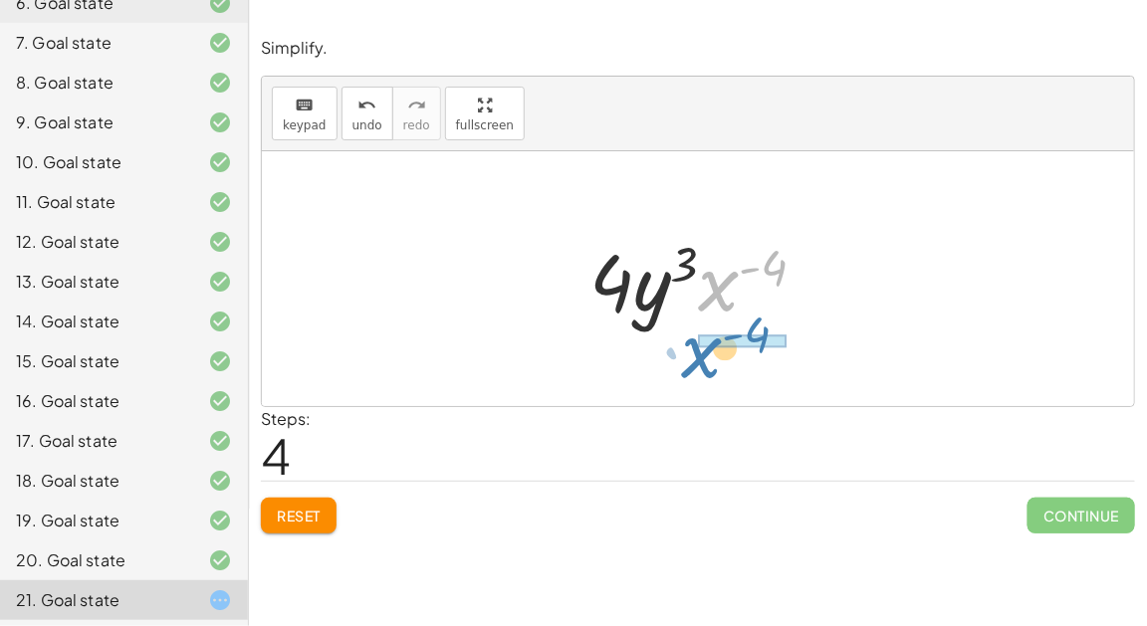
drag, startPoint x: 721, startPoint y: 277, endPoint x: 708, endPoint y: 340, distance: 65.0
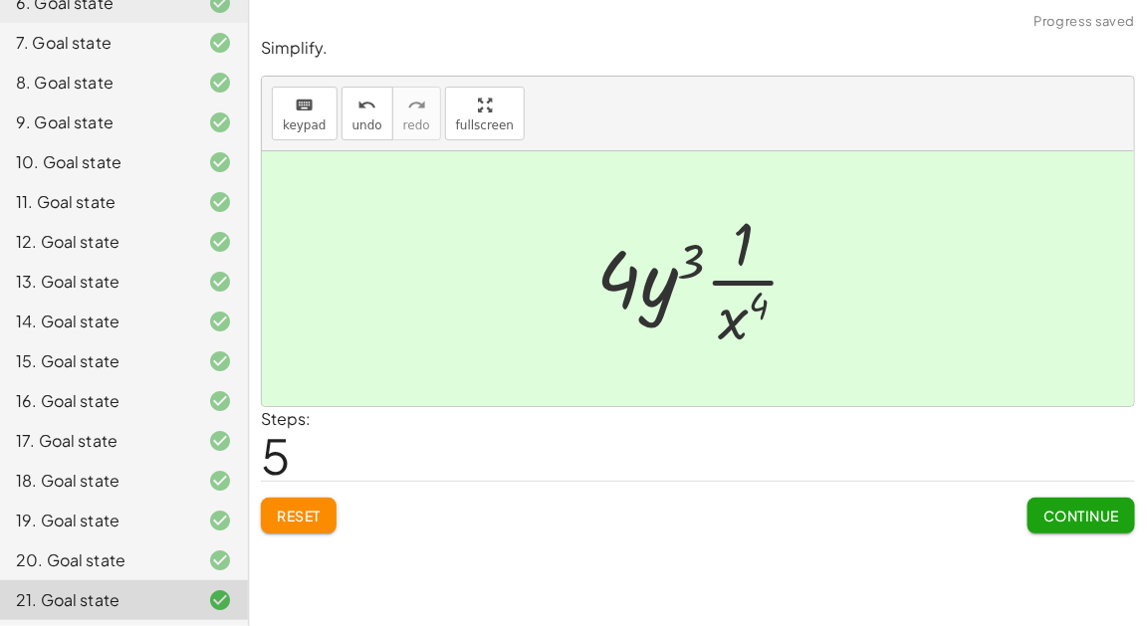
click at [1054, 521] on span "Continue" at bounding box center [1081, 516] width 76 height 18
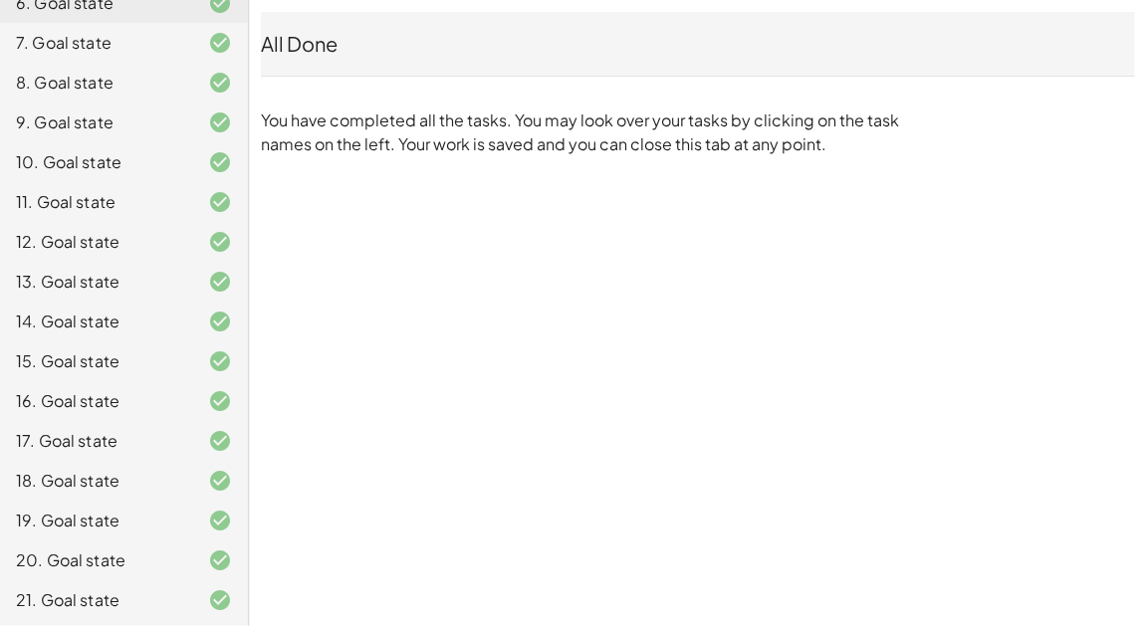
click at [590, 403] on div "1.3.1 Warmup [PERSON_NAME] Not you? Tasks 1. Goal state 2. Goal state 3. Goal s…" at bounding box center [573, 313] width 1147 height 626
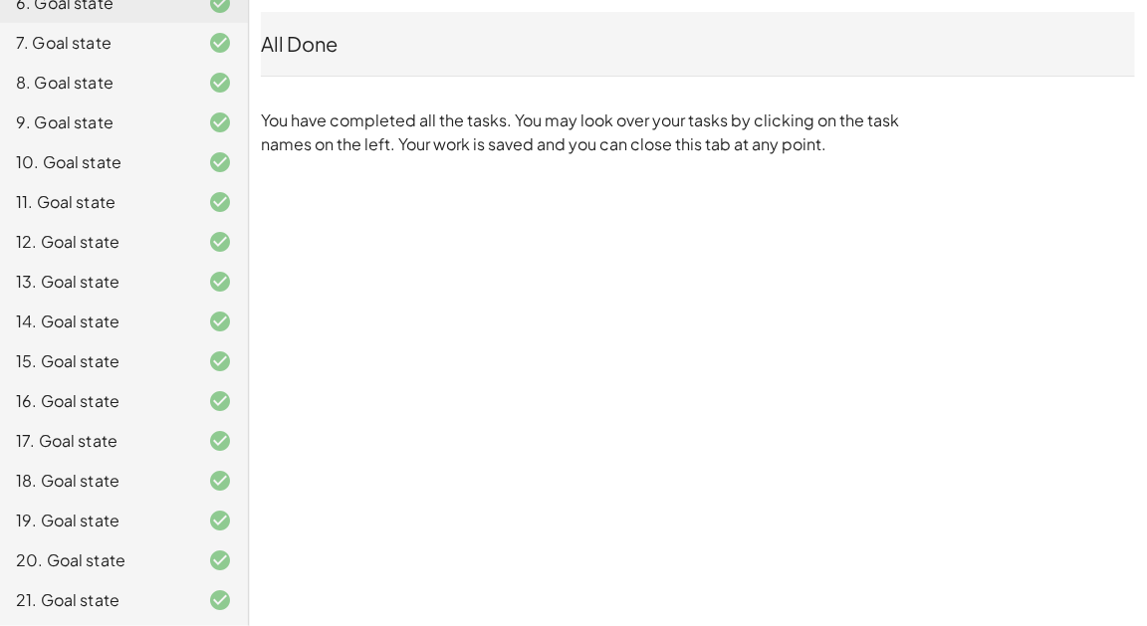
scroll to position [0, 0]
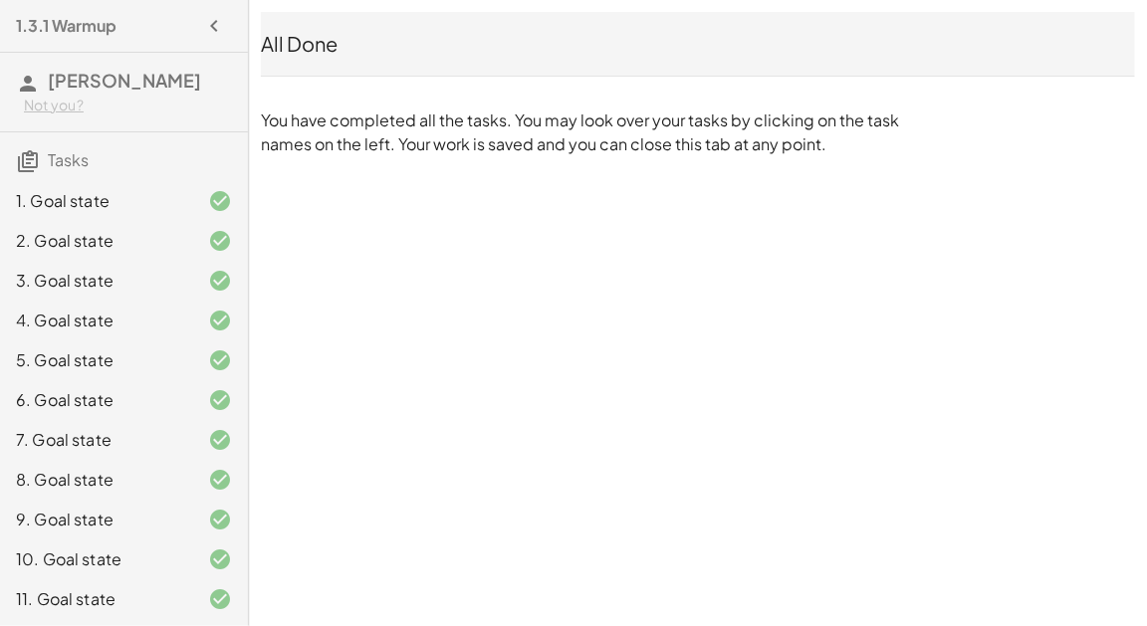
click at [208, 23] on icon "button" at bounding box center [214, 26] width 24 height 24
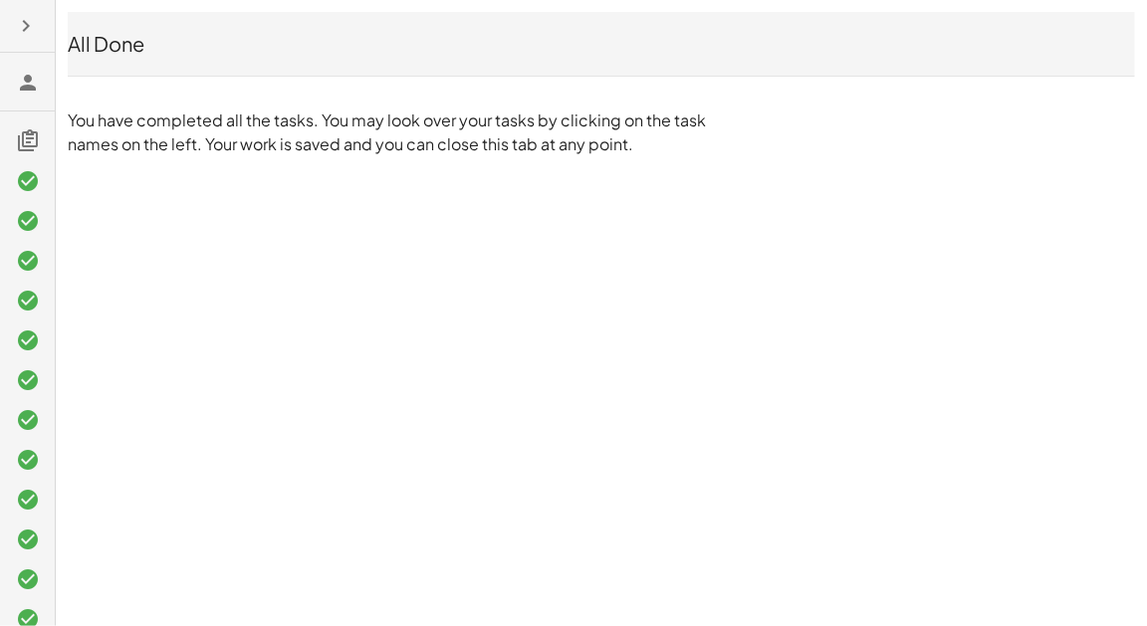
click at [29, 131] on icon at bounding box center [28, 140] width 24 height 24
click at [19, 16] on icon "button" at bounding box center [26, 26] width 24 height 24
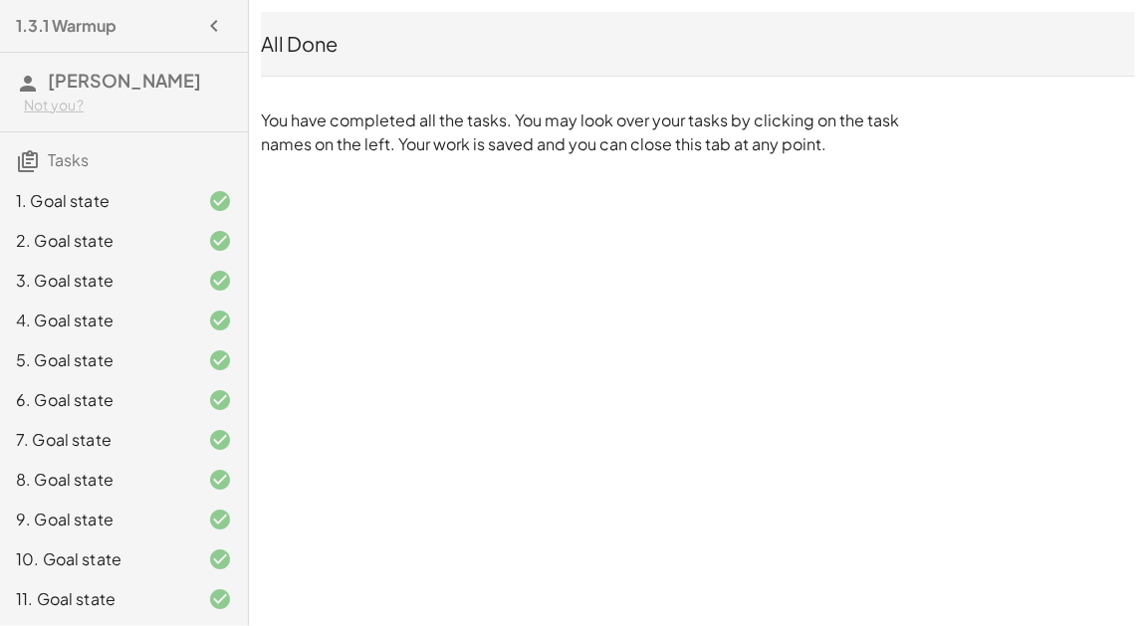
click at [29, 77] on icon at bounding box center [28, 84] width 24 height 24
click at [67, 75] on span "[PERSON_NAME]" at bounding box center [124, 80] width 153 height 23
click at [178, 99] on div "Not you?" at bounding box center [128, 106] width 208 height 20
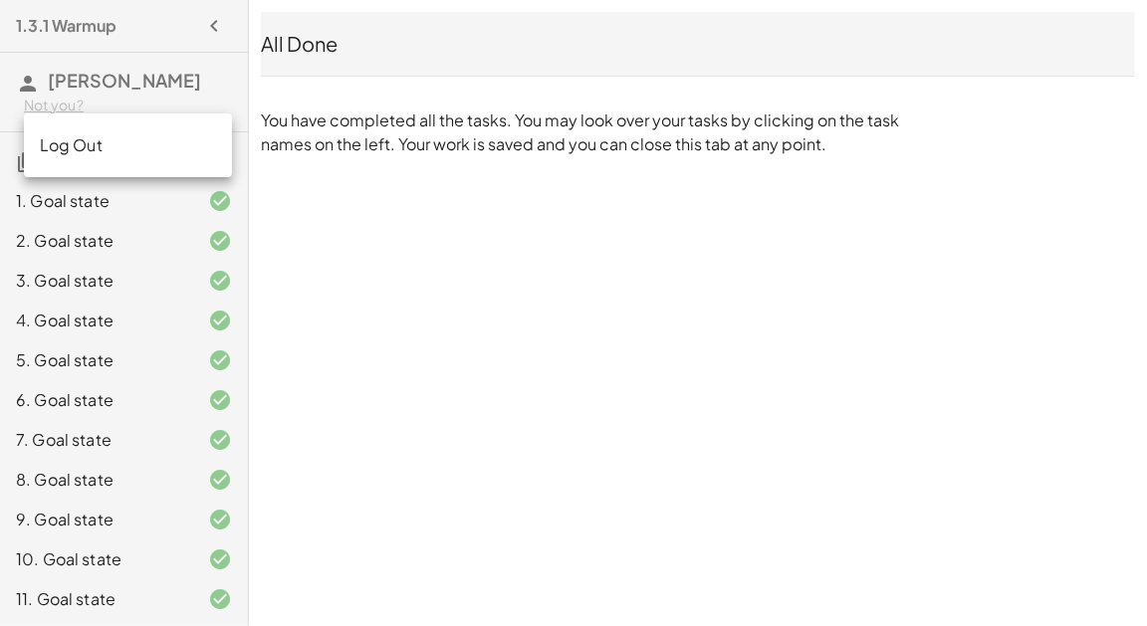
click at [176, 81] on span "[PERSON_NAME]" at bounding box center [124, 80] width 153 height 23
